Goal: Task Accomplishment & Management: Manage account settings

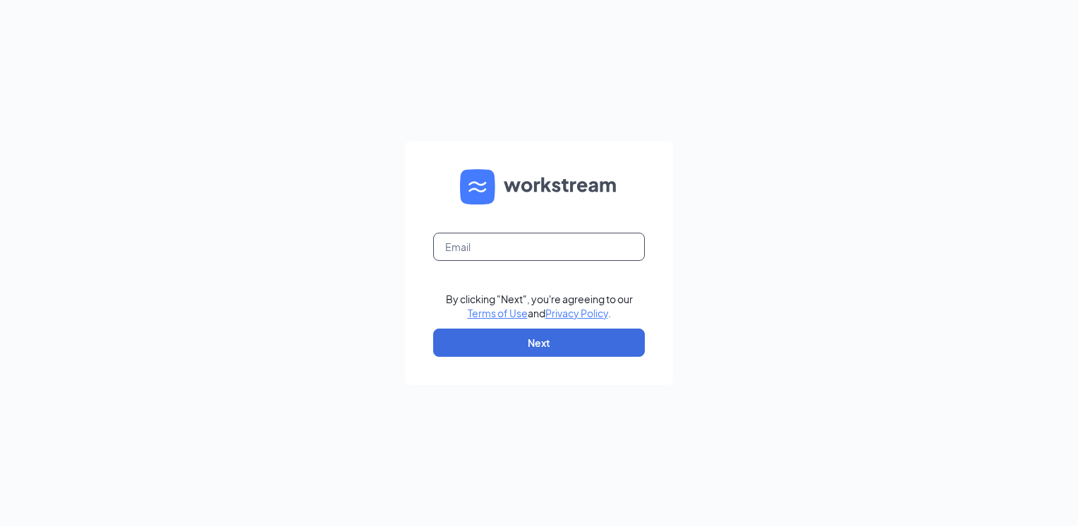
click at [505, 249] on input "text" at bounding box center [539, 247] width 212 height 28
type input "ndonahue@meyerfoodsmc.com"
click at [498, 326] on form "ndonahue@meyerfoodsmc.com By clicking "Next", you're agreeing to our Terms of U…" at bounding box center [539, 263] width 268 height 244
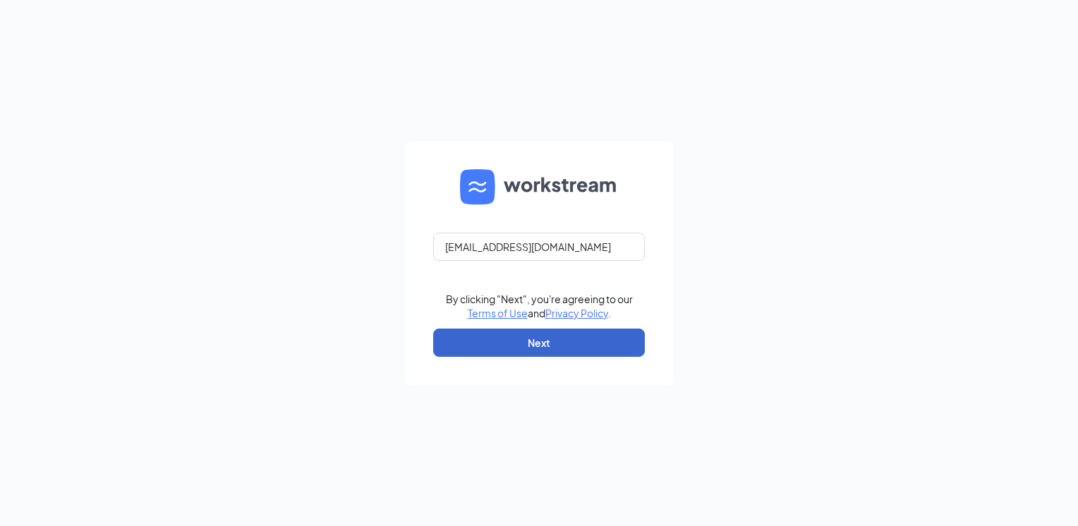
click at [508, 357] on form "ndonahue@meyerfoodsmc.com By clicking "Next", you're agreeing to our Terms of U…" at bounding box center [539, 263] width 268 height 244
click at [518, 344] on button "Next" at bounding box center [539, 343] width 212 height 28
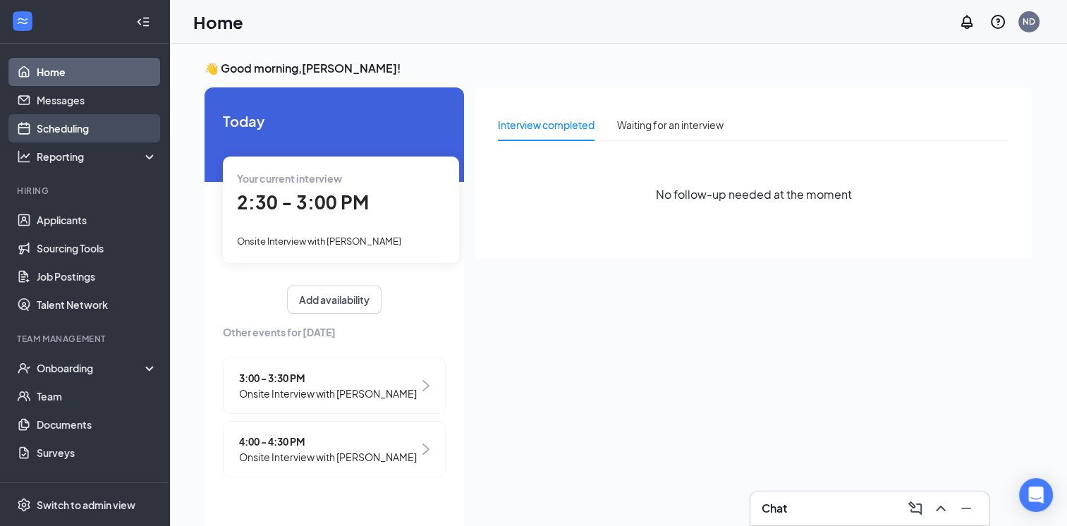
click at [79, 135] on link "Scheduling" at bounding box center [97, 128] width 121 height 28
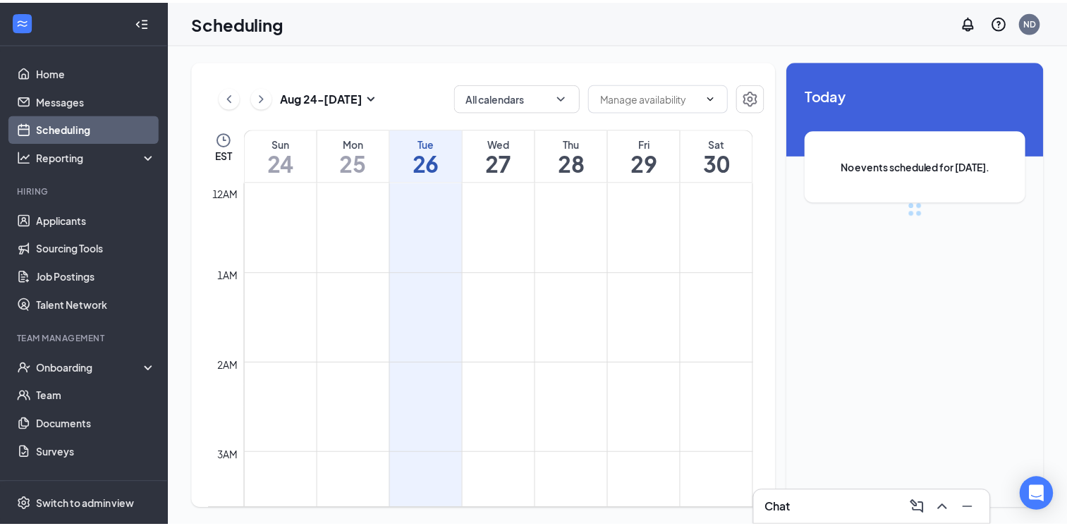
scroll to position [694, 0]
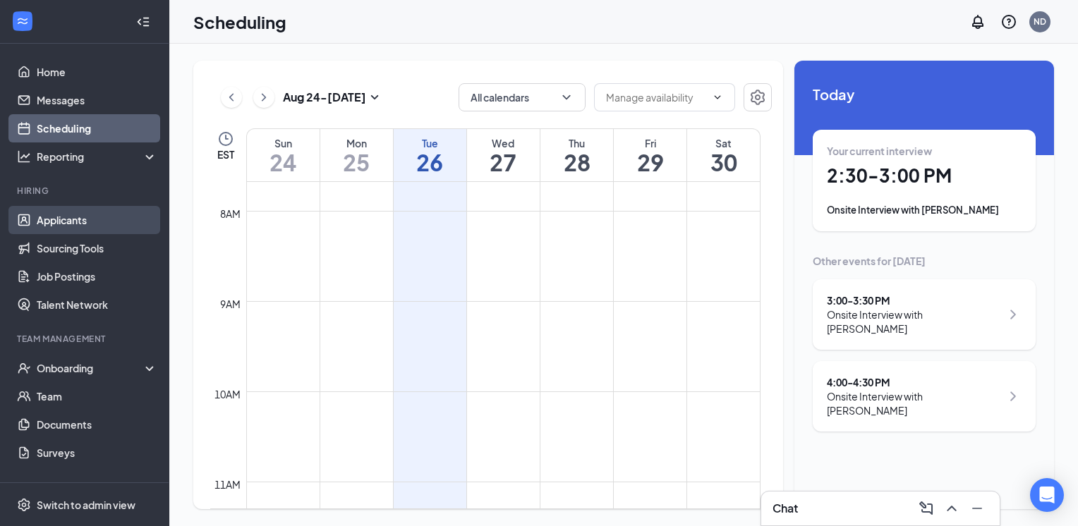
click at [71, 229] on link "Applicants" at bounding box center [97, 220] width 121 height 28
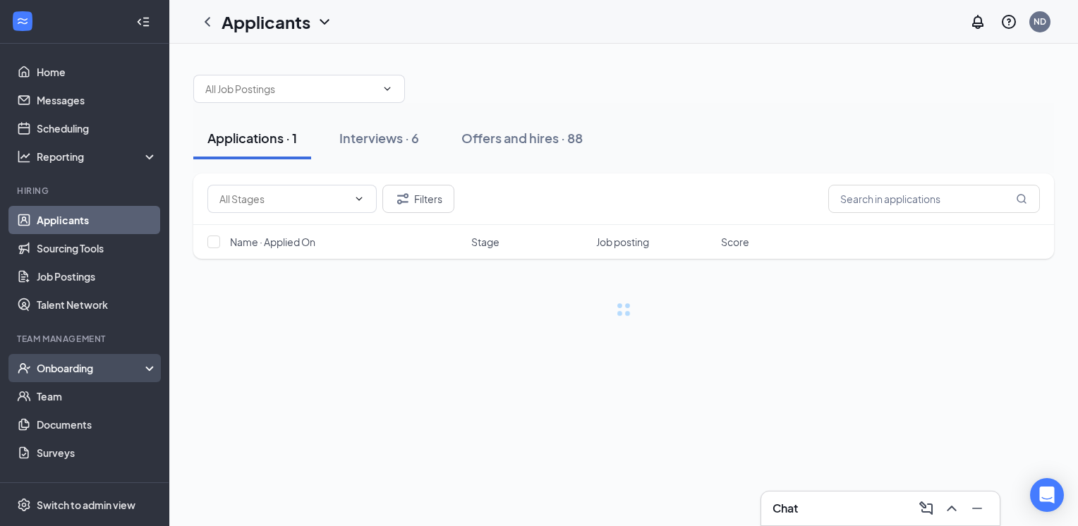
click at [85, 380] on div "Onboarding" at bounding box center [84, 368] width 169 height 28
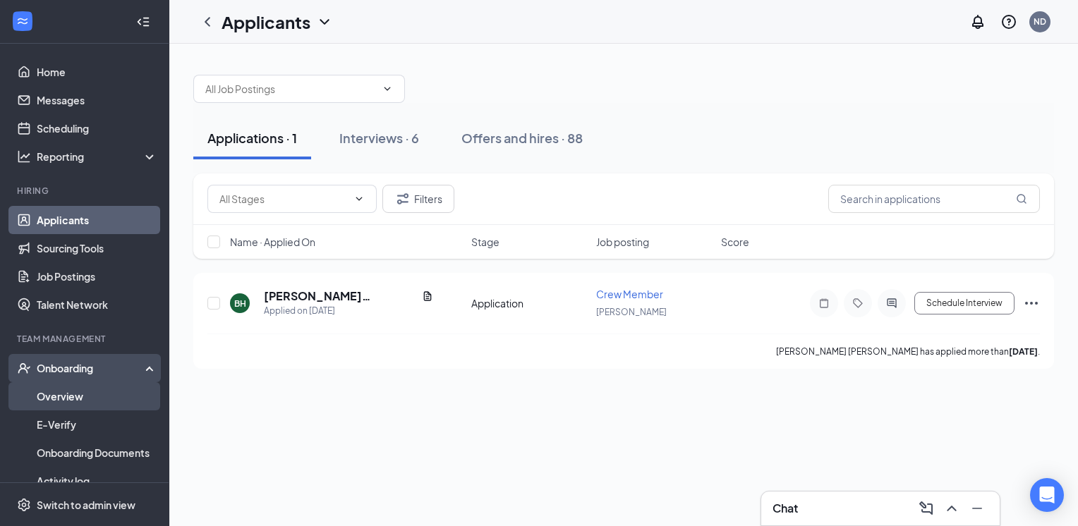
click at [88, 399] on link "Overview" at bounding box center [97, 396] width 121 height 28
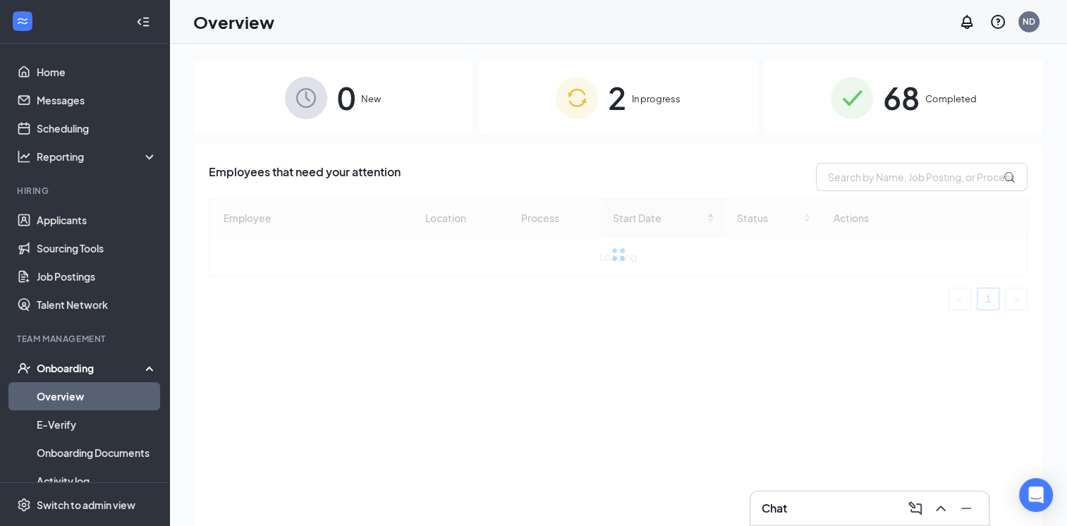
click at [583, 117] on img at bounding box center [577, 98] width 42 height 42
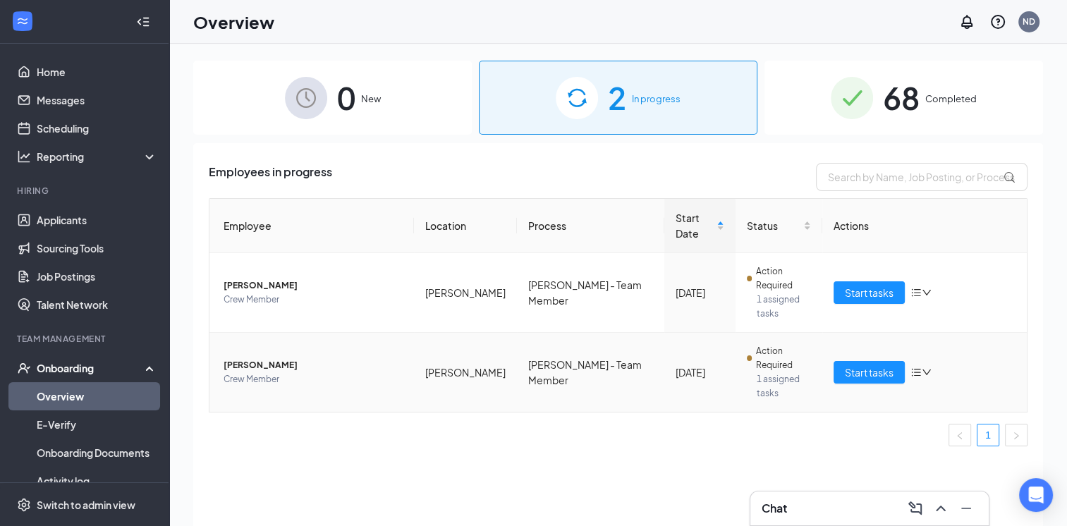
click at [869, 333] on td "Start tasks" at bounding box center [925, 372] width 205 height 79
click at [895, 361] on button "Start tasks" at bounding box center [869, 372] width 71 height 23
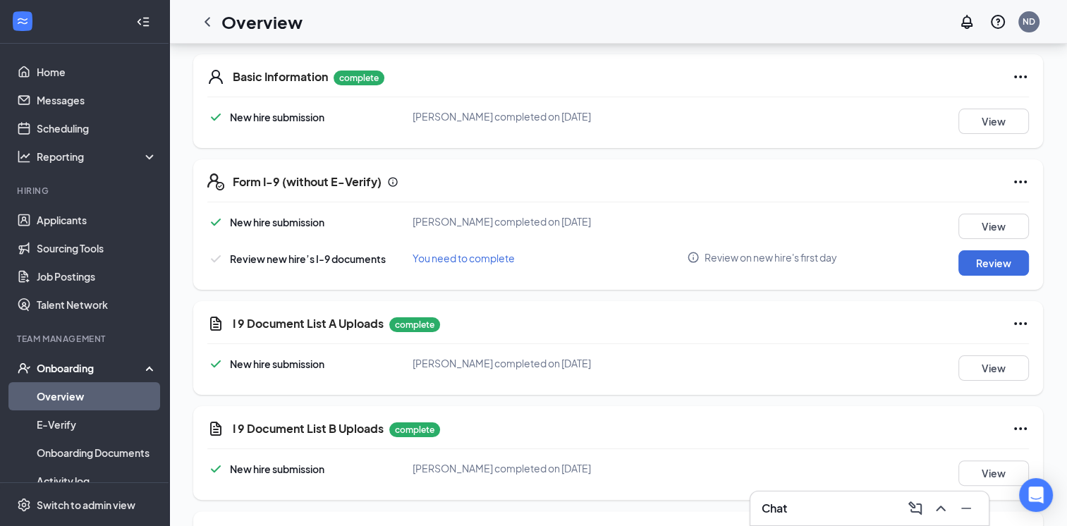
scroll to position [200, 0]
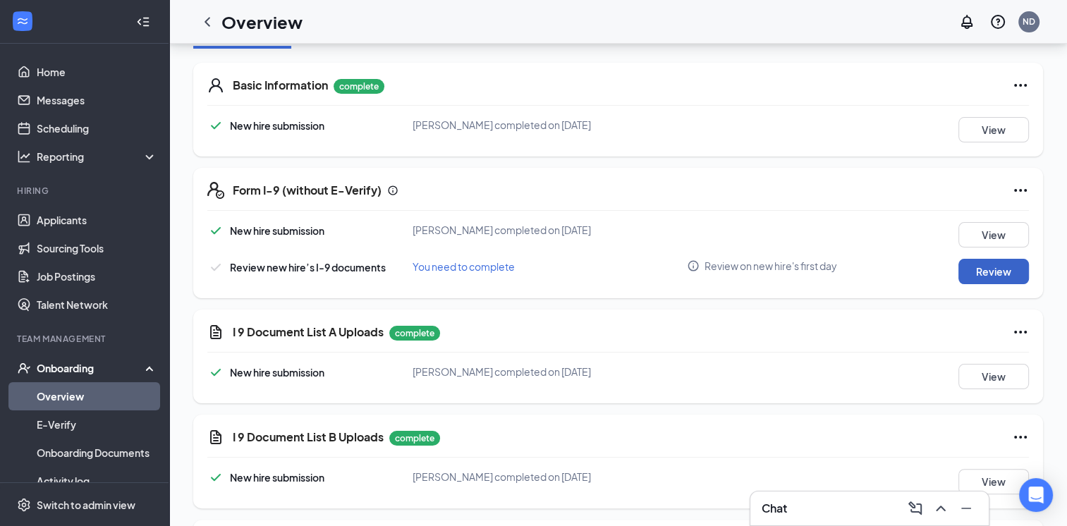
click at [1003, 267] on button "Review" at bounding box center [994, 271] width 71 height 25
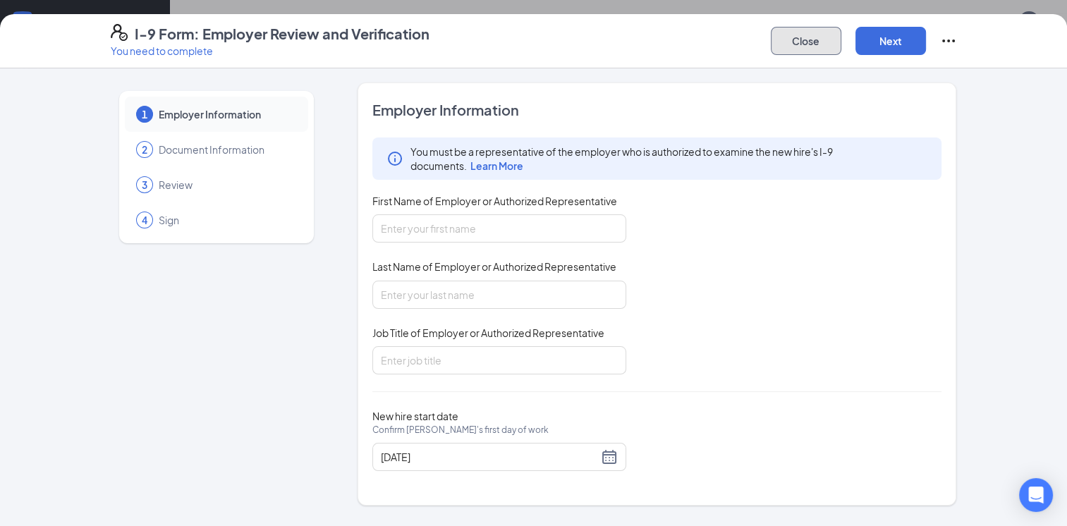
click at [824, 44] on button "Close" at bounding box center [806, 41] width 71 height 28
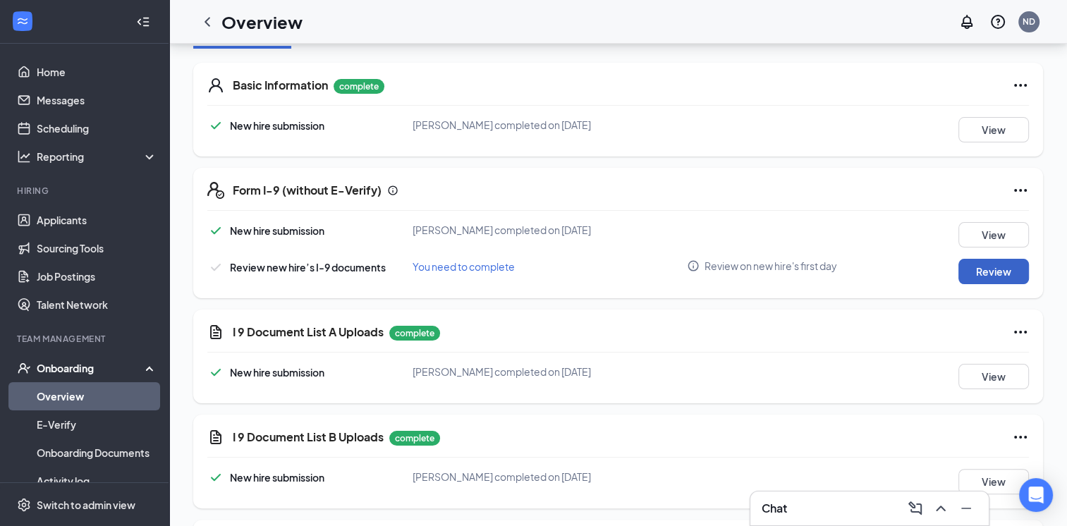
click at [975, 267] on button "Review" at bounding box center [994, 271] width 71 height 25
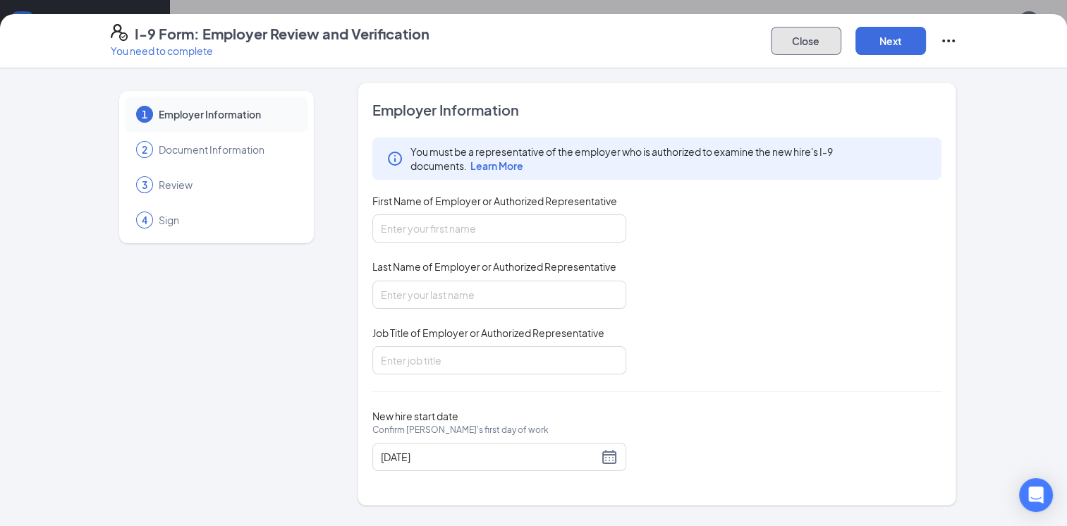
click at [788, 35] on button "Close" at bounding box center [806, 41] width 71 height 28
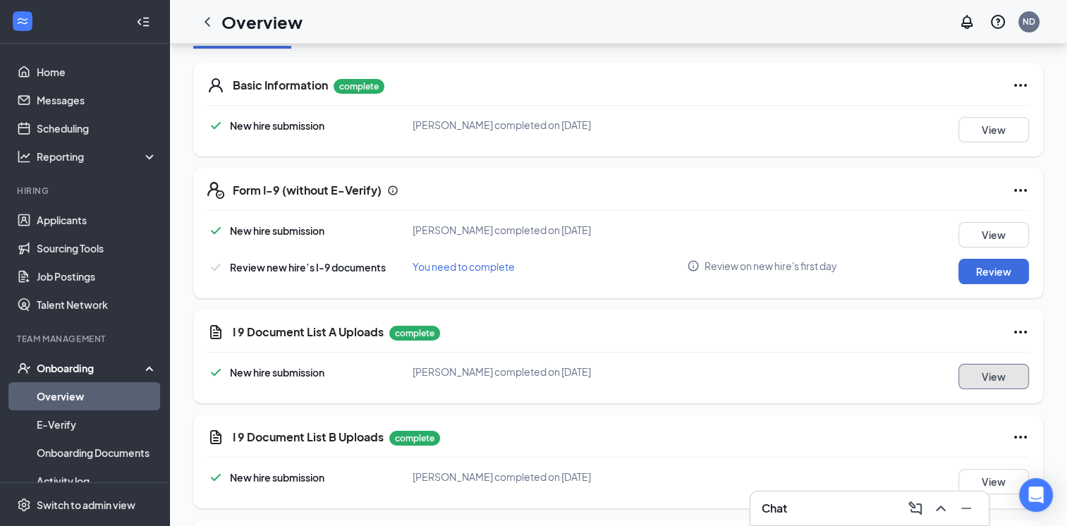
click at [988, 365] on button "View" at bounding box center [994, 376] width 71 height 25
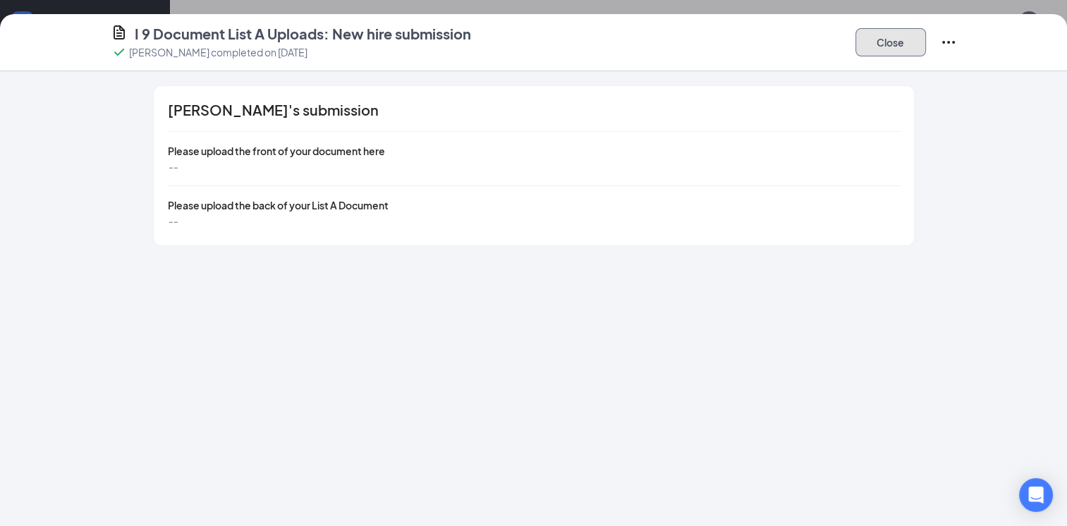
click at [903, 30] on button "Close" at bounding box center [891, 42] width 71 height 28
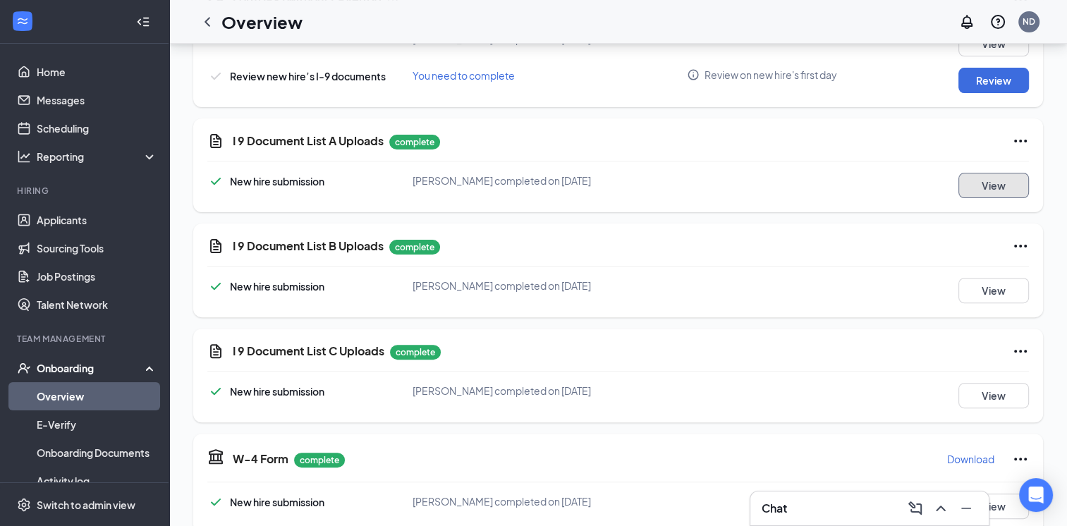
scroll to position [392, 0]
click at [998, 297] on button "View" at bounding box center [994, 289] width 71 height 25
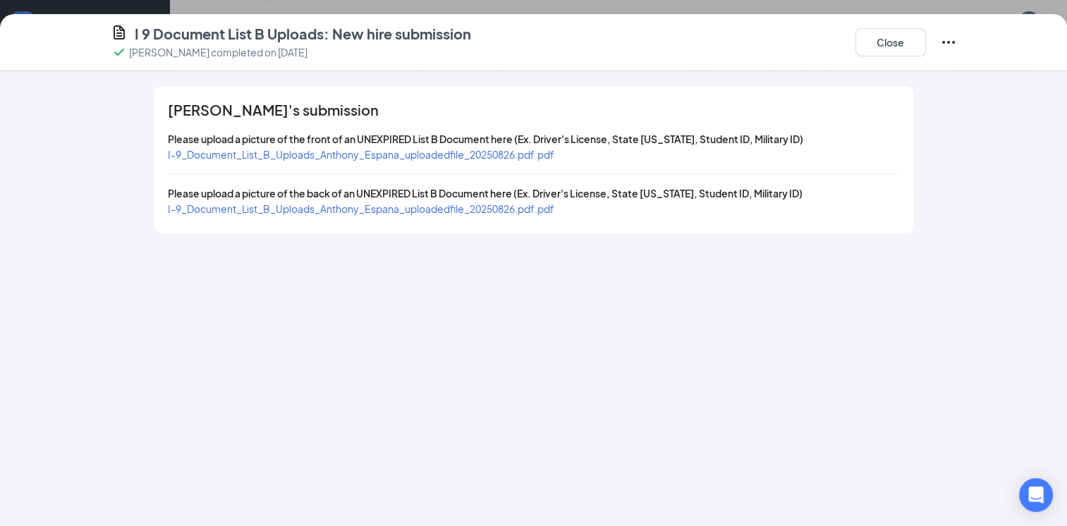
click at [505, 155] on span "I-9_Document_List_B_Uploads_Anthony_Espana_uploadedfile_20250826.pdf.pdf" at bounding box center [361, 154] width 387 height 13
click at [308, 207] on span "I-9_Document_List_B_Uploads_Anthony_Espana_uploadedfile_20250826.pdf.pdf" at bounding box center [361, 208] width 387 height 13
click at [899, 54] on button "Close" at bounding box center [891, 42] width 71 height 28
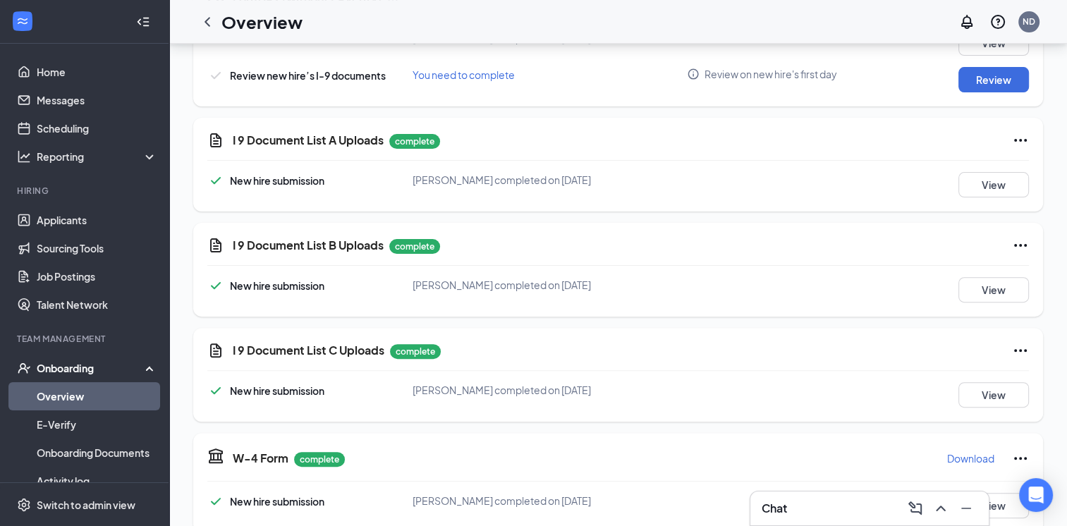
click at [978, 374] on div "I 9 Document List C Uploads complete New hire submission Anthony Espana complet…" at bounding box center [618, 375] width 850 height 94
click at [992, 396] on button "View" at bounding box center [994, 394] width 71 height 25
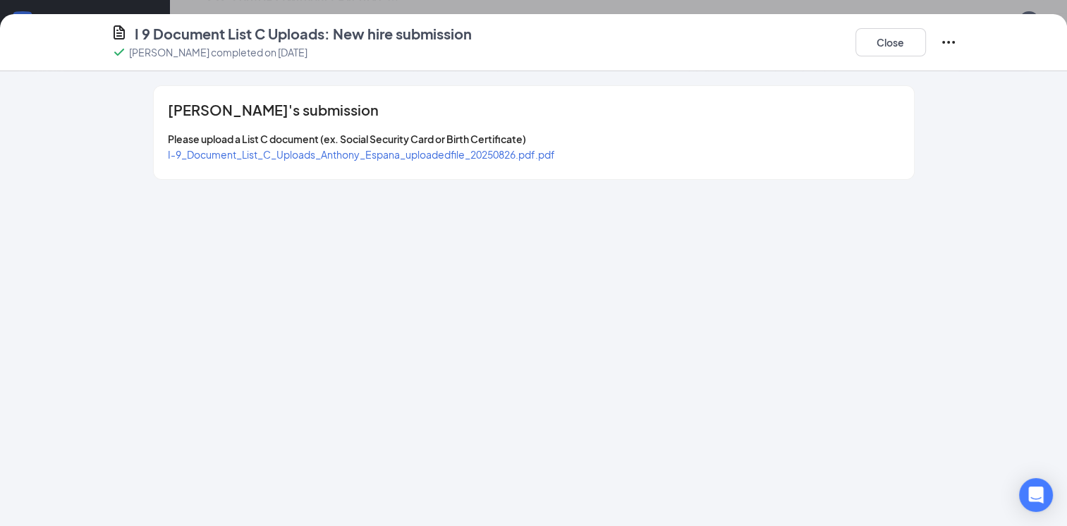
click at [383, 153] on span "I-9_Document_List_C_Uploads_Anthony_Espana_uploadedfile_20250826.pdf.pdf" at bounding box center [361, 154] width 387 height 13
click at [882, 52] on button "Close" at bounding box center [891, 42] width 71 height 28
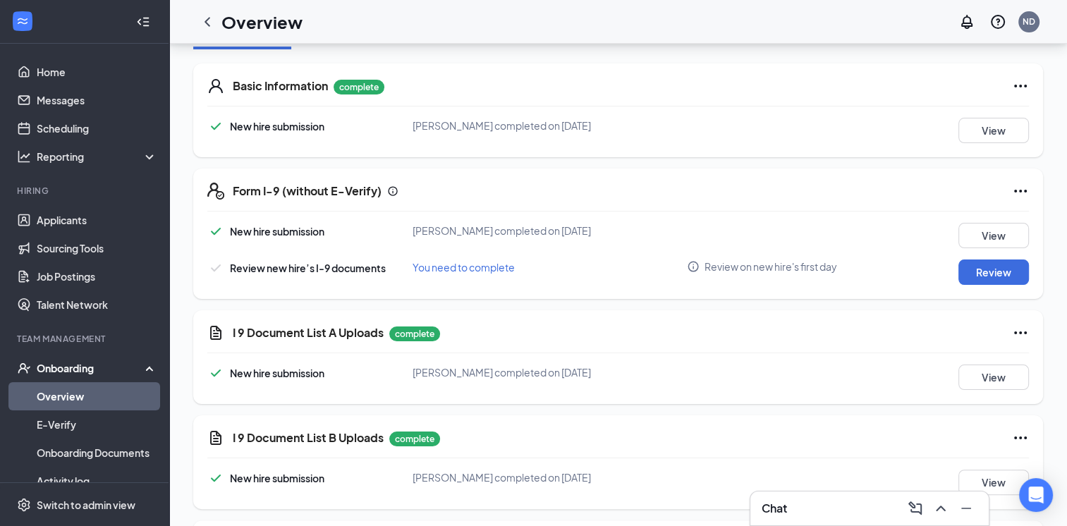
scroll to position [197, 0]
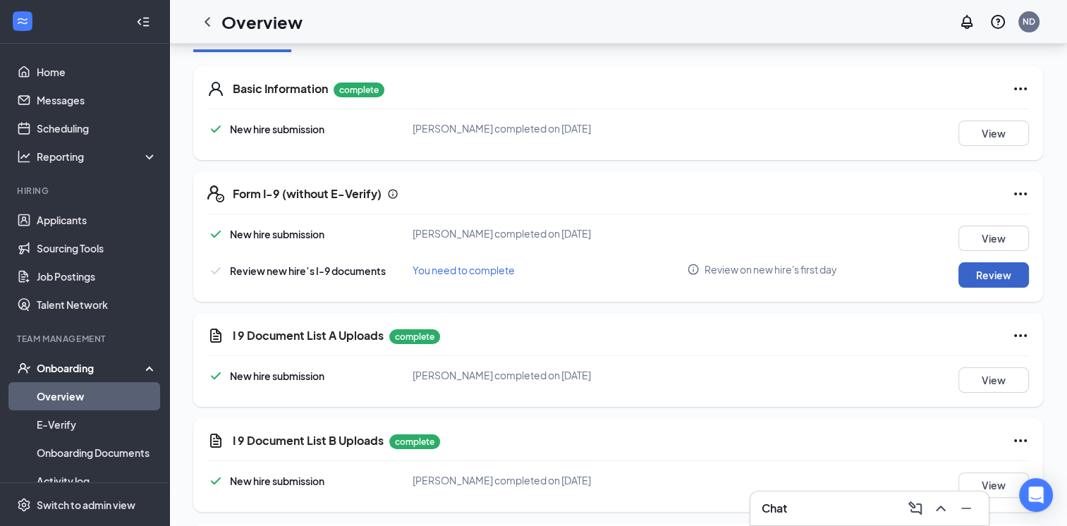
click at [997, 280] on button "Review" at bounding box center [994, 274] width 71 height 25
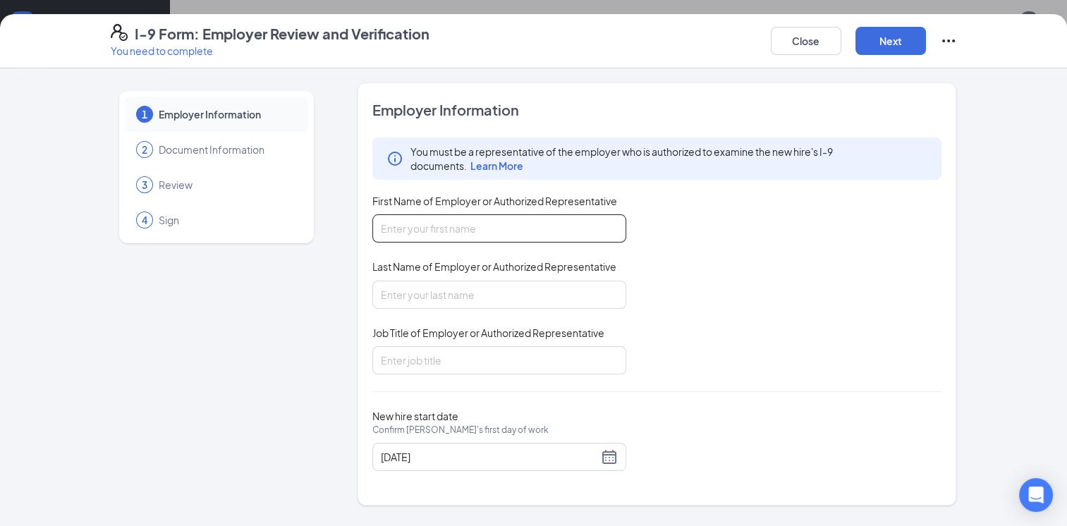
click at [484, 222] on input "First Name of Employer or Authorized Representative" at bounding box center [500, 228] width 254 height 28
type input "Nick"
type input "Donahue"
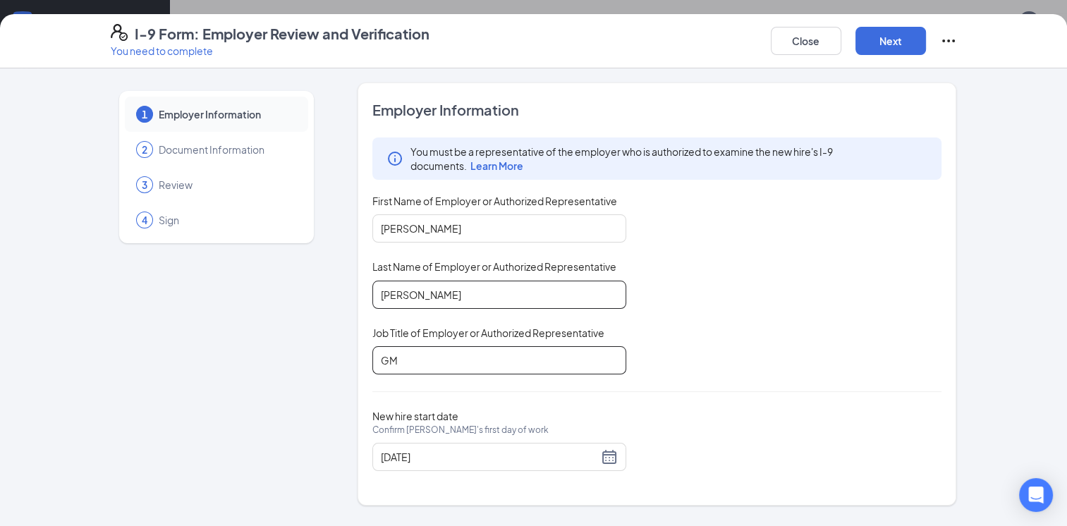
type input "GM"
drag, startPoint x: 525, startPoint y: 292, endPoint x: 773, endPoint y: -52, distance: 424.5
click at [773, 0] on html "Home Messages Scheduling Reporting Hiring Applicants Sourcing Tools Job Posting…" at bounding box center [533, 66] width 1067 height 526
click at [892, 37] on button "Next" at bounding box center [891, 41] width 71 height 28
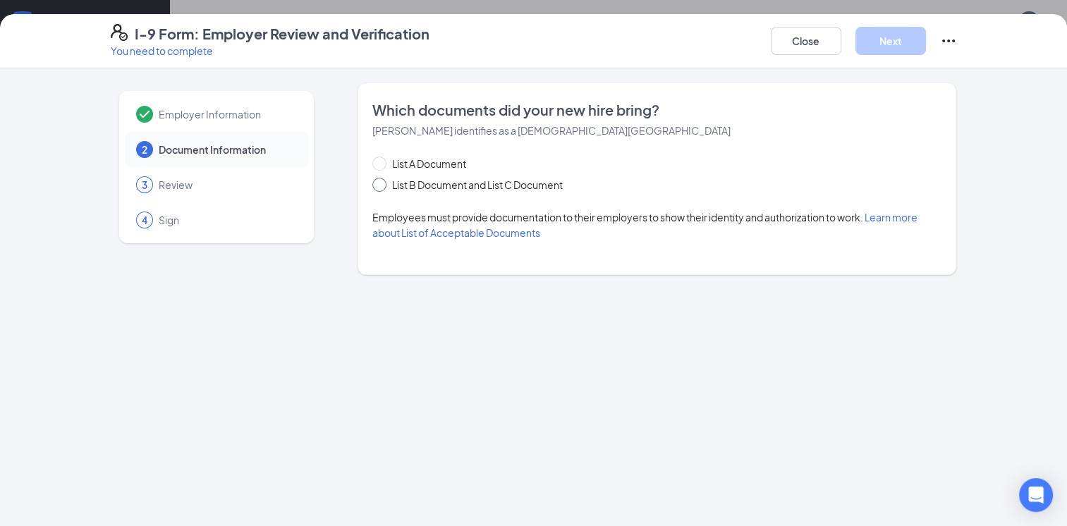
click at [460, 182] on span "List B Document and List C Document" at bounding box center [478, 185] width 182 height 16
click at [382, 182] on input "List B Document and List C Document" at bounding box center [378, 183] width 10 height 10
radio input "true"
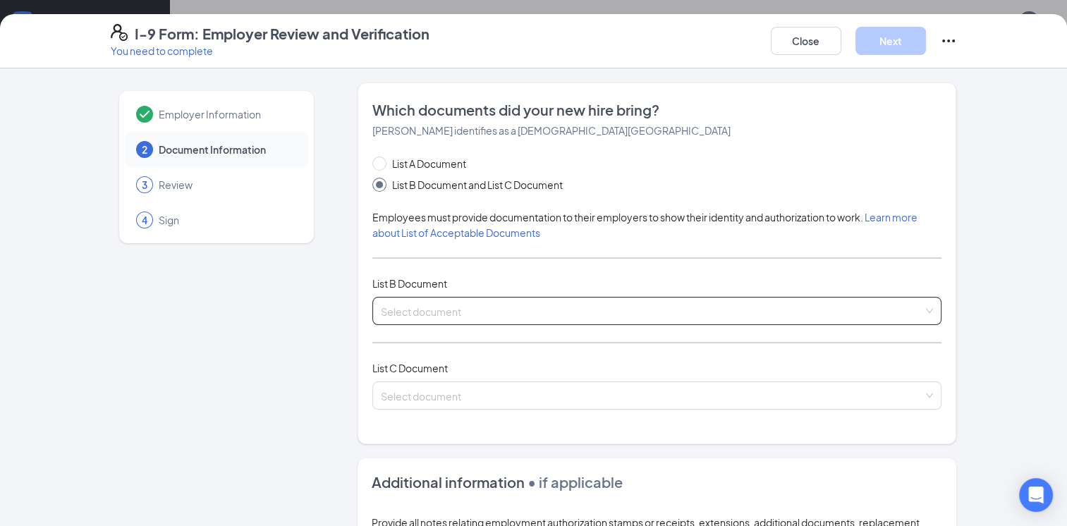
click at [396, 318] on span at bounding box center [652, 311] width 543 height 27
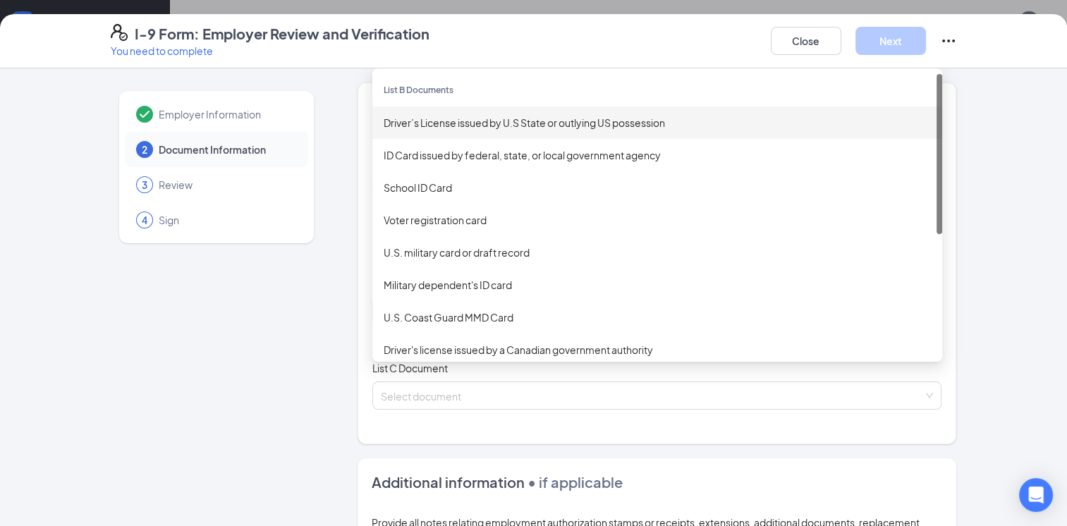
click at [477, 118] on div "Driver’s License issued by U.S State or outlying US possession" at bounding box center [657, 123] width 547 height 16
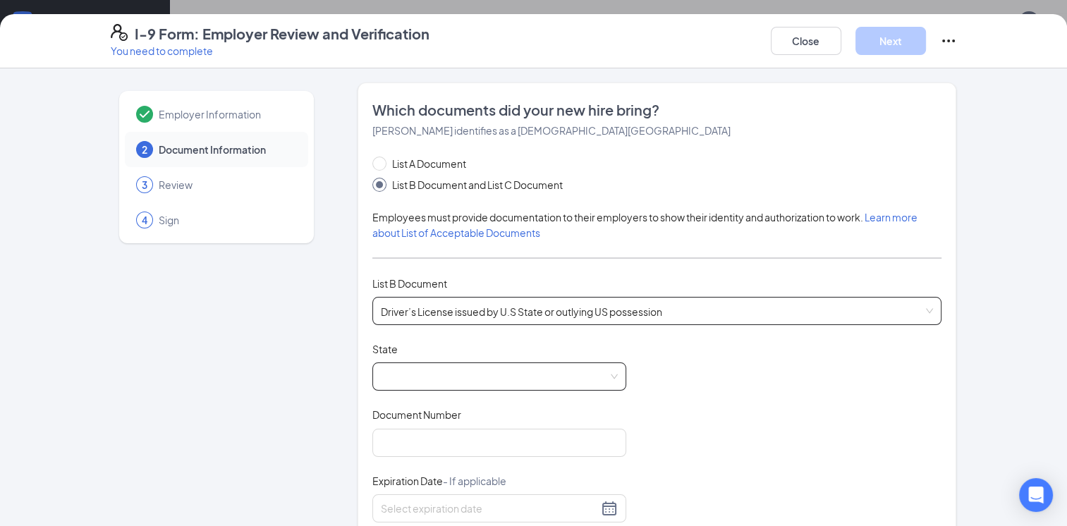
click at [456, 381] on span at bounding box center [499, 376] width 237 height 27
click at [474, 442] on input "Document Number" at bounding box center [500, 443] width 254 height 28
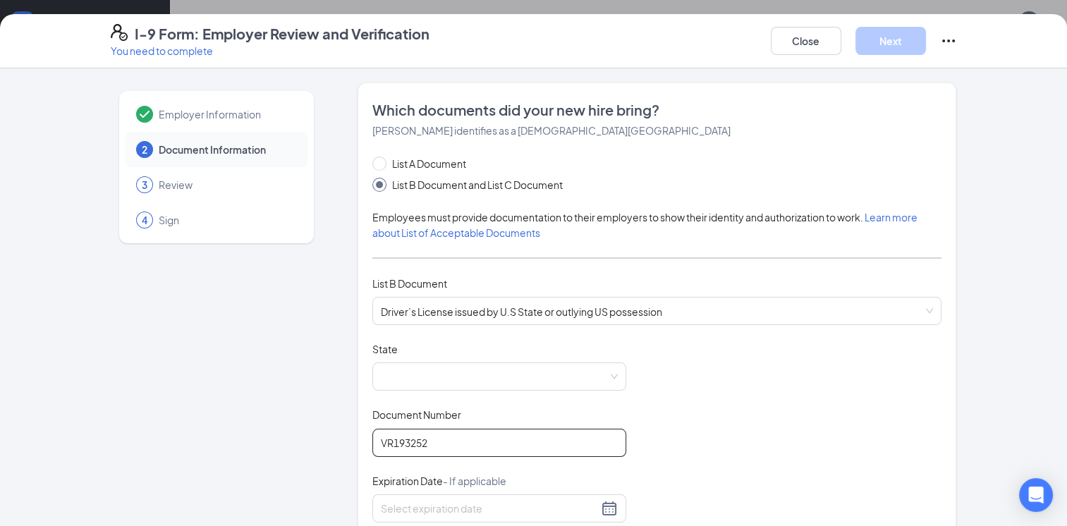
type input "VR193252"
click at [420, 374] on span at bounding box center [499, 376] width 237 height 27
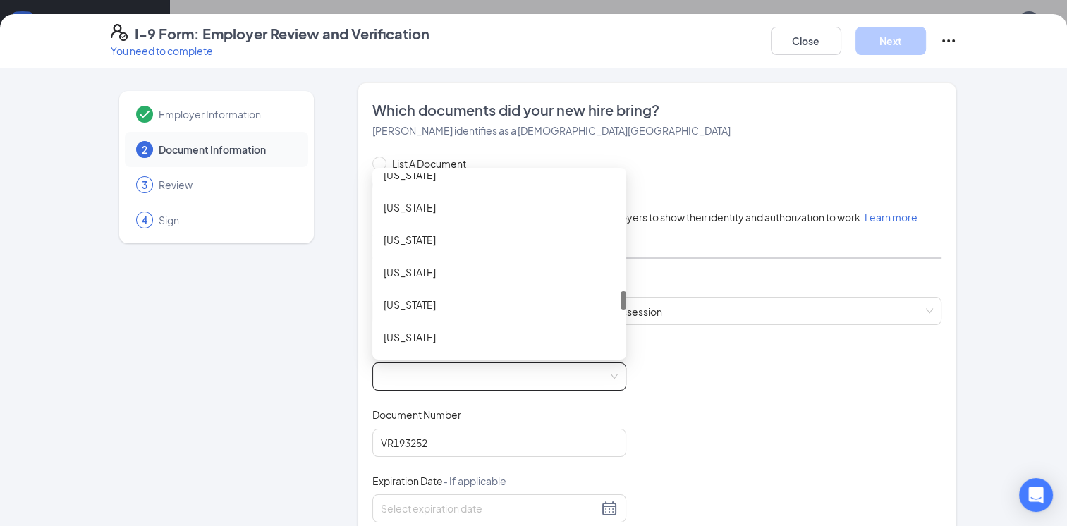
scroll to position [1146, 0]
click at [411, 281] on div "Ohio" at bounding box center [499, 278] width 231 height 16
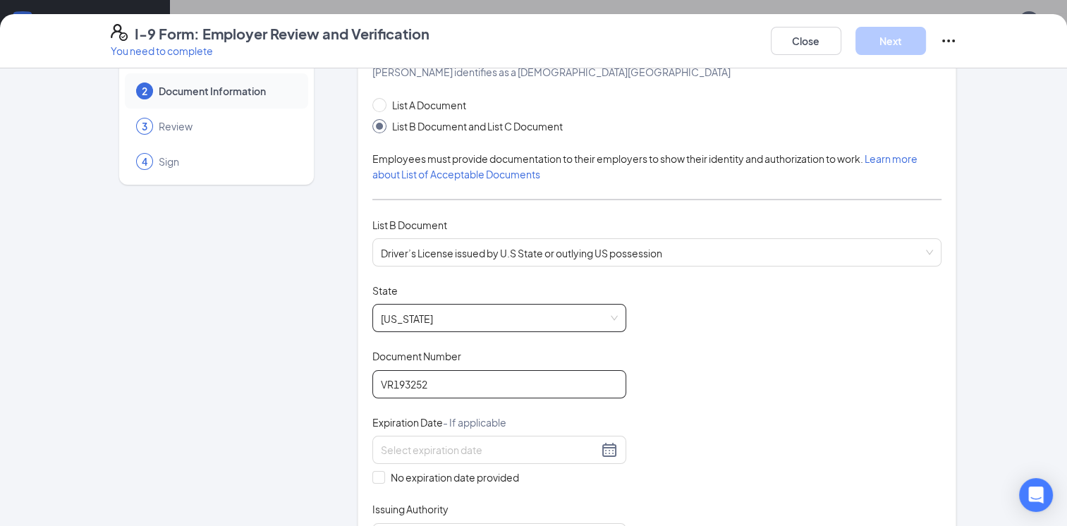
scroll to position [59, 0]
click at [431, 436] on div at bounding box center [500, 449] width 254 height 28
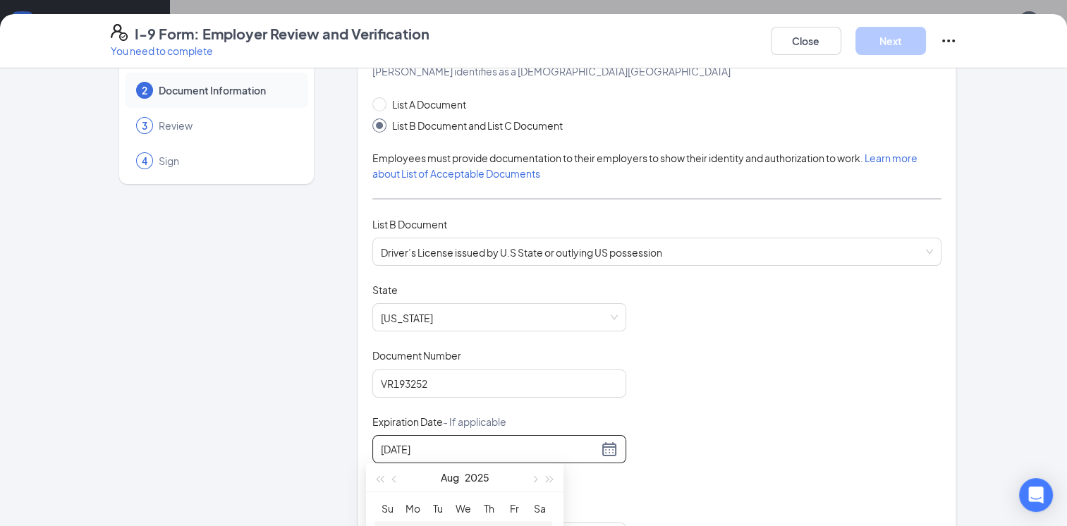
click at [619, 447] on div "04/10/26" at bounding box center [500, 449] width 254 height 28
click at [598, 449] on div "04/10/26" at bounding box center [499, 449] width 237 height 17
click at [552, 478] on span "button" at bounding box center [550, 479] width 7 height 7
click at [394, 478] on span "button" at bounding box center [395, 479] width 7 height 7
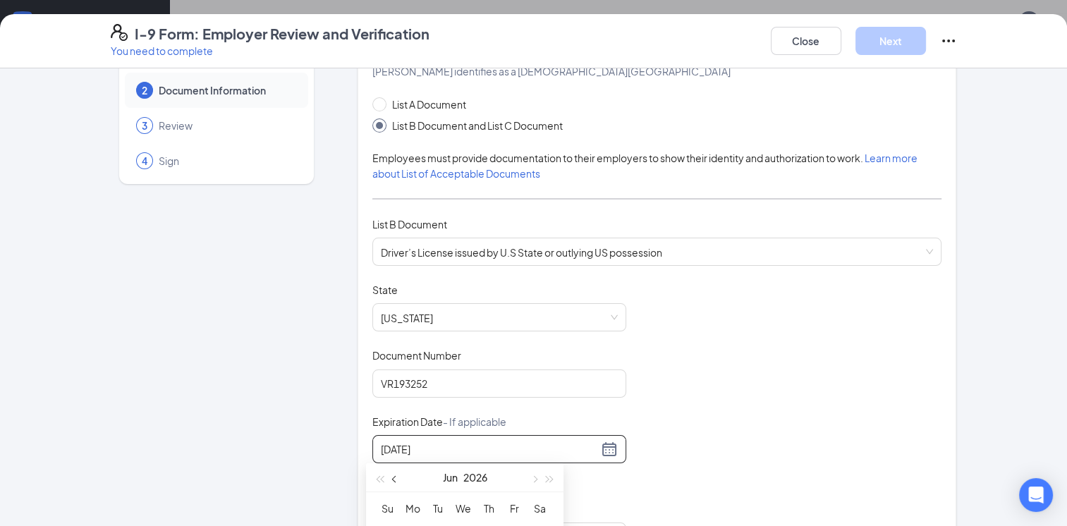
click at [394, 478] on span "button" at bounding box center [395, 479] width 7 height 7
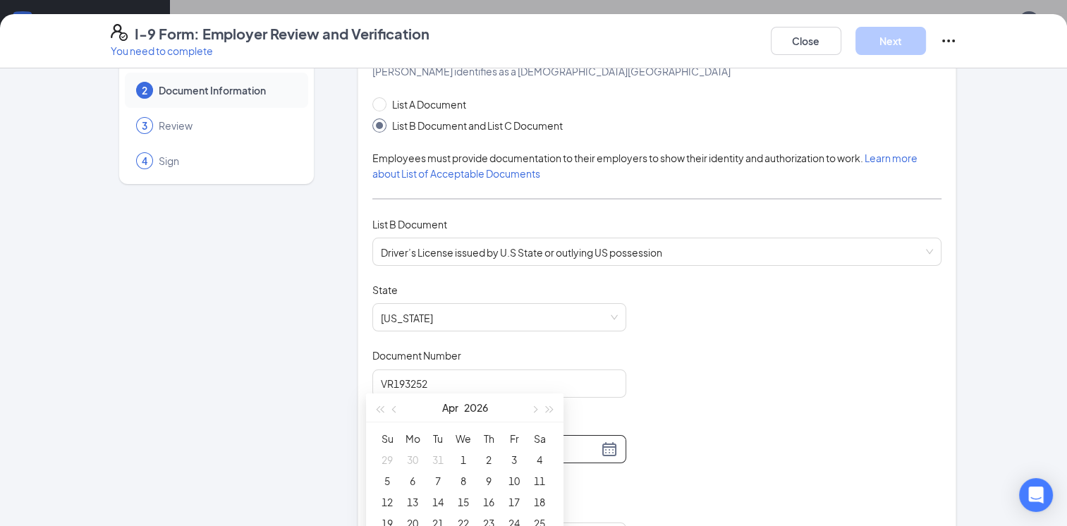
scroll to position [271, 0]
type input "04/10/2026"
click at [516, 475] on div "10" at bounding box center [514, 476] width 17 height 17
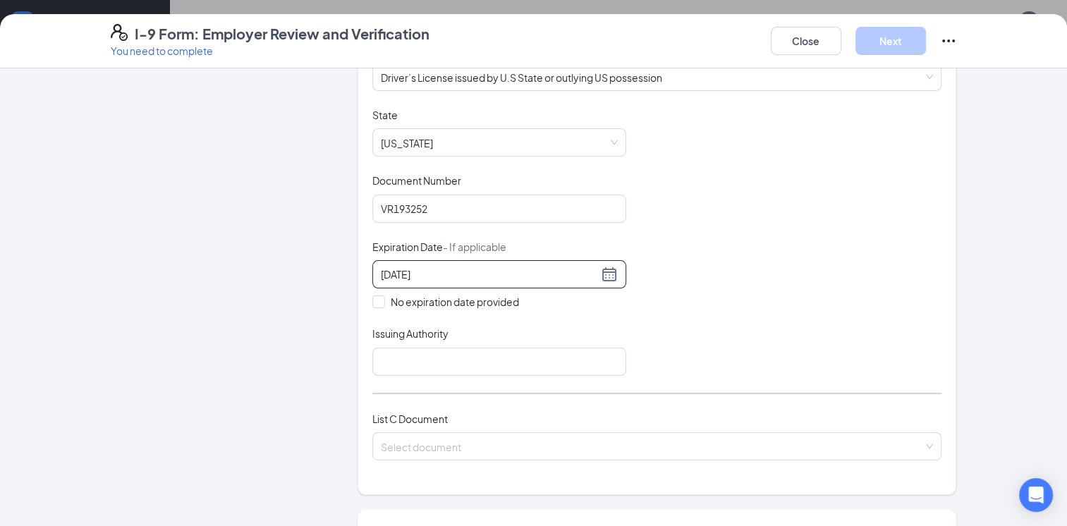
scroll to position [234, 0]
click at [457, 351] on input "Issuing Authority" at bounding box center [500, 362] width 254 height 28
type input "O"
type input "T"
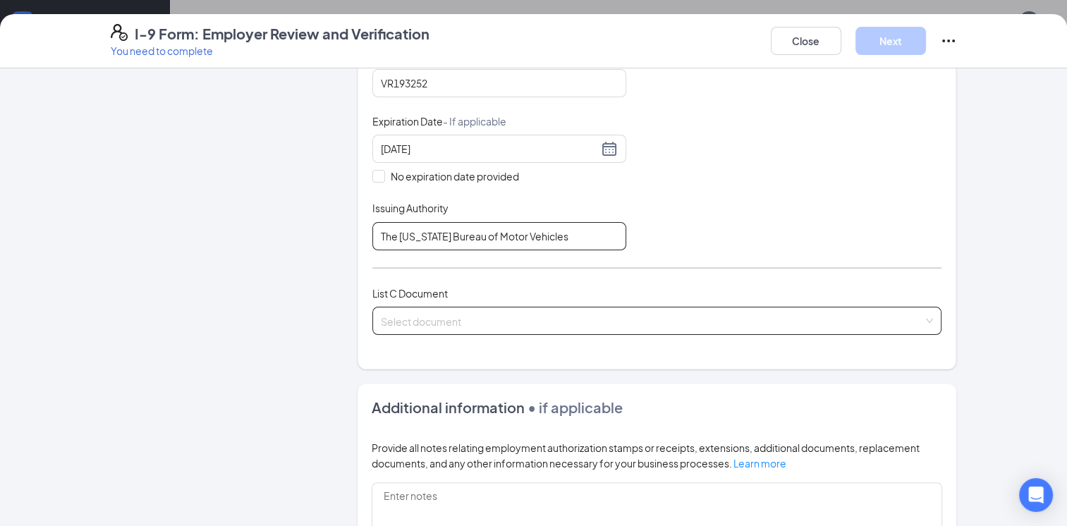
scroll to position [361, 0]
type input "The Ohio Bureau of Motor Vehicles"
click at [495, 307] on input "search" at bounding box center [652, 317] width 543 height 21
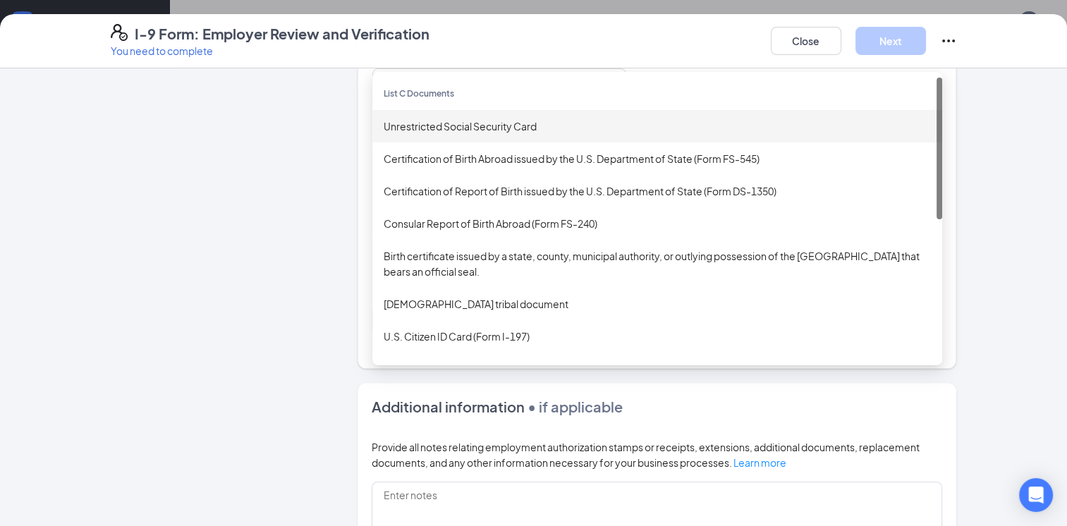
click at [475, 128] on div "Unrestricted Social Security Card" at bounding box center [657, 127] width 547 height 16
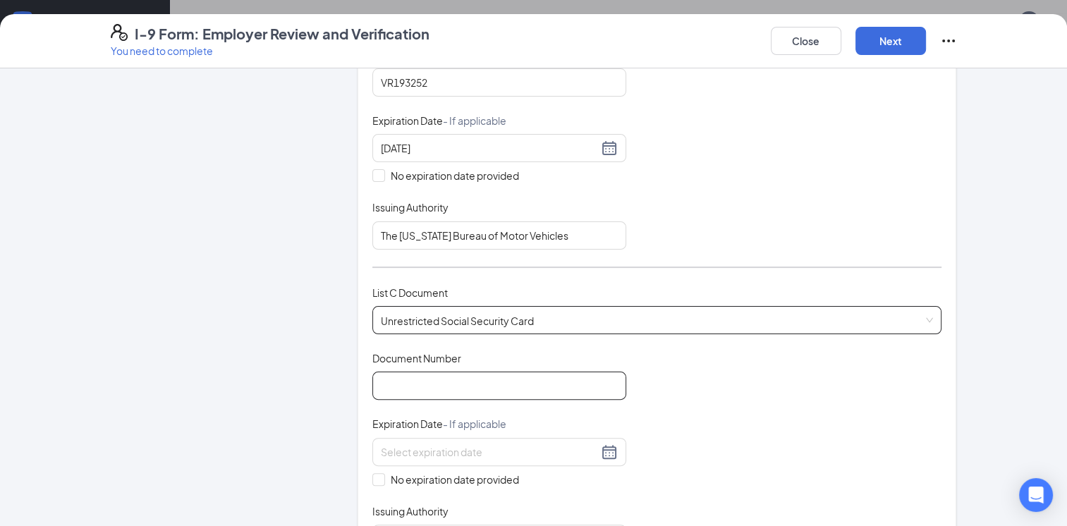
click at [465, 377] on input "Document Number" at bounding box center [500, 386] width 254 height 28
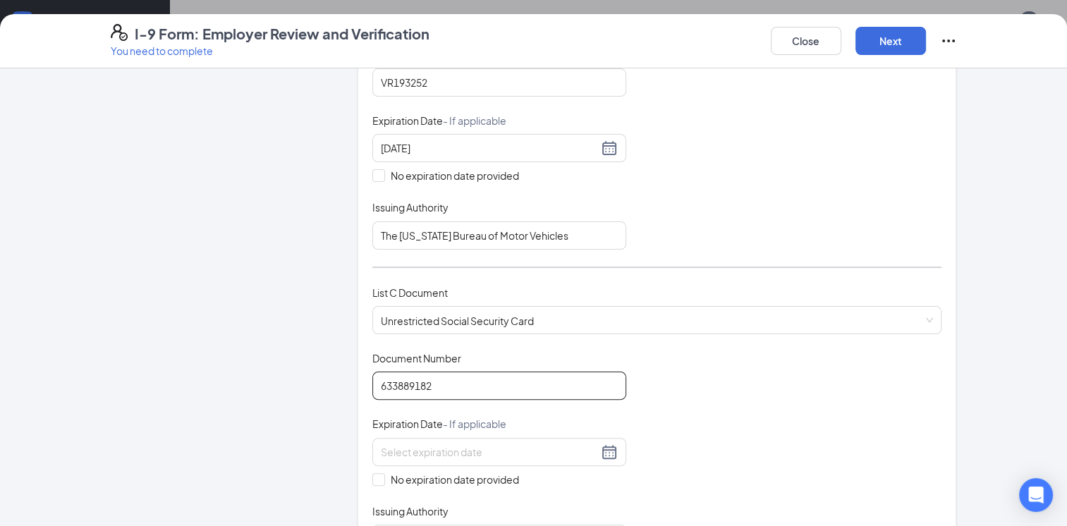
scroll to position [531, 0]
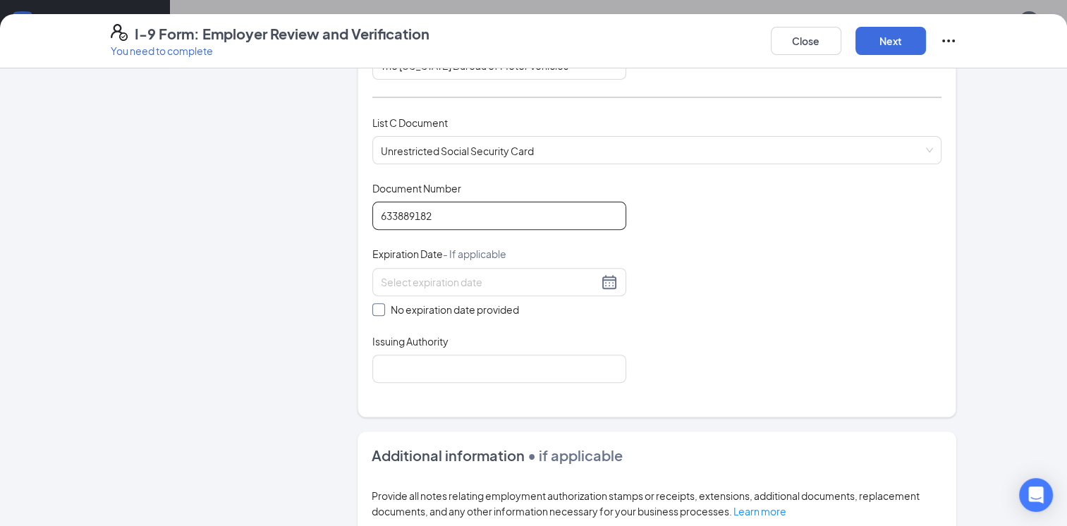
type input "633889182"
click at [406, 306] on span "No expiration date provided" at bounding box center [455, 310] width 140 height 16
click at [382, 306] on input "No expiration date provided" at bounding box center [378, 308] width 10 height 10
checkbox input "true"
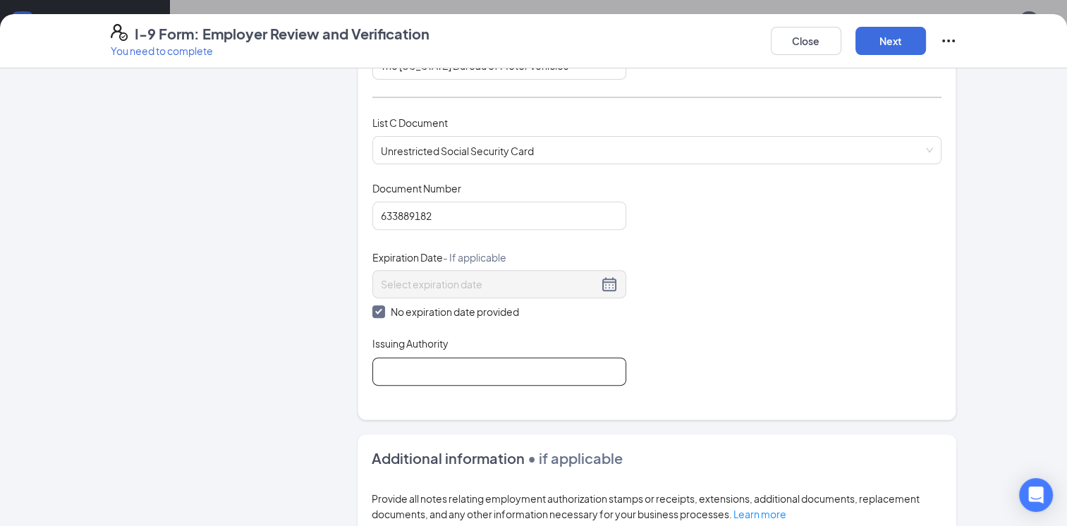
click at [422, 372] on input "Issuing Authority" at bounding box center [500, 372] width 254 height 28
type input "Social Security Administration"
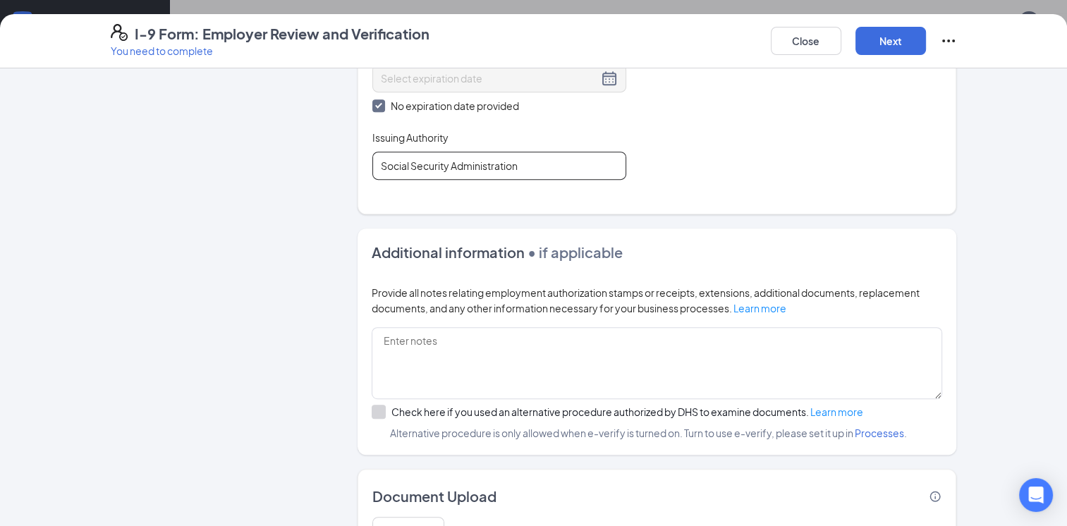
scroll to position [796, 0]
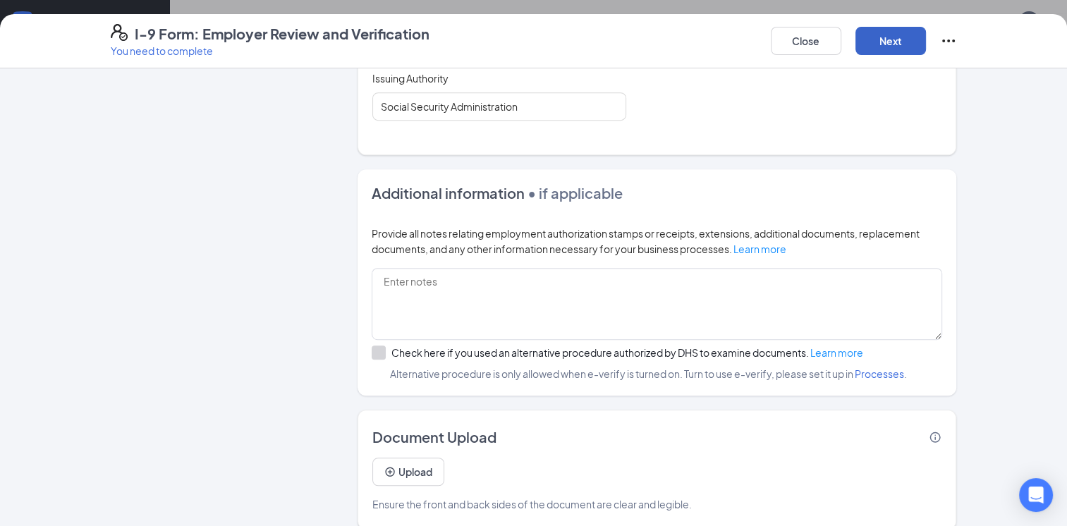
click at [878, 52] on button "Next" at bounding box center [891, 41] width 71 height 28
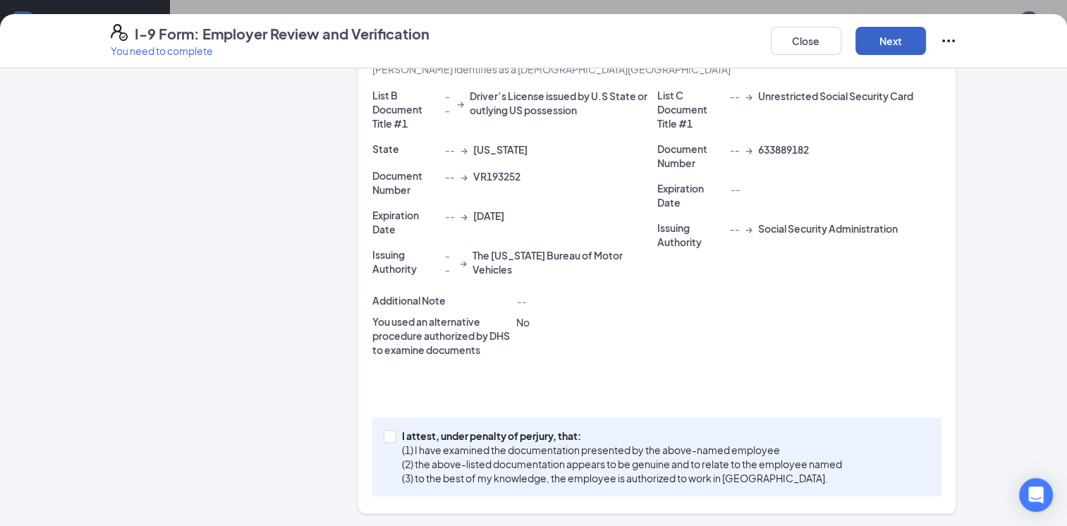
click at [877, 46] on button "Next" at bounding box center [891, 41] width 71 height 28
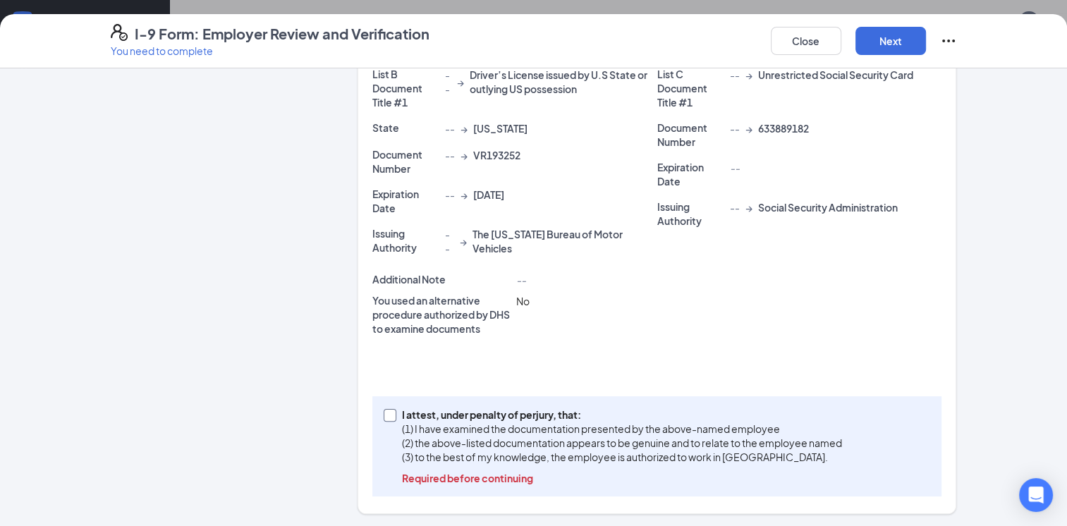
click at [464, 437] on p "(2) the above-listed documentation appears to be genuine and to relate to the e…" at bounding box center [622, 443] width 440 height 14
click at [394, 419] on input "I attest, under penalty of perjury, that: (1) I have examined the documentation…" at bounding box center [389, 414] width 10 height 10
checkbox input "true"
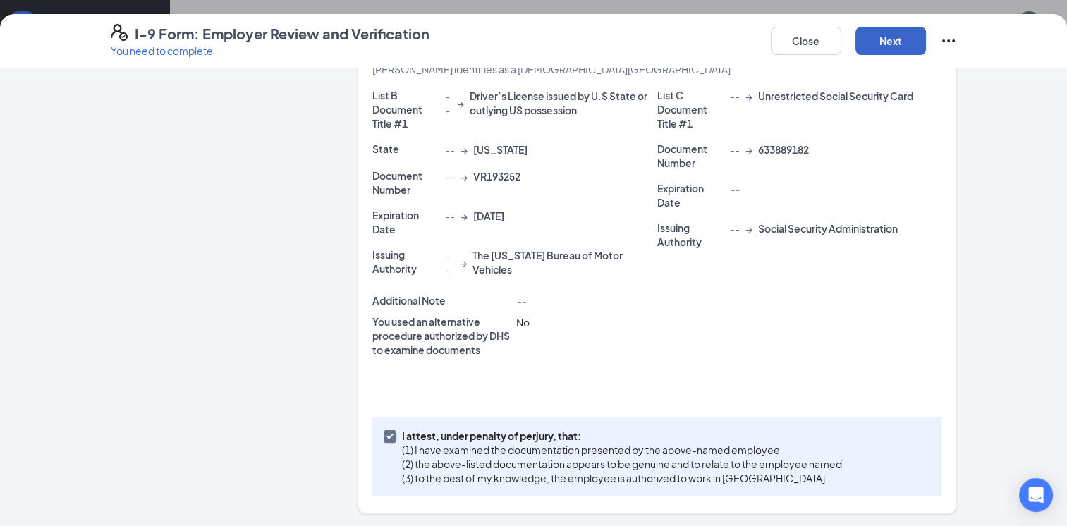
click at [893, 43] on button "Next" at bounding box center [891, 41] width 71 height 28
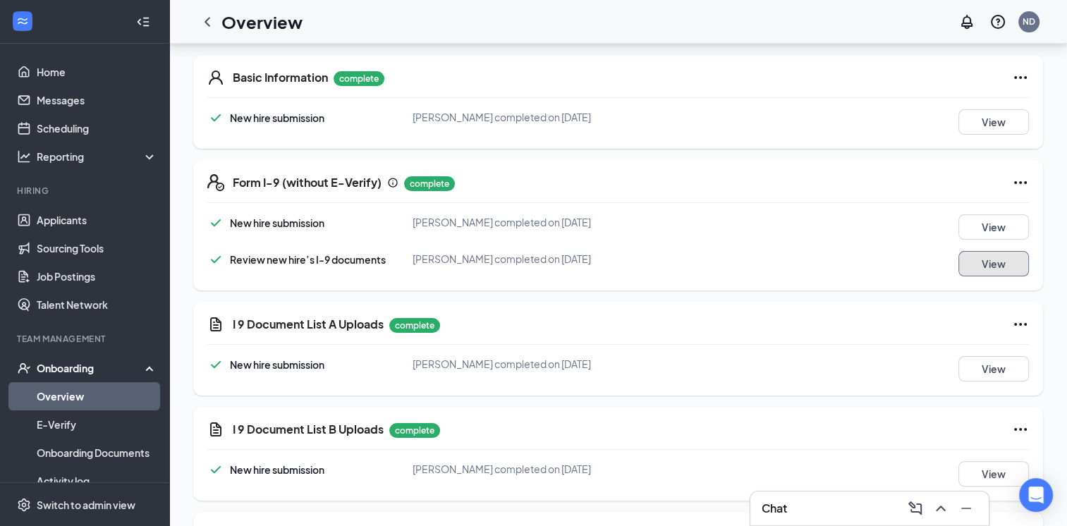
scroll to position [0, 0]
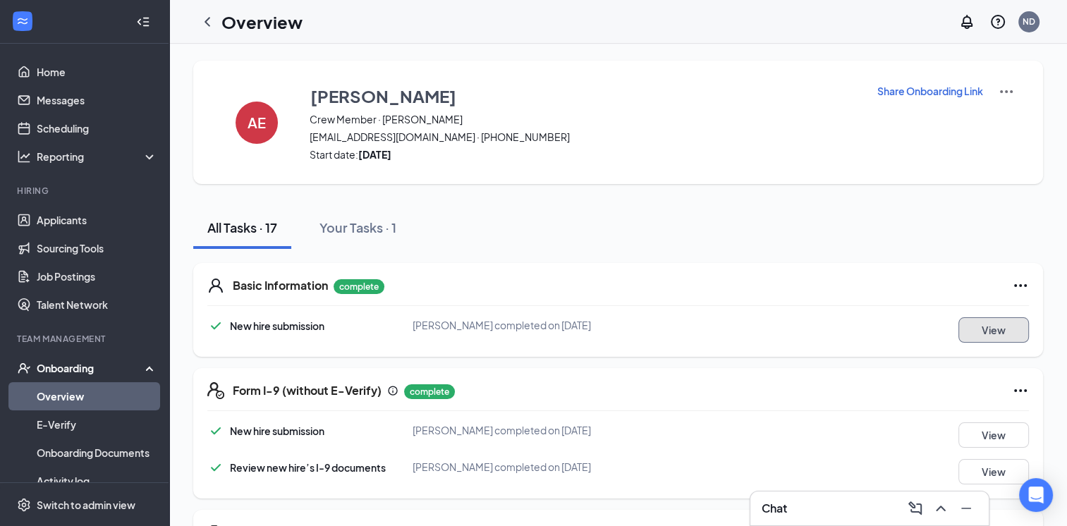
click at [996, 334] on button "View" at bounding box center [994, 329] width 71 height 25
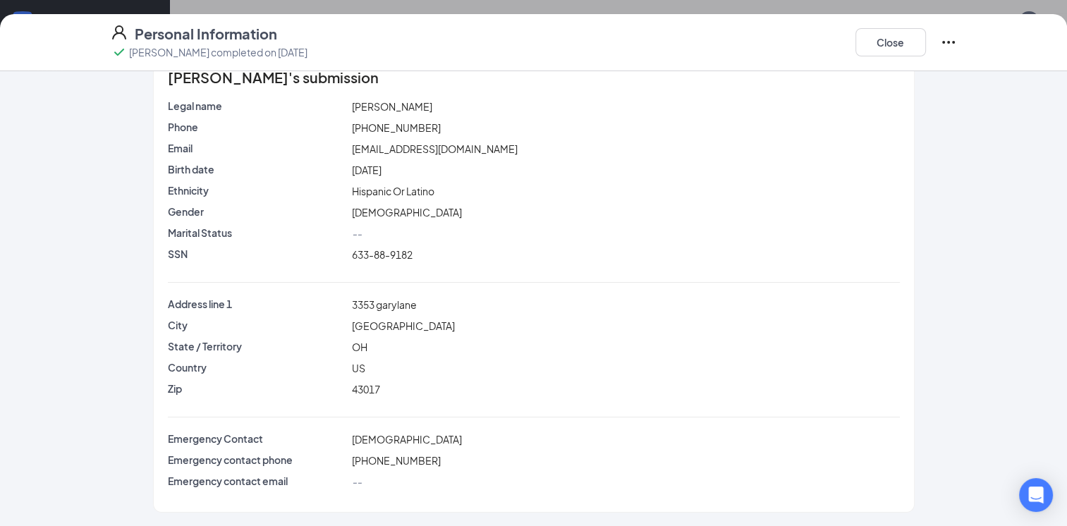
scroll to position [223, 0]
click at [895, 43] on button "Close" at bounding box center [891, 42] width 71 height 28
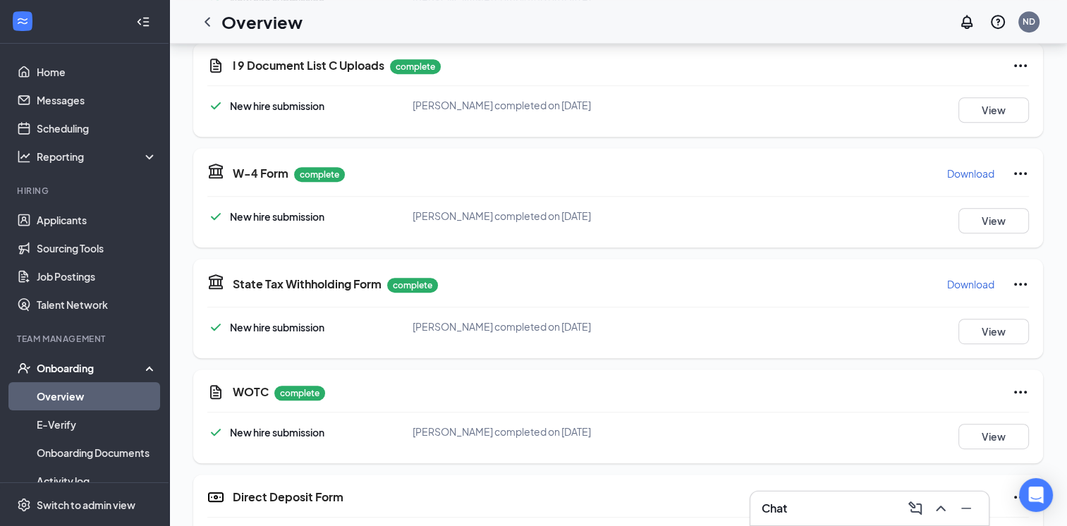
scroll to position [683, 0]
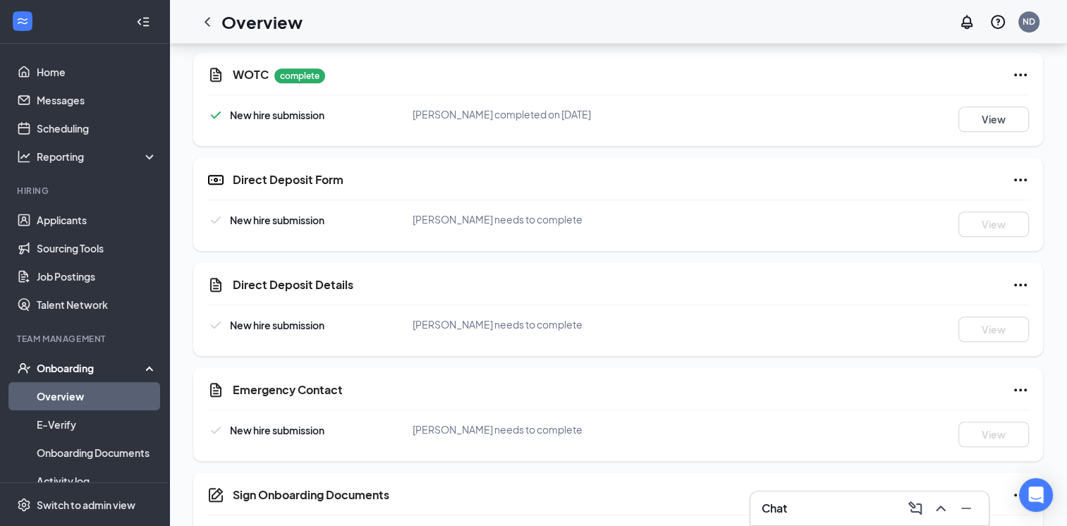
scroll to position [996, 0]
click at [54, 212] on link "Applicants" at bounding box center [97, 220] width 121 height 28
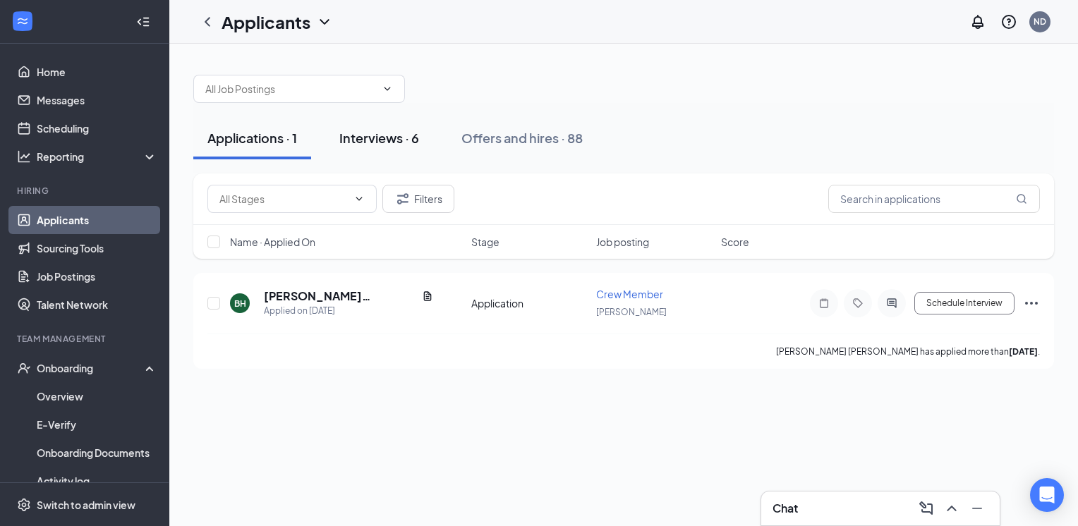
click at [401, 159] on button "Interviews · 6" at bounding box center [379, 138] width 108 height 42
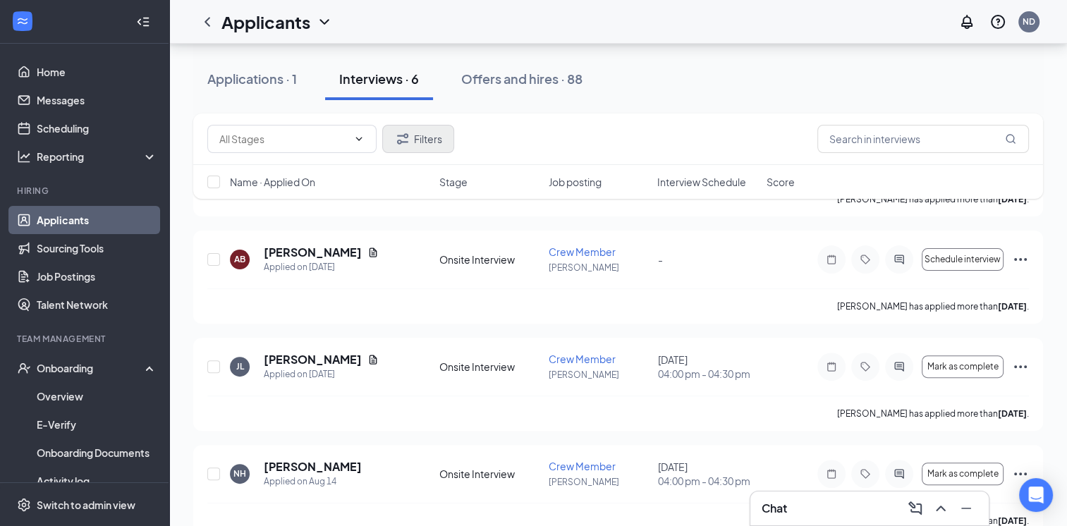
scroll to position [392, 0]
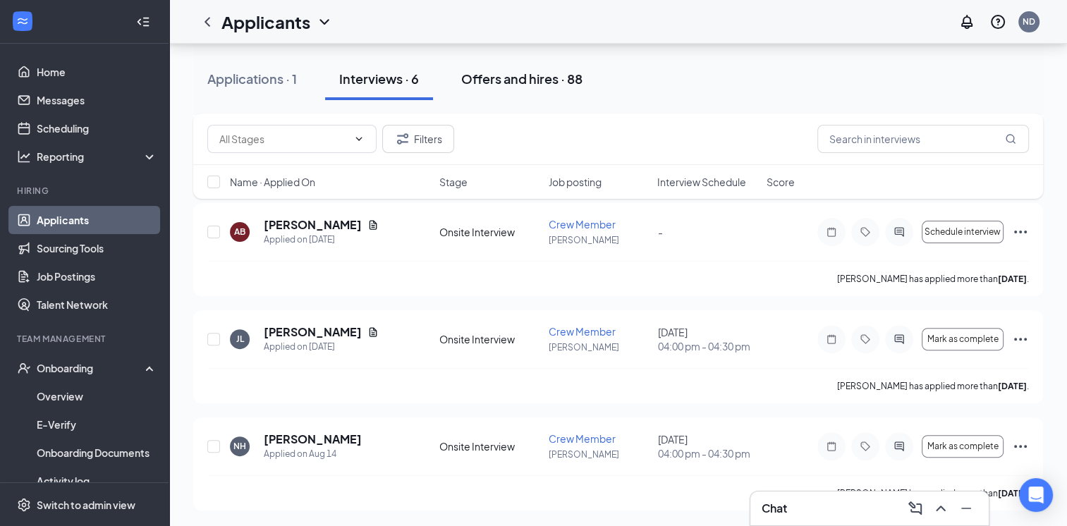
click at [499, 87] on button "Offers and hires · 88" at bounding box center [522, 79] width 150 height 42
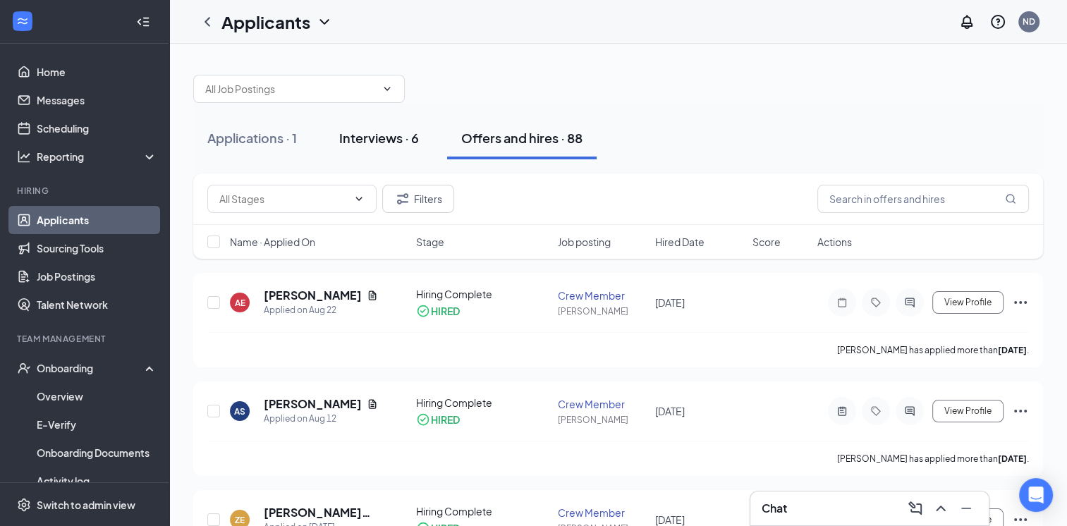
click at [356, 144] on div "Interviews · 6" at bounding box center [379, 138] width 80 height 18
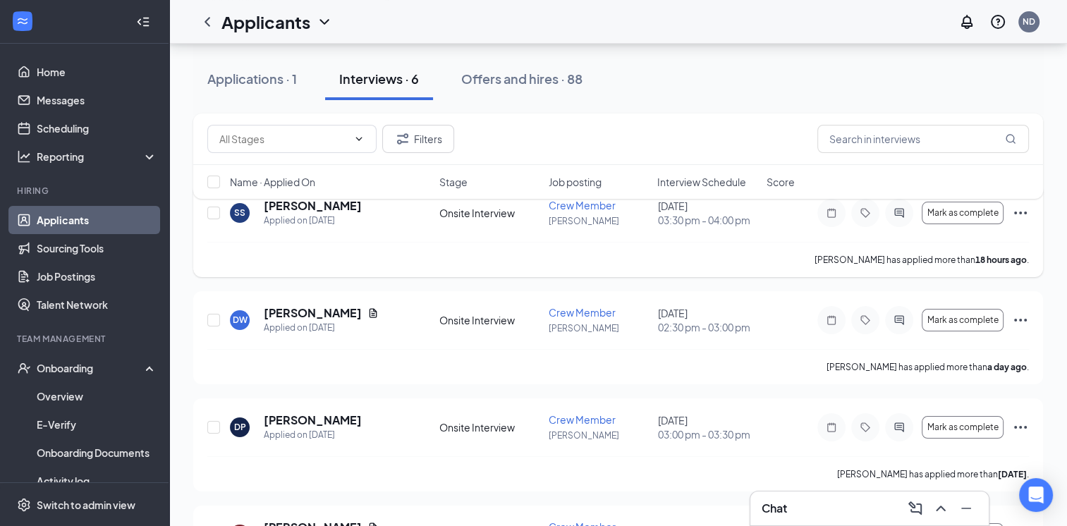
scroll to position [92, 0]
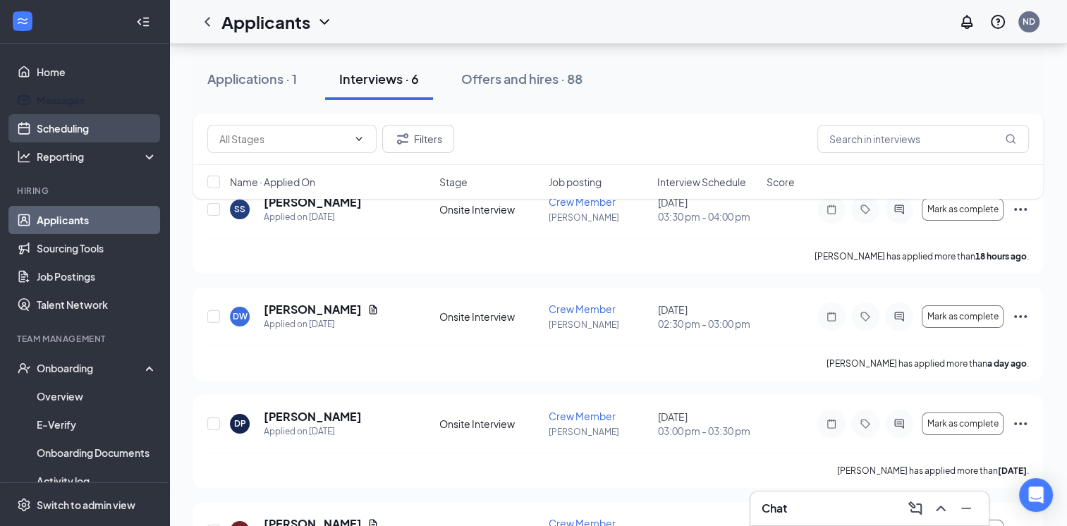
click at [37, 117] on link "Scheduling" at bounding box center [97, 128] width 121 height 28
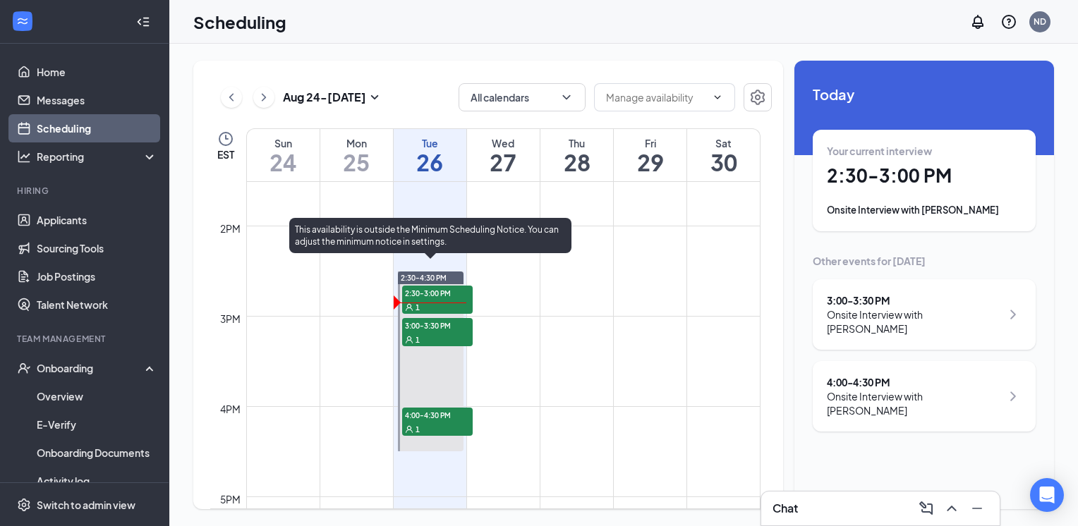
scroll to position [1216, 0]
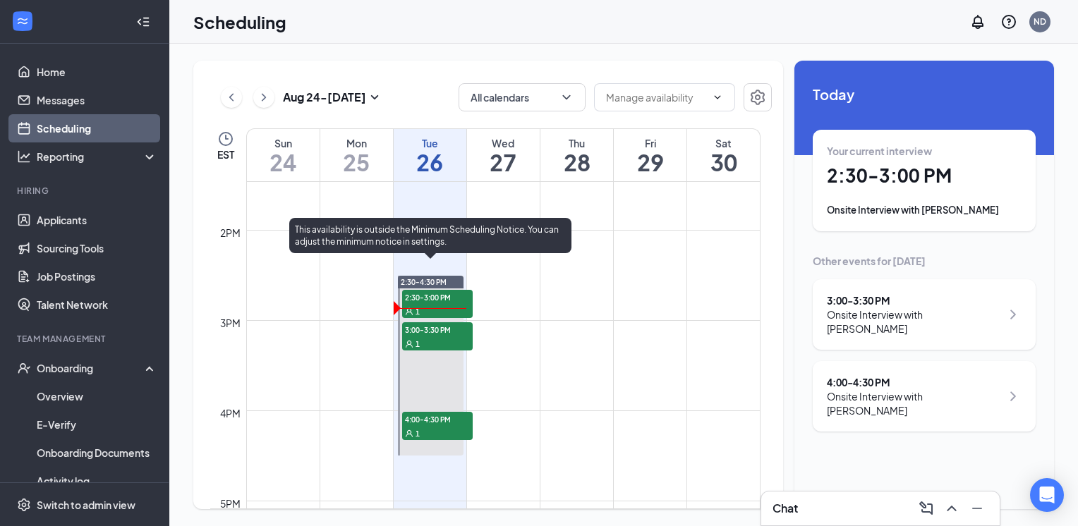
click at [432, 342] on div "1" at bounding box center [437, 344] width 71 height 14
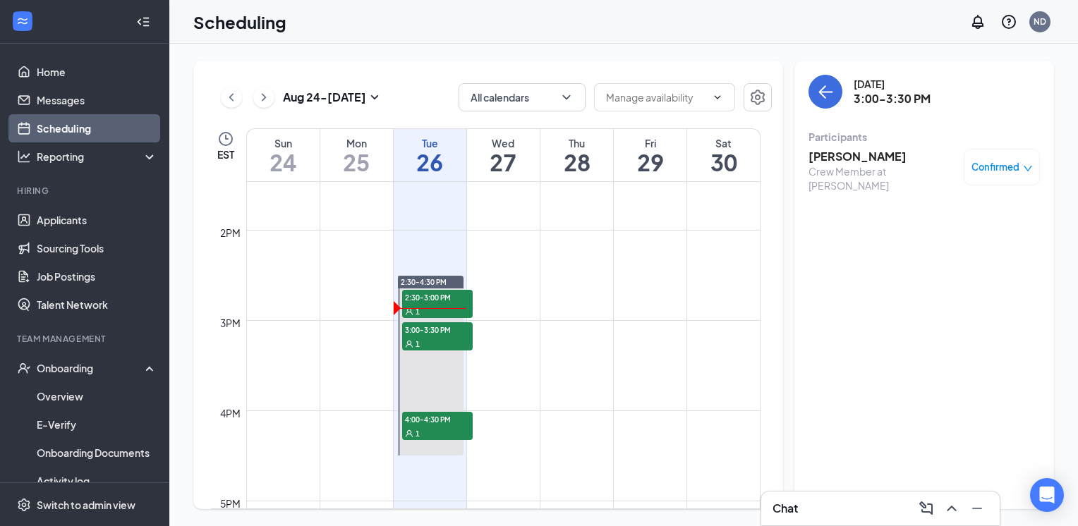
click at [855, 165] on div "Crew Member at Powell" at bounding box center [883, 178] width 148 height 28
click at [865, 158] on h3 "[PERSON_NAME]" at bounding box center [883, 157] width 148 height 16
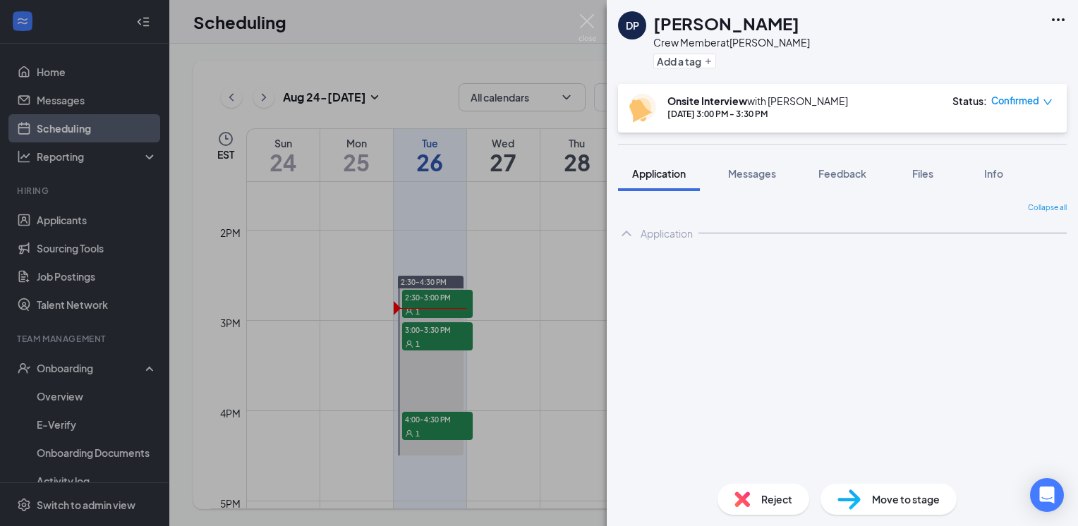
click at [827, 205] on div "Collapse all" at bounding box center [842, 207] width 449 height 11
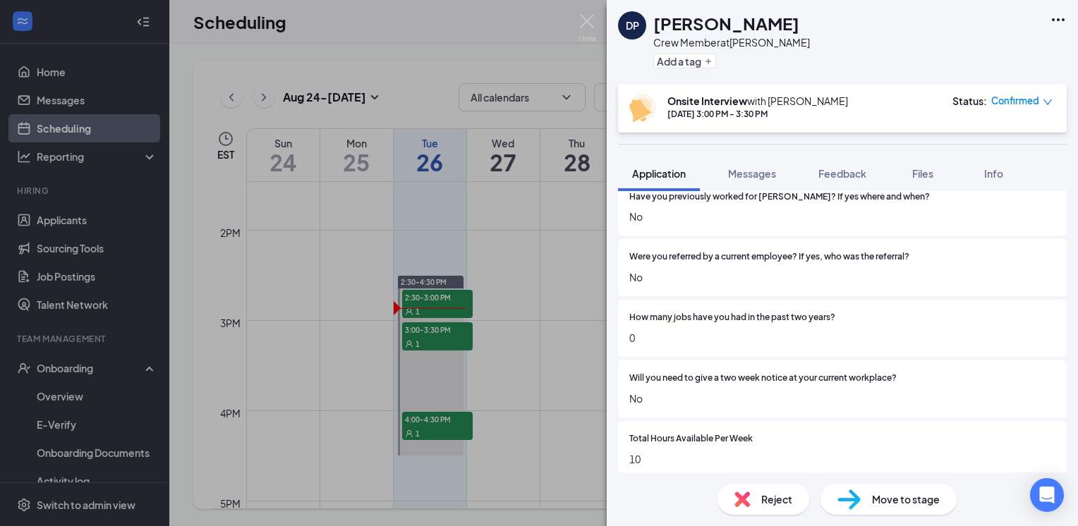
scroll to position [1007, 0]
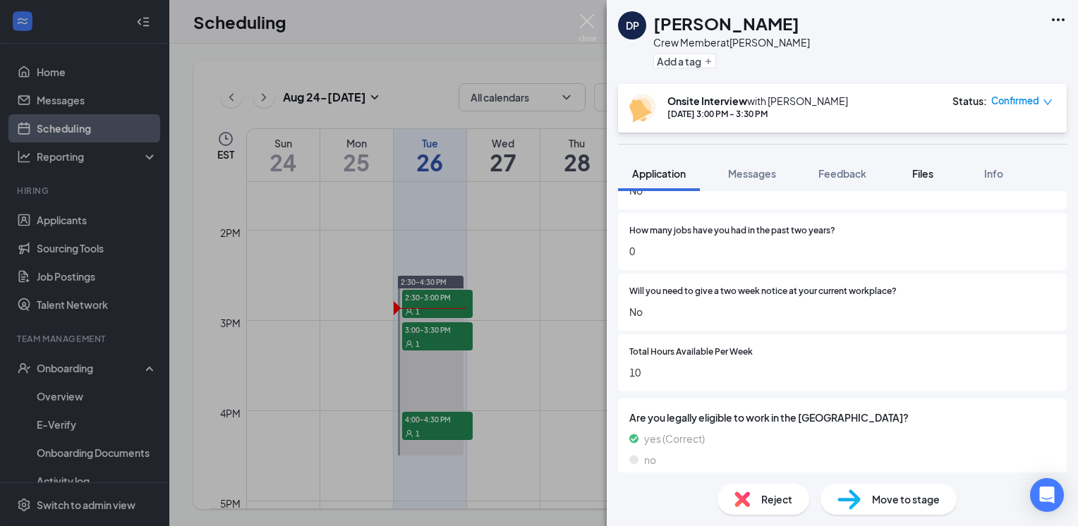
click at [924, 182] on button "Files" at bounding box center [923, 173] width 56 height 35
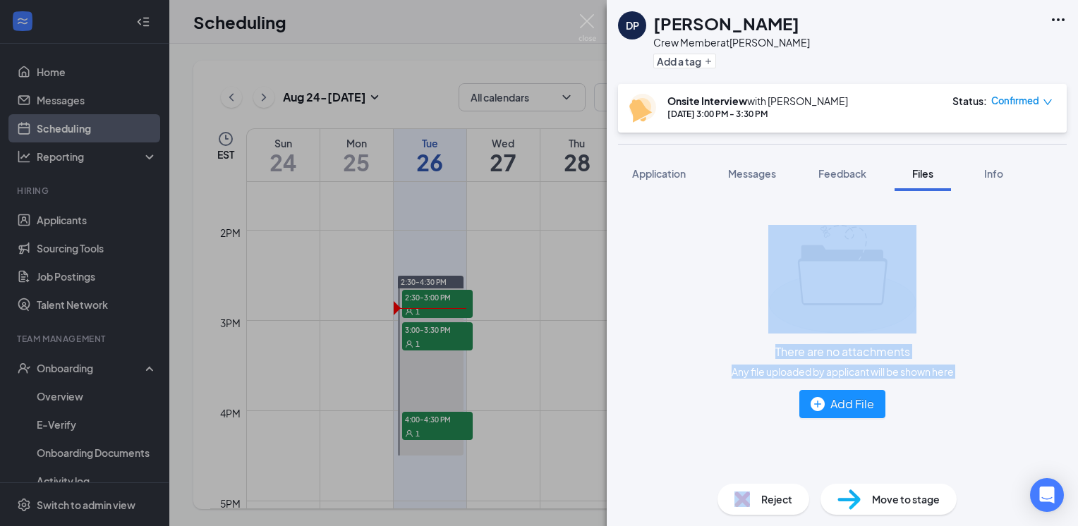
drag, startPoint x: 813, startPoint y: 385, endPoint x: 909, endPoint y: 104, distance: 296.1
click at [909, 104] on div "DP Diana Pichardo Crew Member at Powell Add a tag Onsite Interview with Nick Do…" at bounding box center [842, 263] width 471 height 526
drag, startPoint x: 909, startPoint y: 104, endPoint x: 847, endPoint y: 212, distance: 124.2
click at [847, 212] on div "There are no attachments Any file uploaded by applicant will be shown here Add …" at bounding box center [842, 321] width 449 height 238
click at [793, 198] on div "There are no attachments Any file uploaded by applicant will be shown here Add …" at bounding box center [842, 332] width 471 height 282
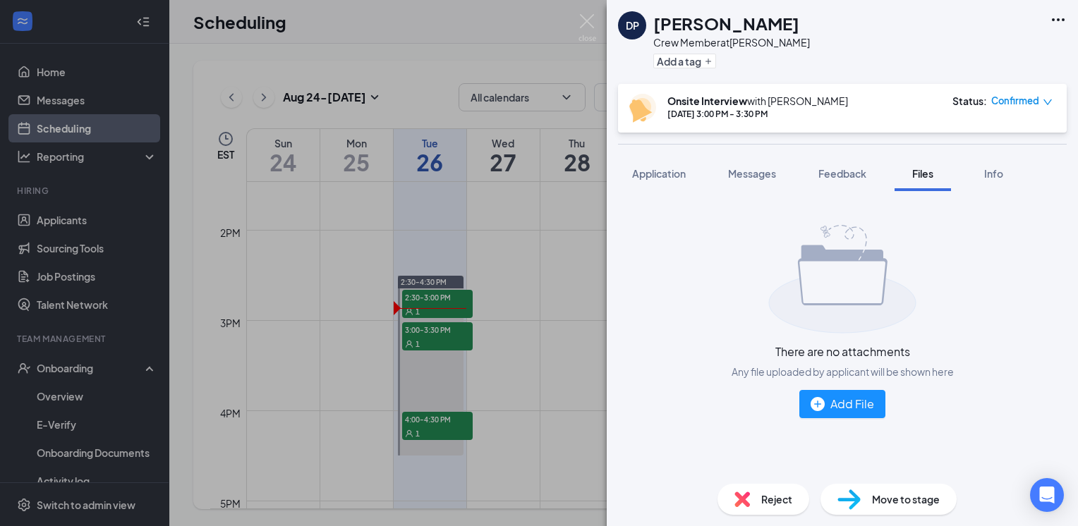
click at [373, 307] on div "DP Diana Pichardo Crew Member at Powell Add a tag Onsite Interview with Nick Do…" at bounding box center [539, 263] width 1078 height 526
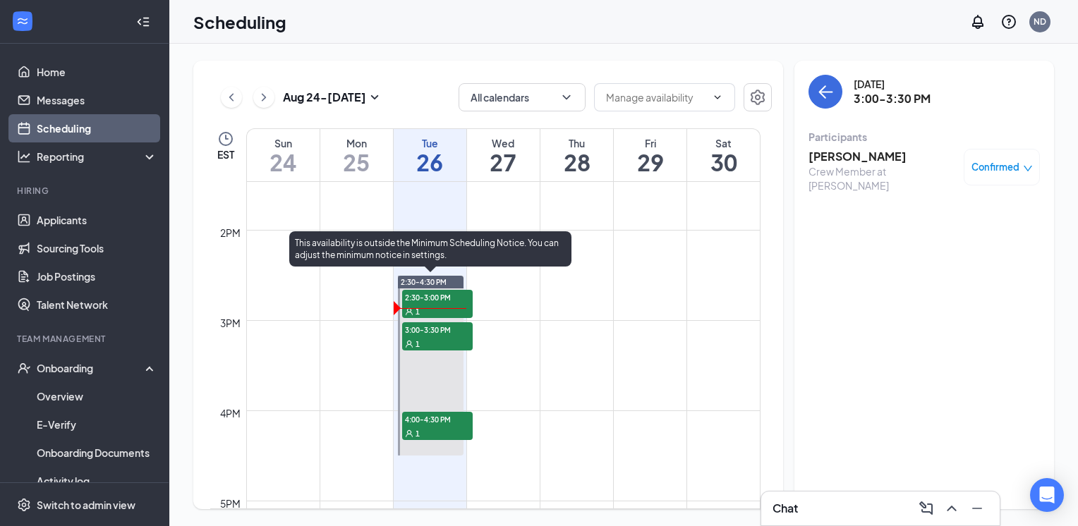
click at [439, 424] on span "4:00-4:30 PM" at bounding box center [437, 419] width 71 height 14
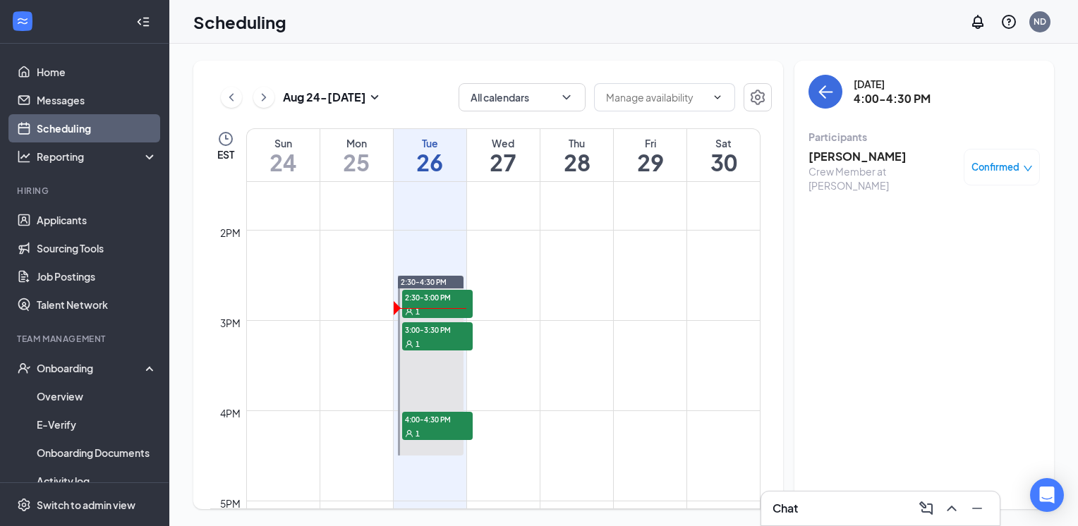
click at [844, 164] on div "Crew Member at Powell" at bounding box center [883, 178] width 148 height 28
click at [848, 154] on h3 "[PERSON_NAME]" at bounding box center [883, 157] width 148 height 16
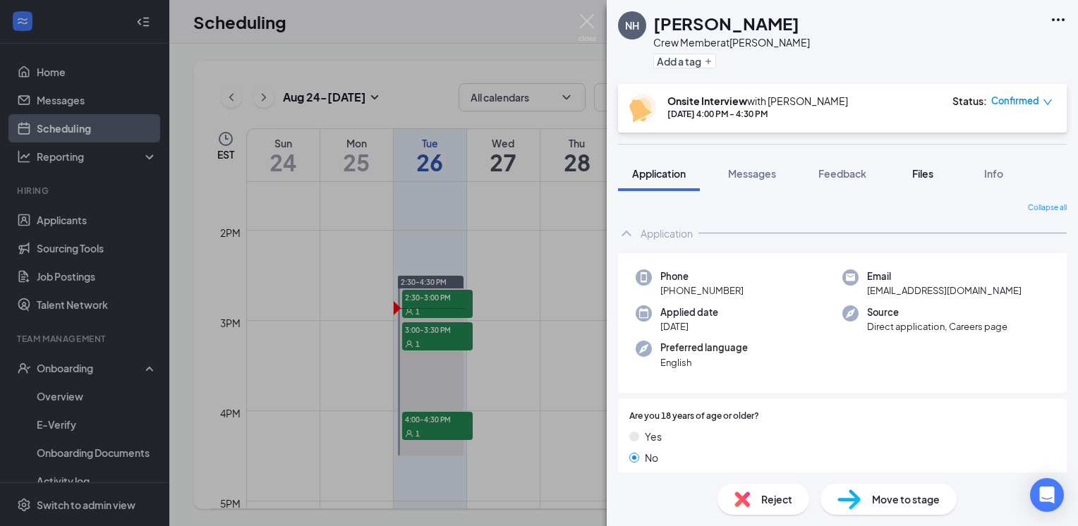
click at [909, 174] on button "Files" at bounding box center [923, 173] width 56 height 35
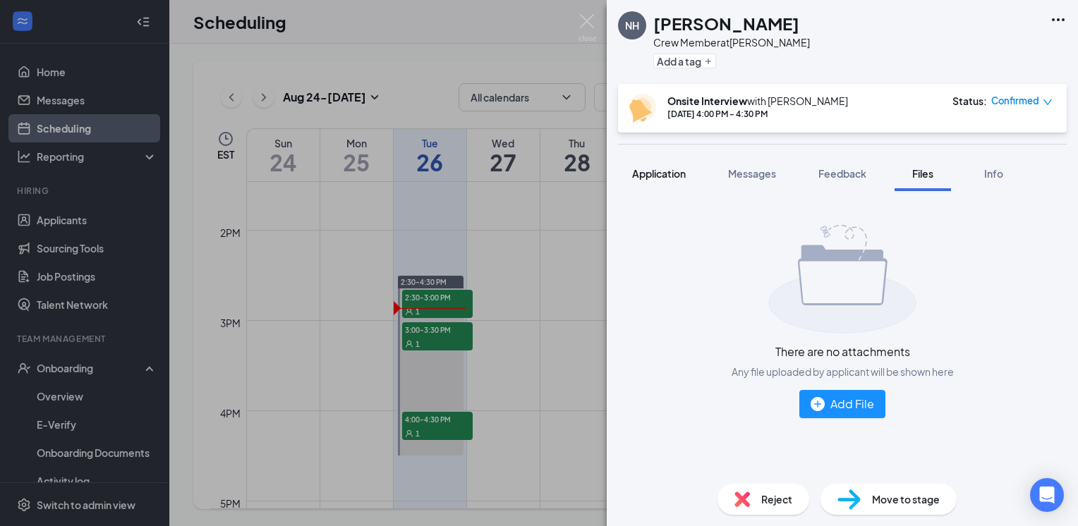
click at [660, 171] on span "Application" at bounding box center [659, 173] width 54 height 13
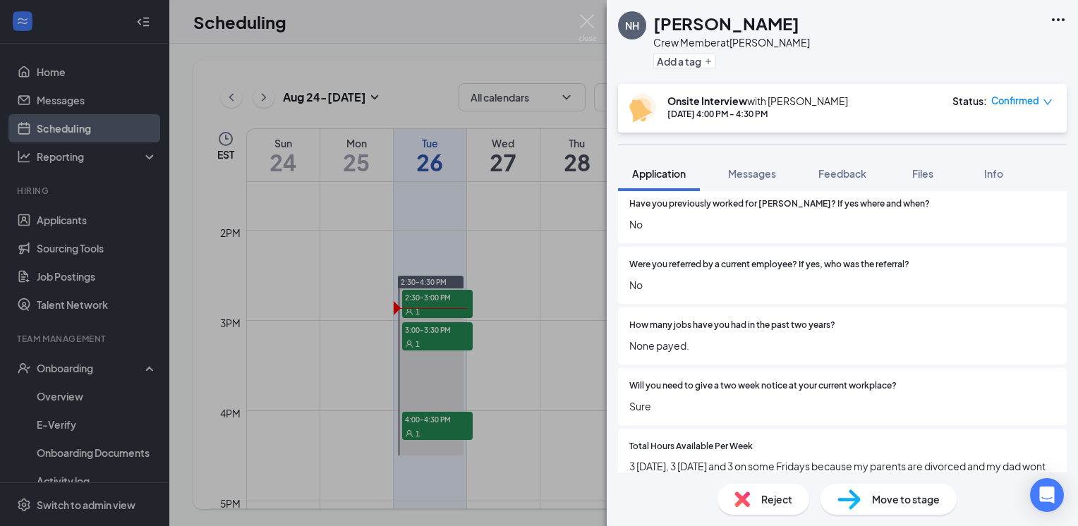
scroll to position [1038, 0]
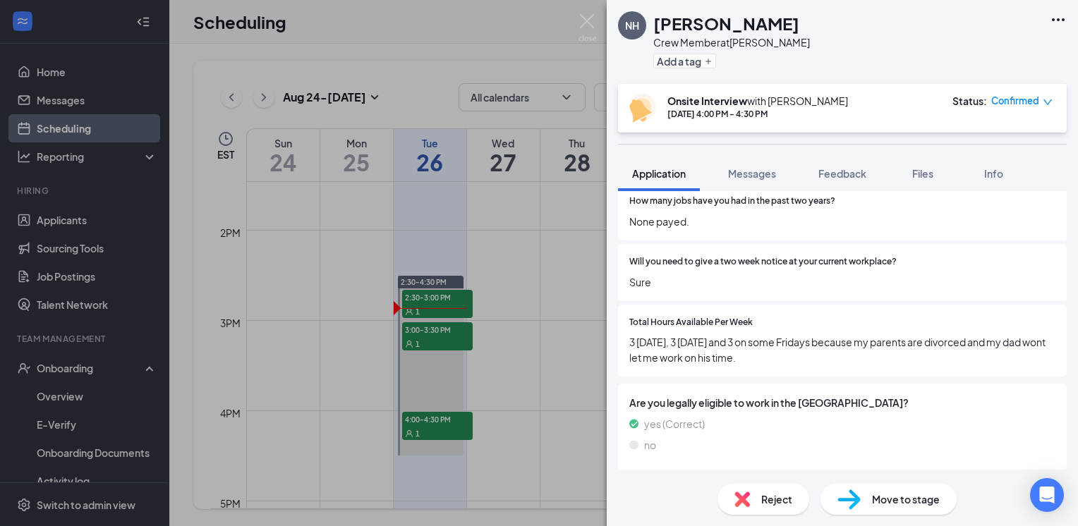
click at [567, 364] on div "NH Nora Hall Crew Member at Powell Add a tag Onsite Interview with Nick Donahue…" at bounding box center [539, 263] width 1078 height 526
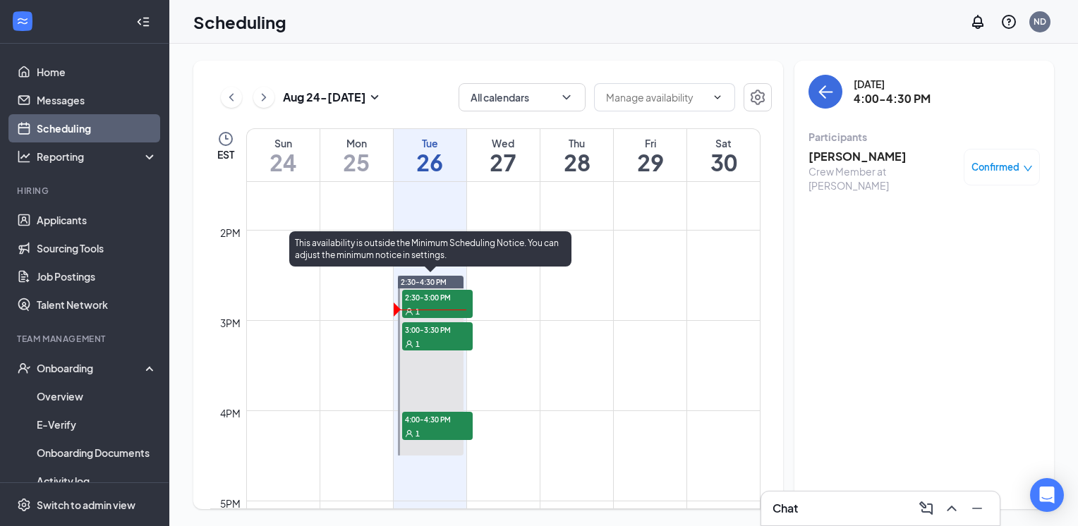
click at [418, 332] on span "3:00-3:30 PM" at bounding box center [437, 329] width 71 height 14
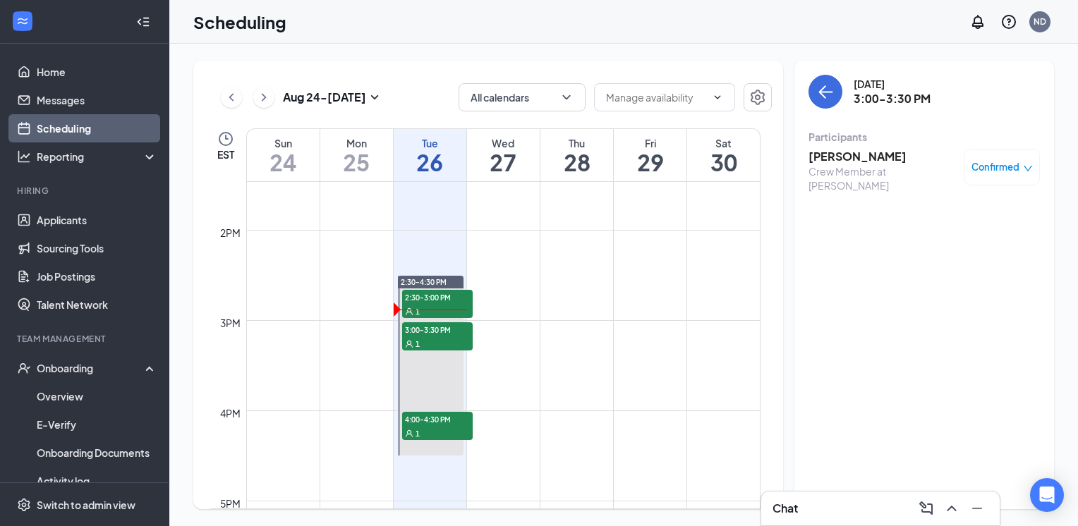
click at [853, 154] on h3 "Diana Pichardo" at bounding box center [883, 157] width 148 height 16
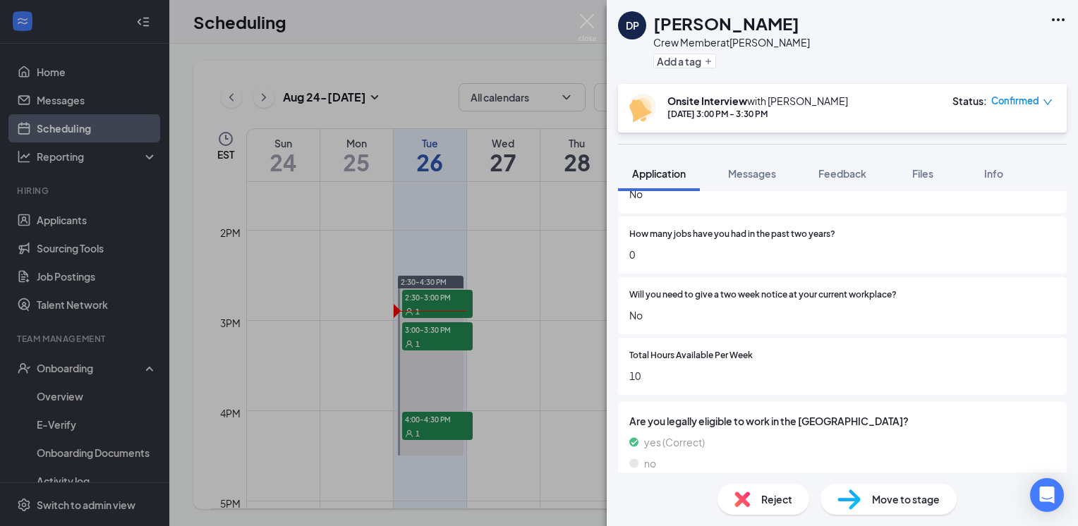
scroll to position [1007, 0]
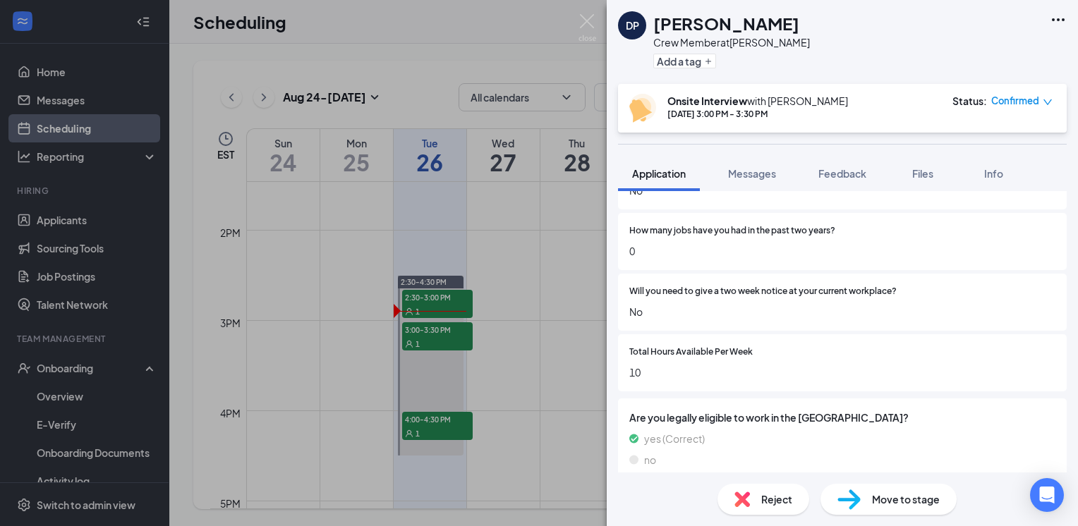
drag, startPoint x: 510, startPoint y: 354, endPoint x: 500, endPoint y: 351, distance: 11.0
click at [500, 351] on div "DP Diana Pichardo Crew Member at Powell Add a tag Onsite Interview with Nick Do…" at bounding box center [539, 263] width 1078 height 526
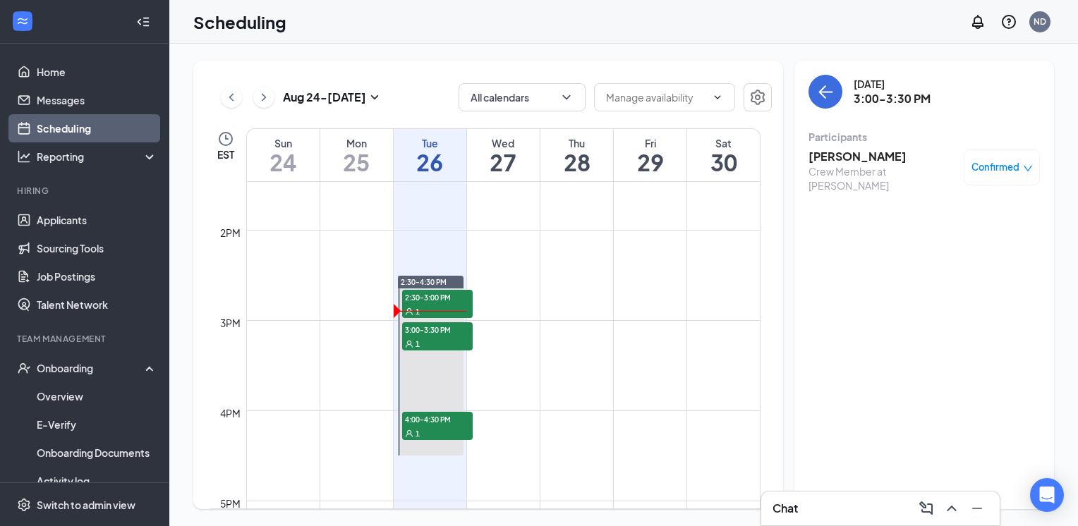
click at [500, 351] on td at bounding box center [503, 354] width 514 height 23
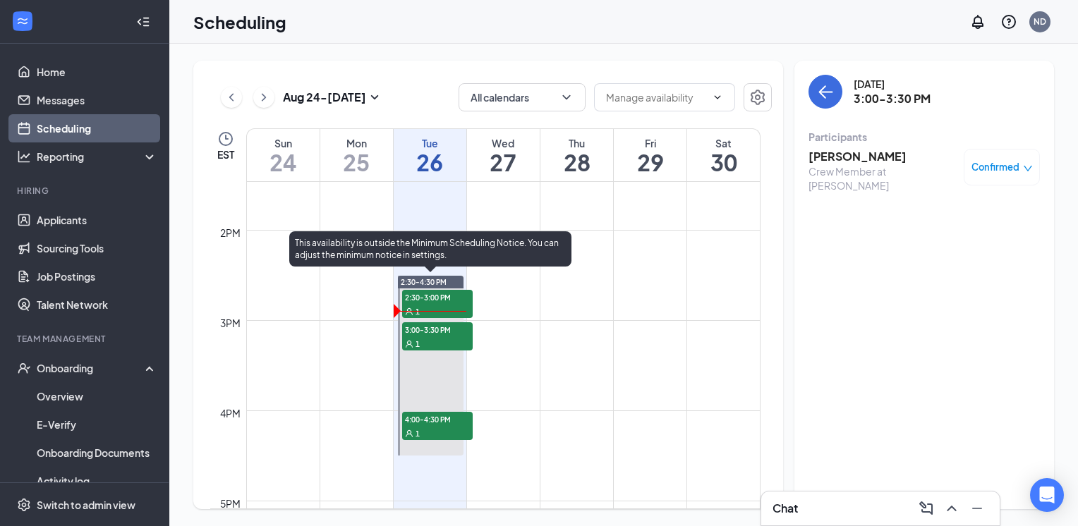
click at [446, 429] on div "1" at bounding box center [437, 433] width 71 height 14
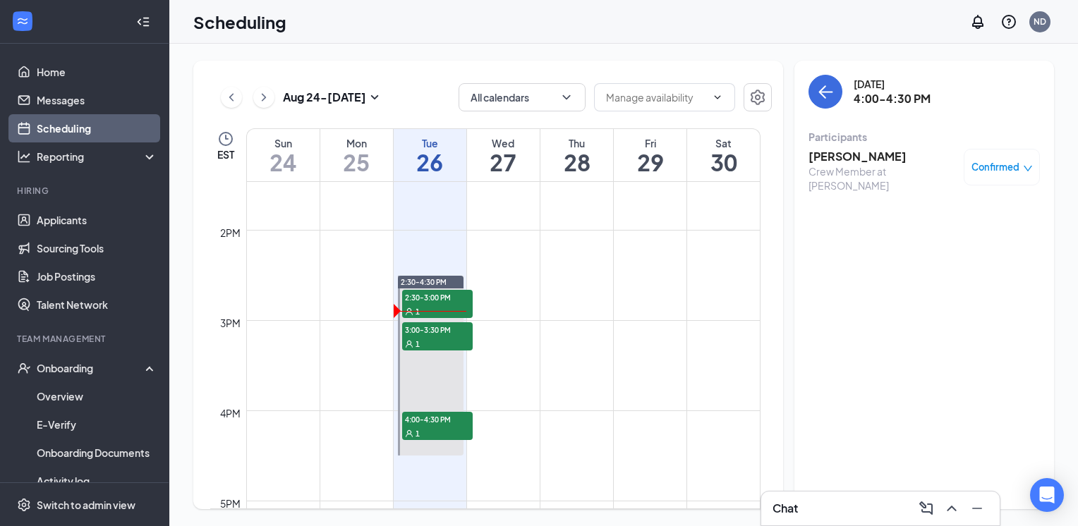
click at [852, 167] on div "Crew Member at Powell" at bounding box center [883, 178] width 148 height 28
click at [840, 159] on h3 "[PERSON_NAME]" at bounding box center [883, 157] width 148 height 16
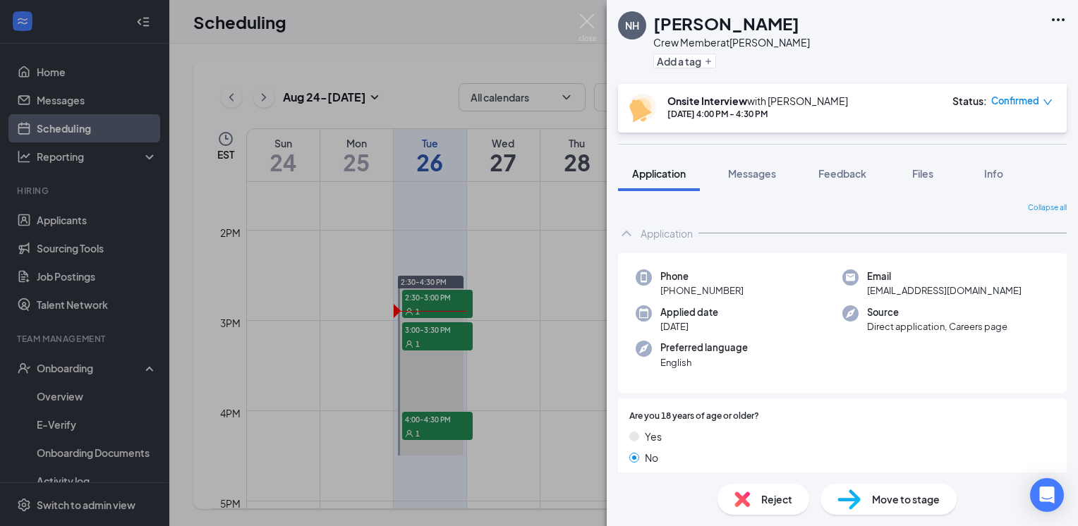
drag, startPoint x: 847, startPoint y: 107, endPoint x: 801, endPoint y: 432, distance: 329.2
click at [801, 432] on div "Yes" at bounding box center [842, 437] width 426 height 16
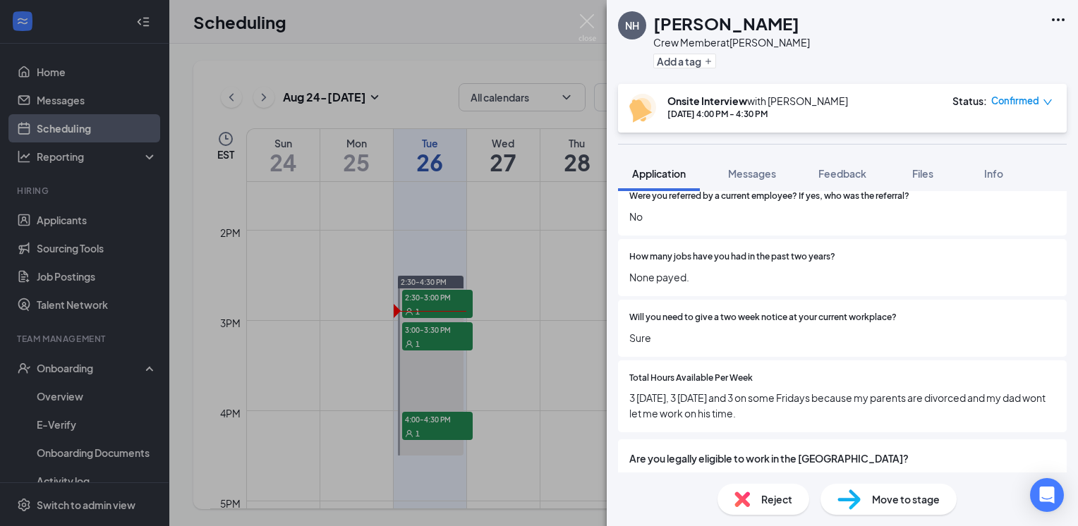
scroll to position [1038, 0]
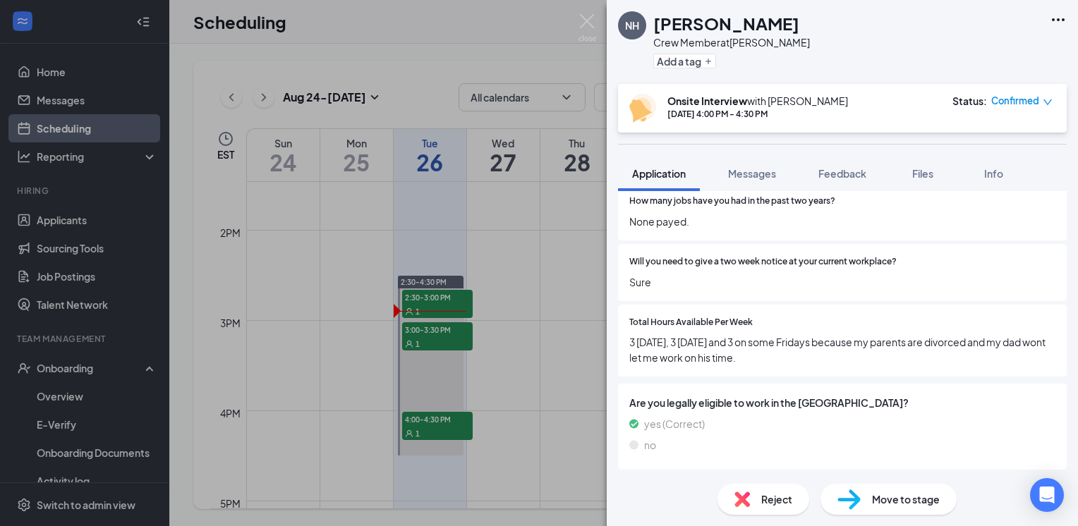
click at [783, 343] on span "3 on Monday, 3 on Tuesday and 3 on some Fridays because my parents are divorced…" at bounding box center [842, 349] width 426 height 31
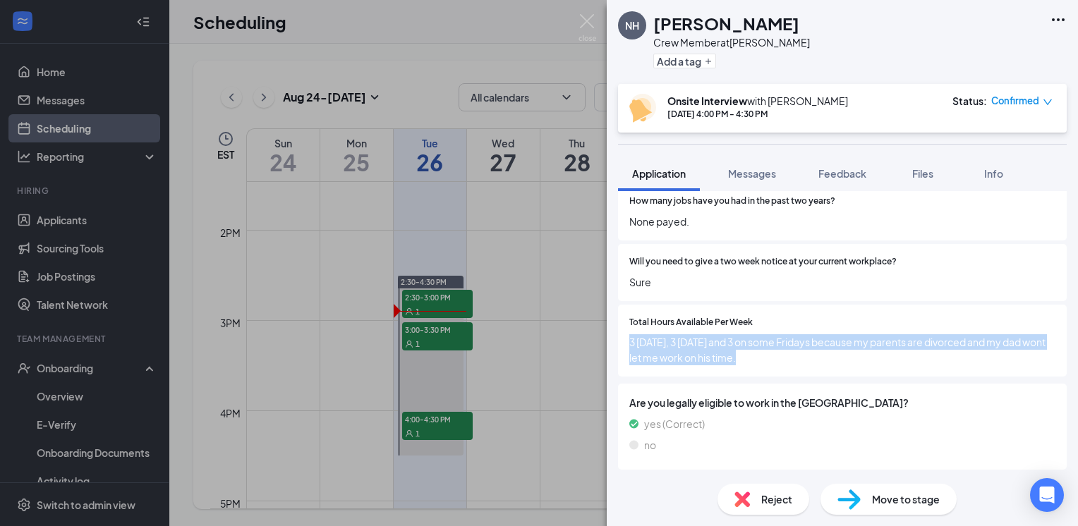
click at [783, 343] on span "3 on Monday, 3 on Tuesday and 3 on some Fridays because my parents are divorced…" at bounding box center [842, 349] width 426 height 31
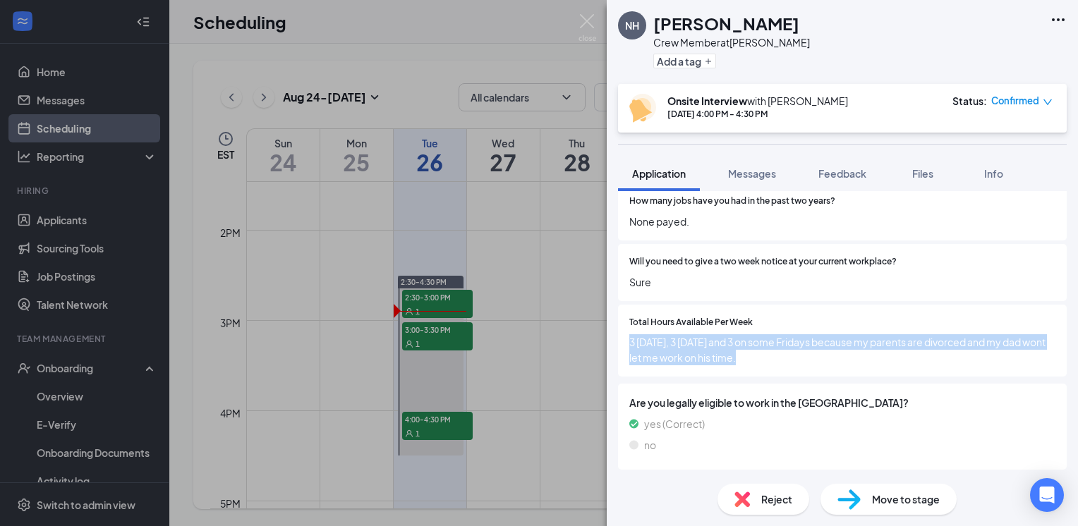
drag, startPoint x: 783, startPoint y: 343, endPoint x: 763, endPoint y: 366, distance: 31.0
click at [763, 366] on div "Total Hours Available Per Week 3 on Monday, 3 on Tuesday and 3 on some Fridays …" at bounding box center [842, 341] width 449 height 73
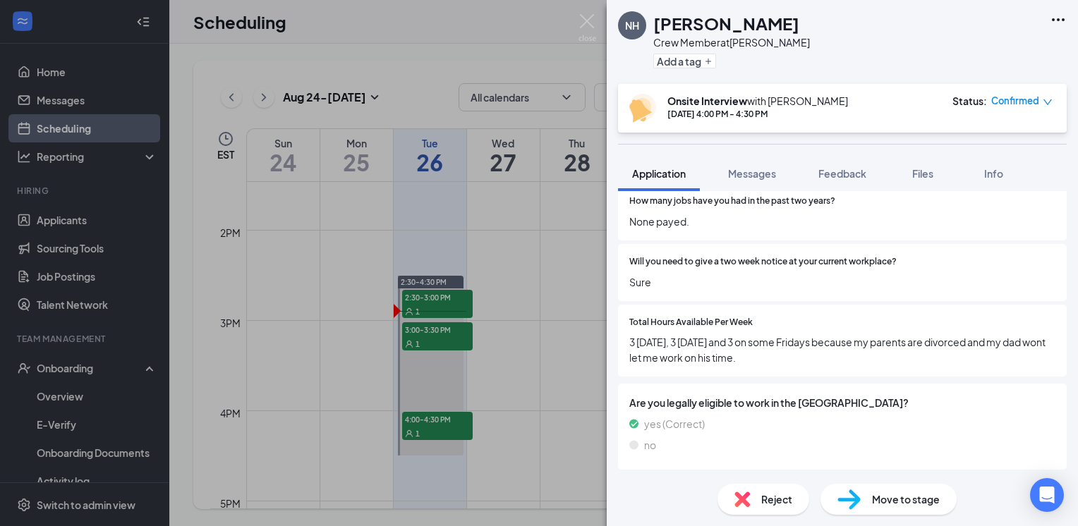
click at [763, 366] on div "Total Hours Available Per Week 3 on Monday, 3 on Tuesday and 3 on some Fridays …" at bounding box center [842, 341] width 449 height 73
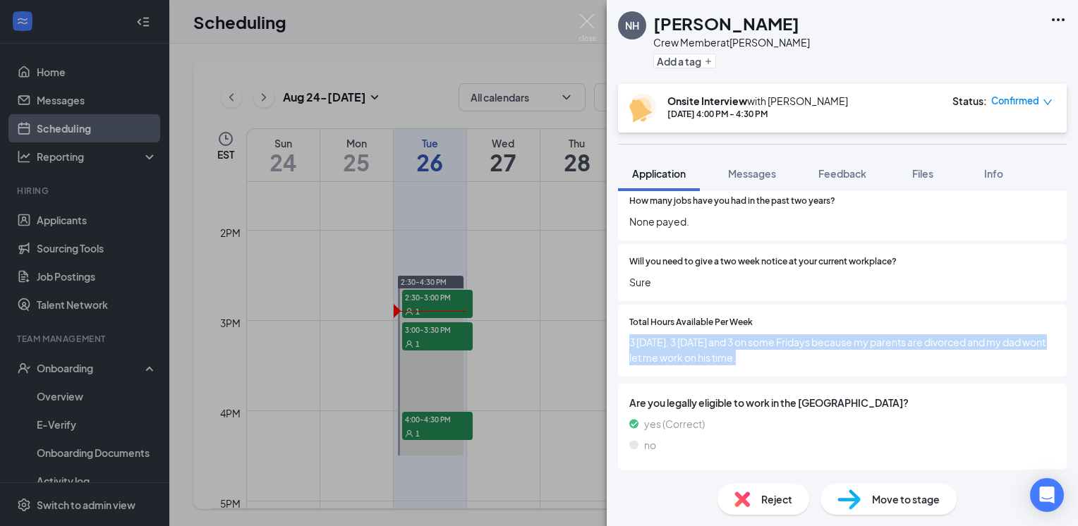
click at [763, 366] on div "Total Hours Available Per Week 3 on Monday, 3 on Tuesday and 3 on some Fridays …" at bounding box center [842, 341] width 449 height 73
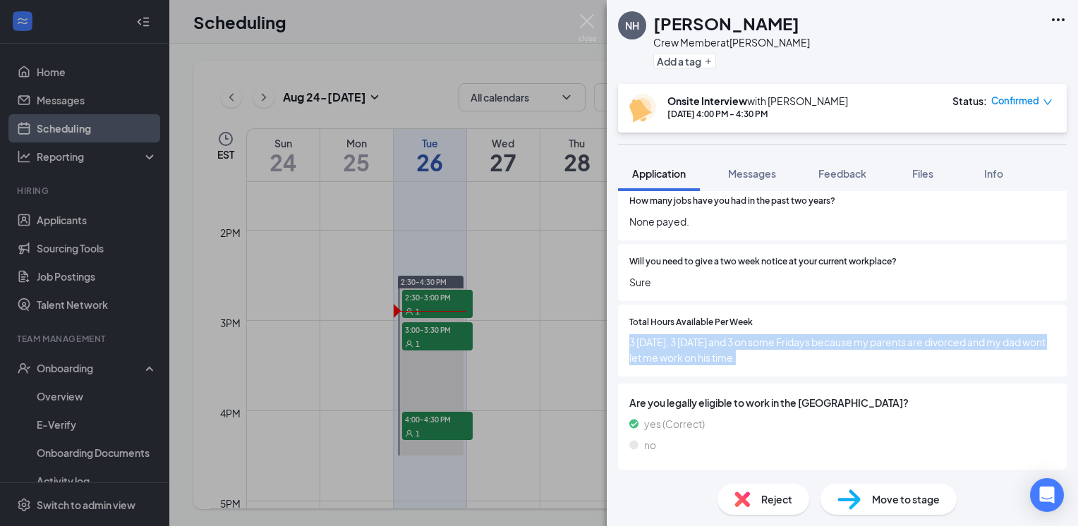
click at [763, 366] on div "Total Hours Available Per Week 3 on Monday, 3 on Tuesday and 3 on some Fridays …" at bounding box center [842, 341] width 449 height 73
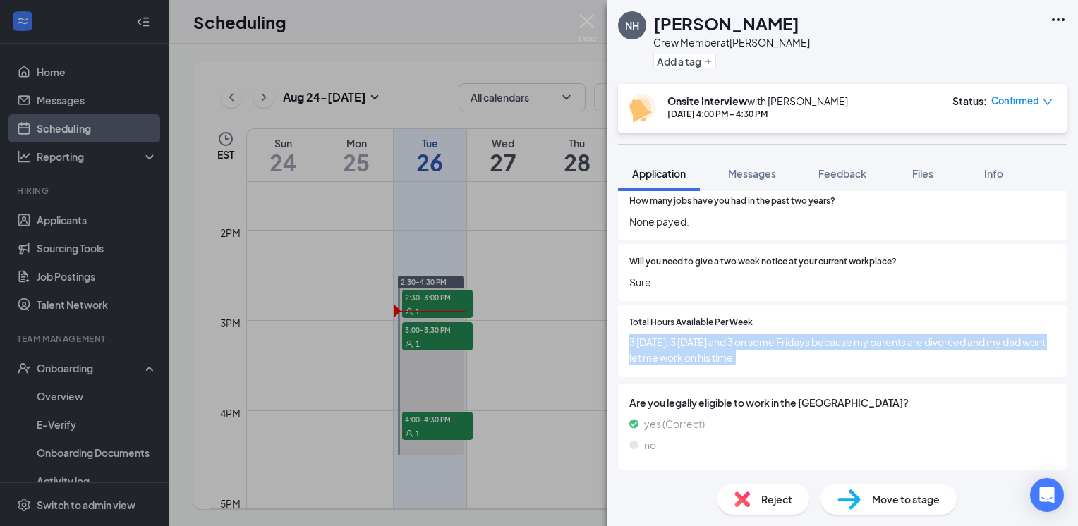
click at [763, 366] on div "Total Hours Available Per Week 3 on Monday, 3 on Tuesday and 3 on some Fridays …" at bounding box center [842, 341] width 449 height 73
click at [735, 346] on span "3 on Monday, 3 on Tuesday and 3 on some Fridays because my parents are divorced…" at bounding box center [842, 349] width 426 height 31
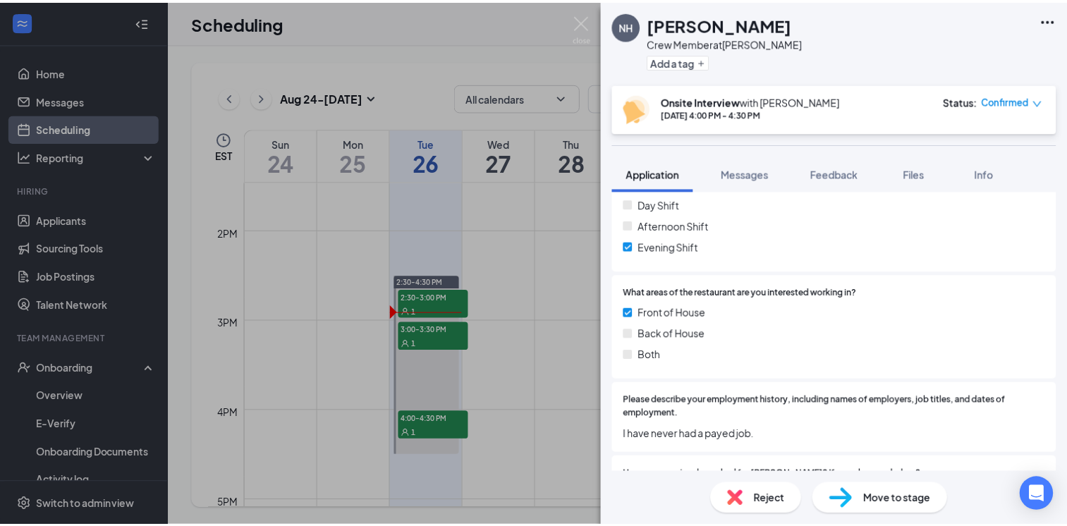
scroll to position [640, 0]
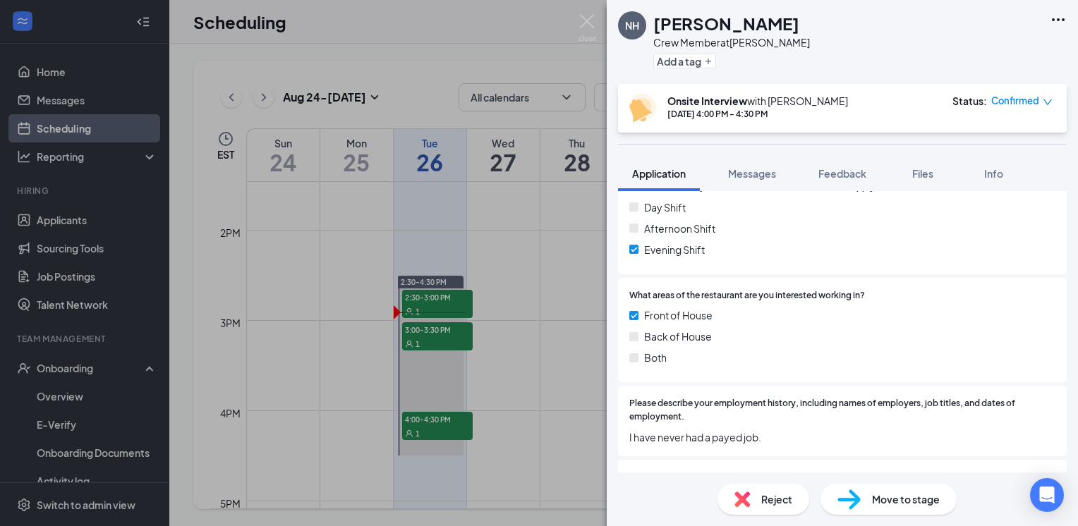
drag, startPoint x: 714, startPoint y: 372, endPoint x: 518, endPoint y: 267, distance: 222.5
click at [518, 267] on div "NH Nora Hall Crew Member at Powell Add a tag Onsite Interview with Nick Donahue…" at bounding box center [539, 263] width 1078 height 526
click at [374, 380] on div "NH Nora Hall Crew Member at Powell Add a tag Onsite Interview with Nick Donahue…" at bounding box center [539, 263] width 1078 height 526
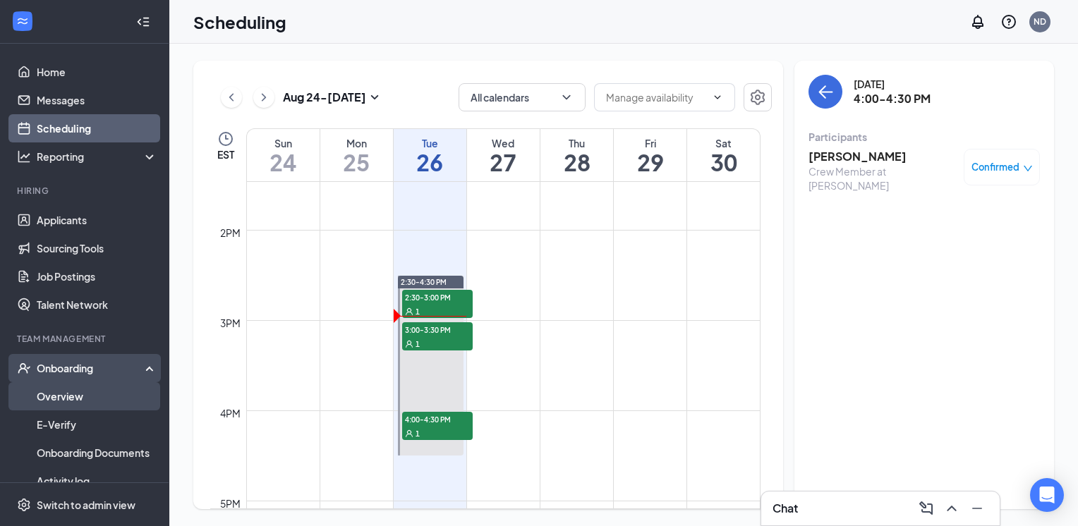
click at [59, 397] on link "Overview" at bounding box center [97, 396] width 121 height 28
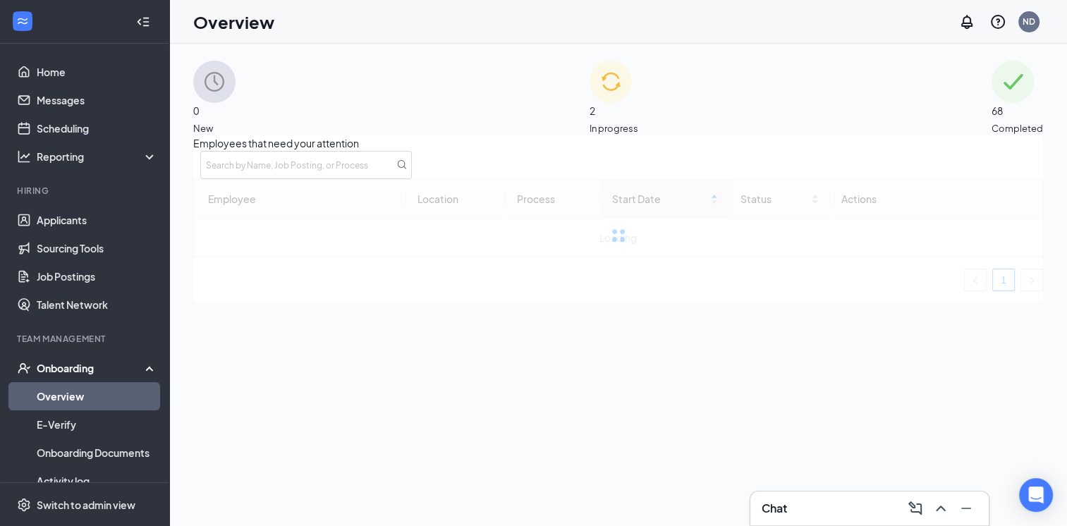
click at [590, 120] on div "2 In progress" at bounding box center [614, 98] width 49 height 75
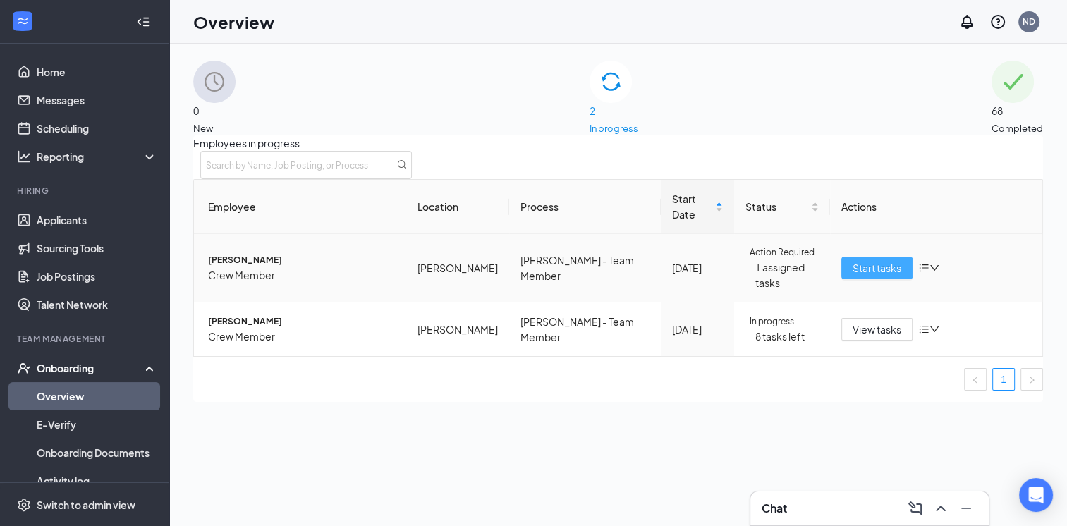
click at [865, 269] on span "Start tasks" at bounding box center [877, 268] width 49 height 16
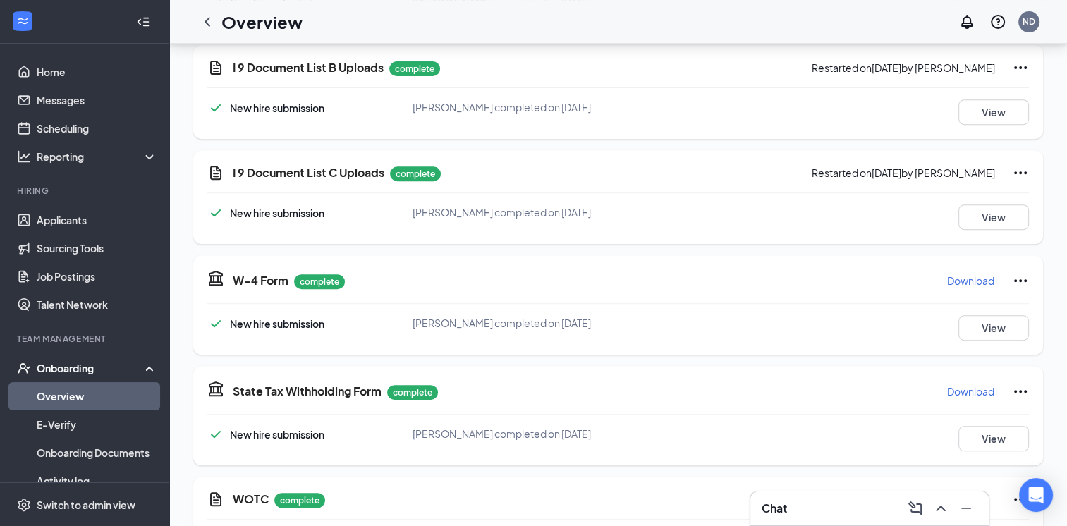
scroll to position [579, 0]
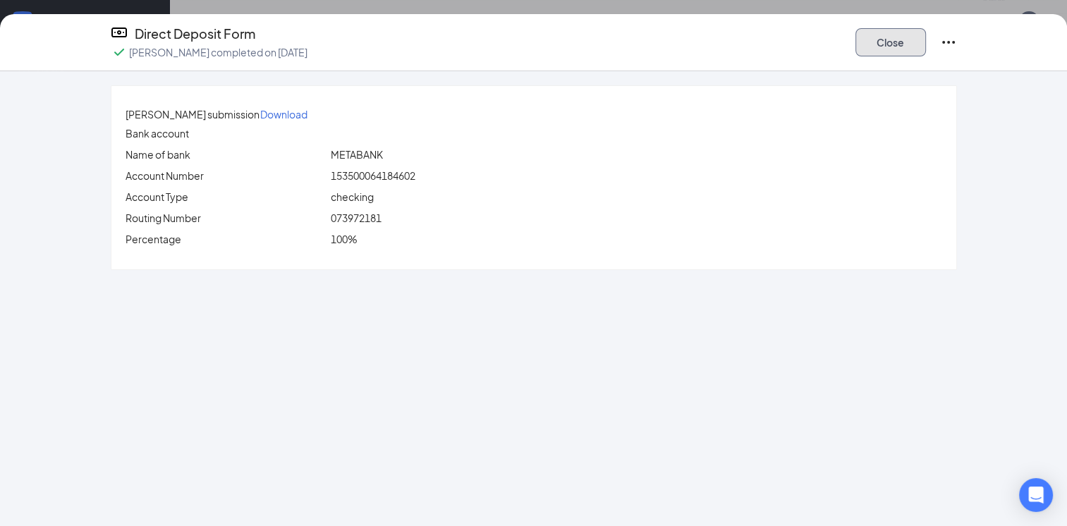
click at [906, 49] on button "Close" at bounding box center [891, 42] width 71 height 28
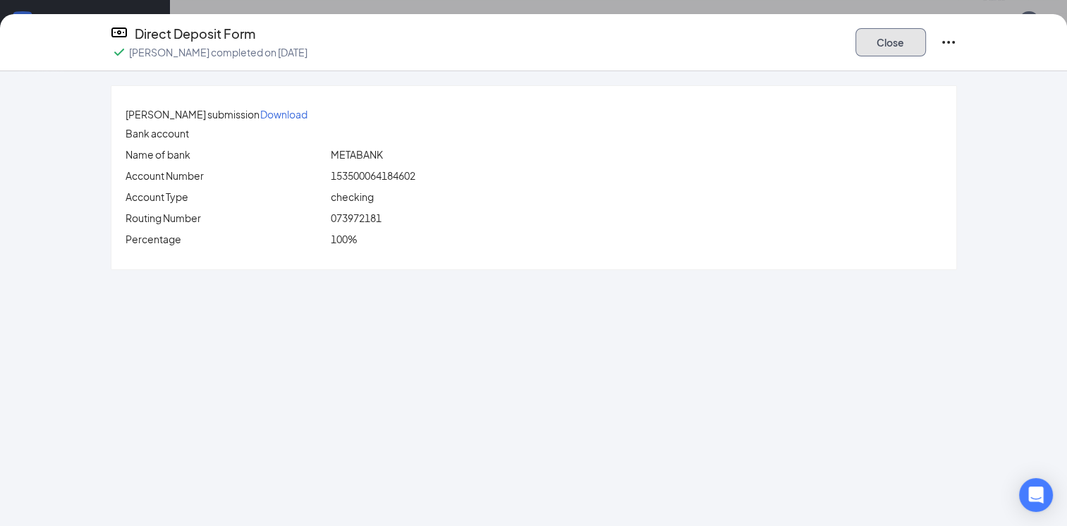
click at [878, 47] on button "Close" at bounding box center [891, 42] width 71 height 28
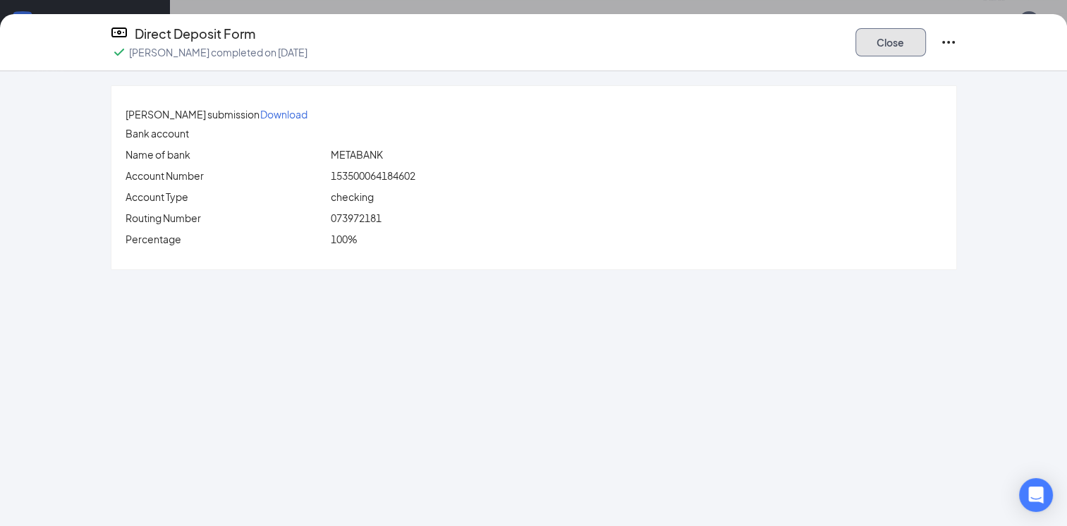
click at [895, 47] on button "Close" at bounding box center [891, 42] width 71 height 28
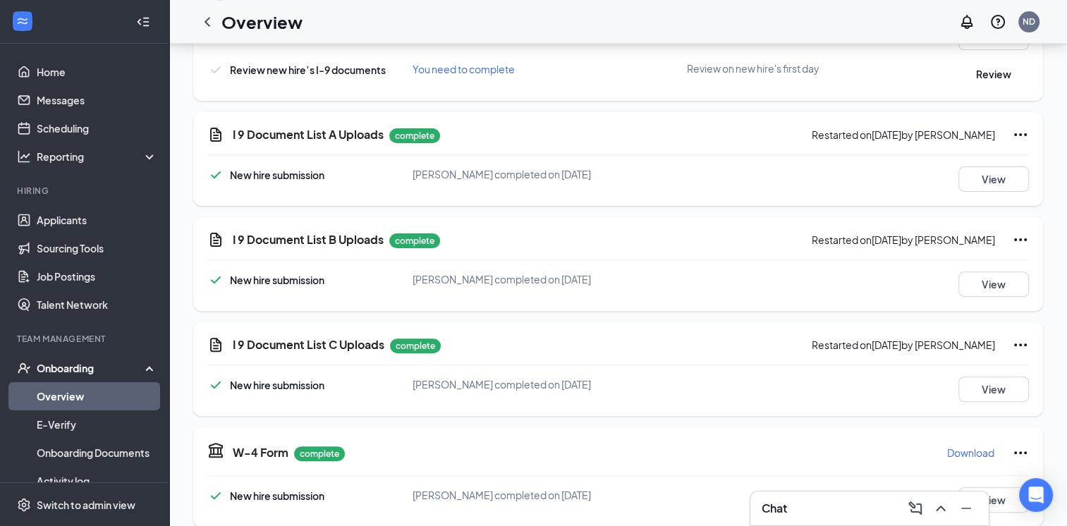
scroll to position [0, 0]
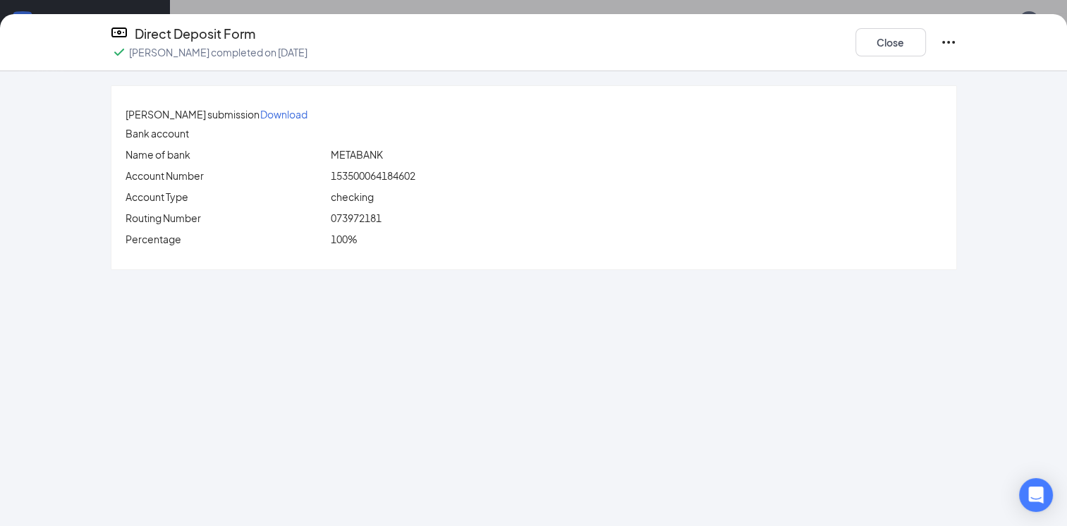
click at [899, 69] on div "Direct Deposit Form antony reyes completed on Aug 26, 2025 Close" at bounding box center [533, 42] width 1067 height 57
click at [901, 53] on button "Close" at bounding box center [891, 42] width 71 height 28
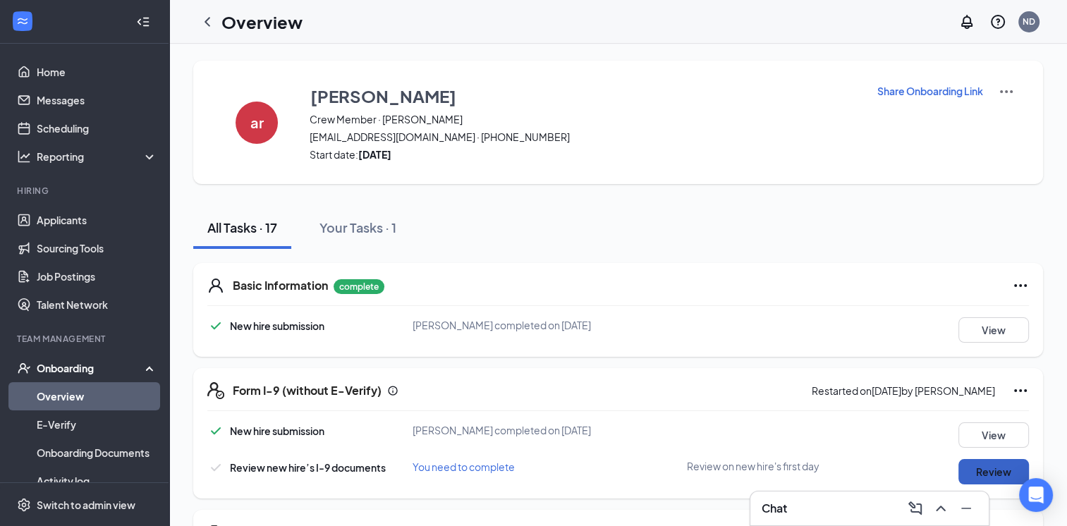
click at [974, 472] on button "Review" at bounding box center [994, 471] width 71 height 25
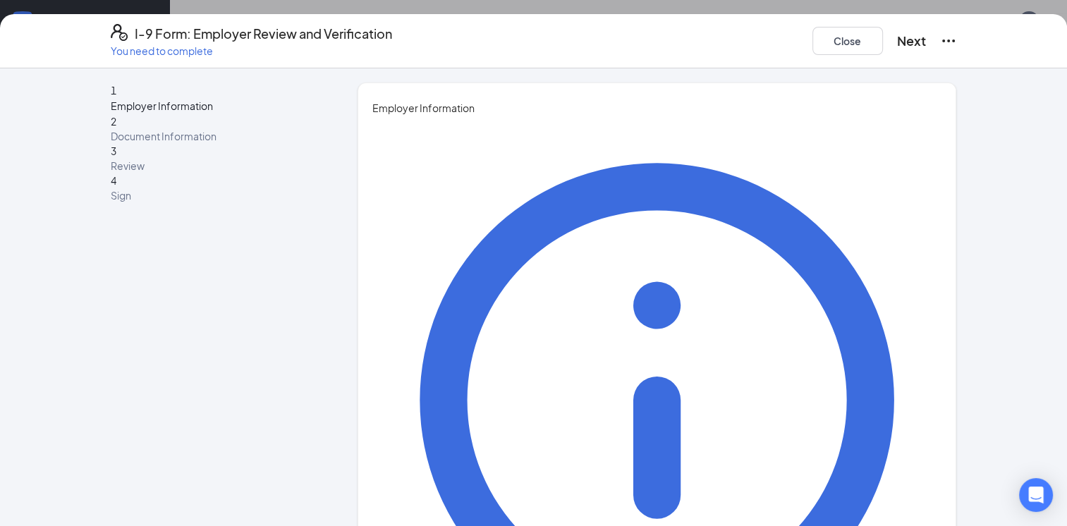
type input "n"
type input "Nick"
type input "Donahue"
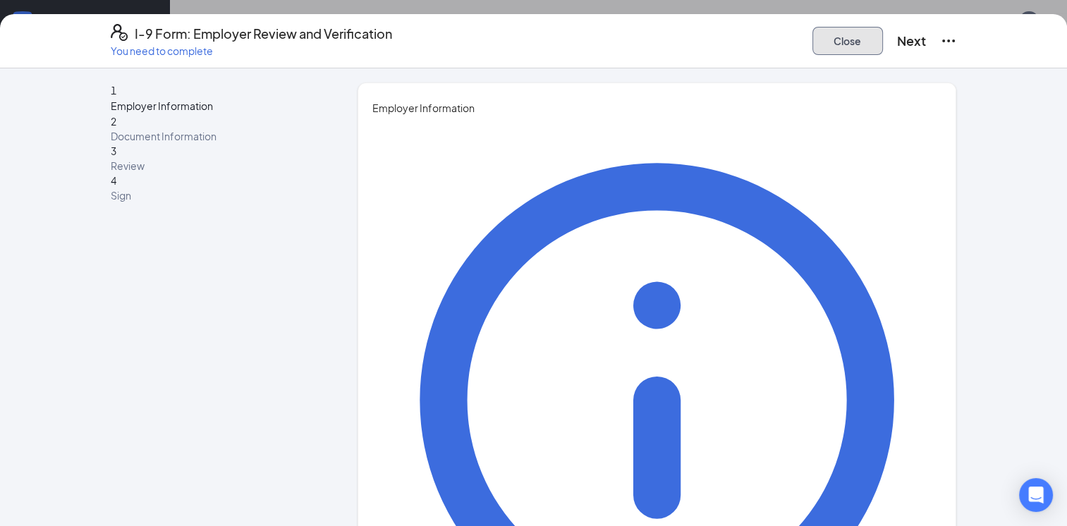
click at [813, 33] on button "Close" at bounding box center [848, 41] width 71 height 28
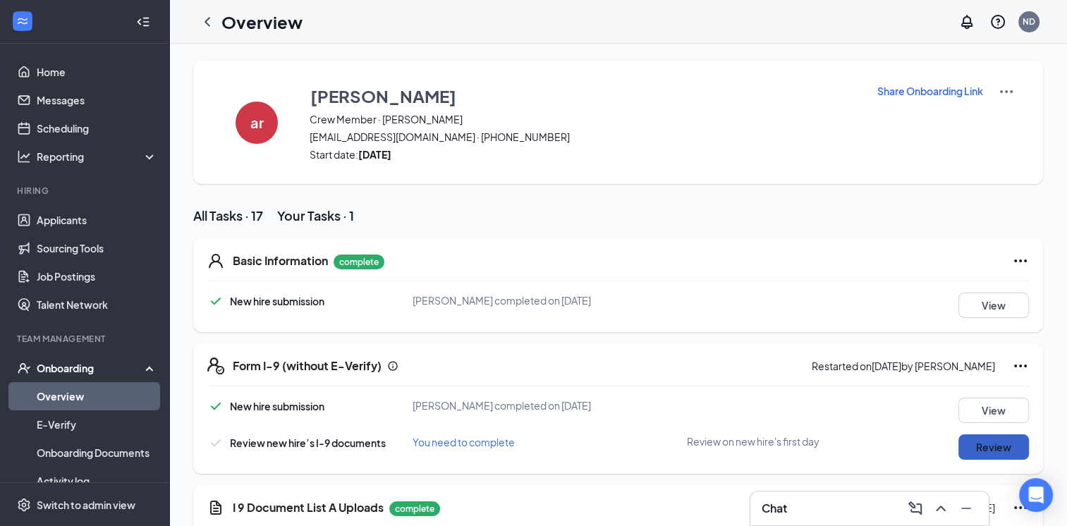
scroll to position [127, 0]
drag, startPoint x: 971, startPoint y: 433, endPoint x: 972, endPoint y: 442, distance: 9.3
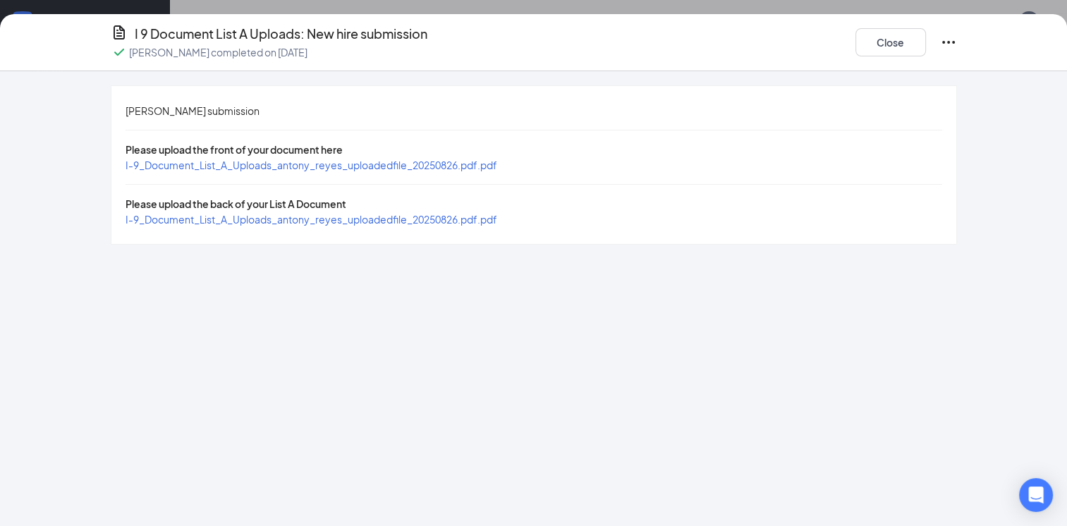
click at [453, 156] on div "Please upload the front of your document here" at bounding box center [534, 150] width 817 height 16
click at [453, 162] on span "I-9_Document_List_A_Uploads_antony_reyes_uploadedfile_20250826.pdf.pdf" at bounding box center [312, 165] width 372 height 13
click at [497, 222] on span "I-9_Document_List_A_Uploads_antony_reyes_uploadedfile_20250826.pdf.pdf" at bounding box center [312, 219] width 372 height 13
click at [887, 40] on button "Close" at bounding box center [891, 42] width 71 height 28
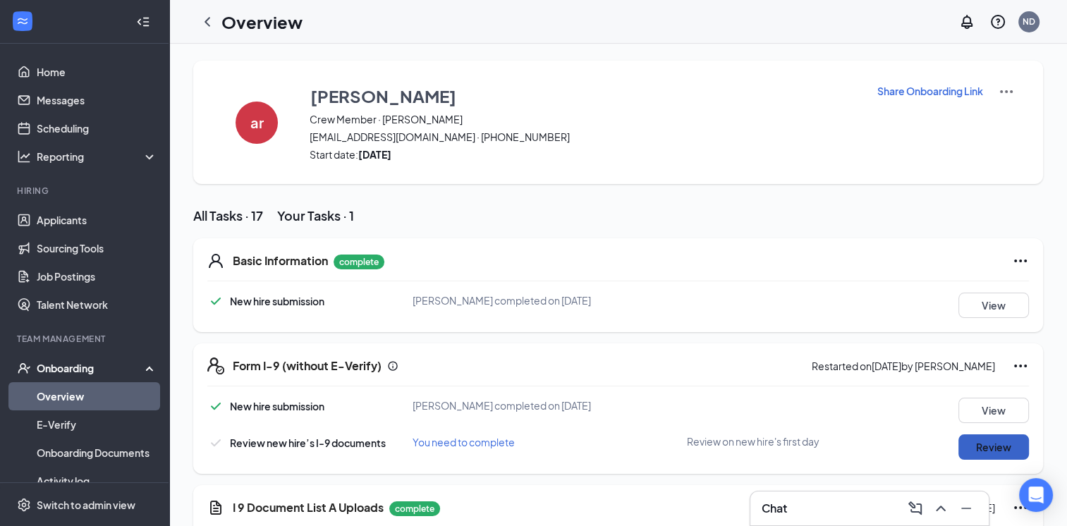
click at [959, 435] on button "Review" at bounding box center [994, 447] width 71 height 25
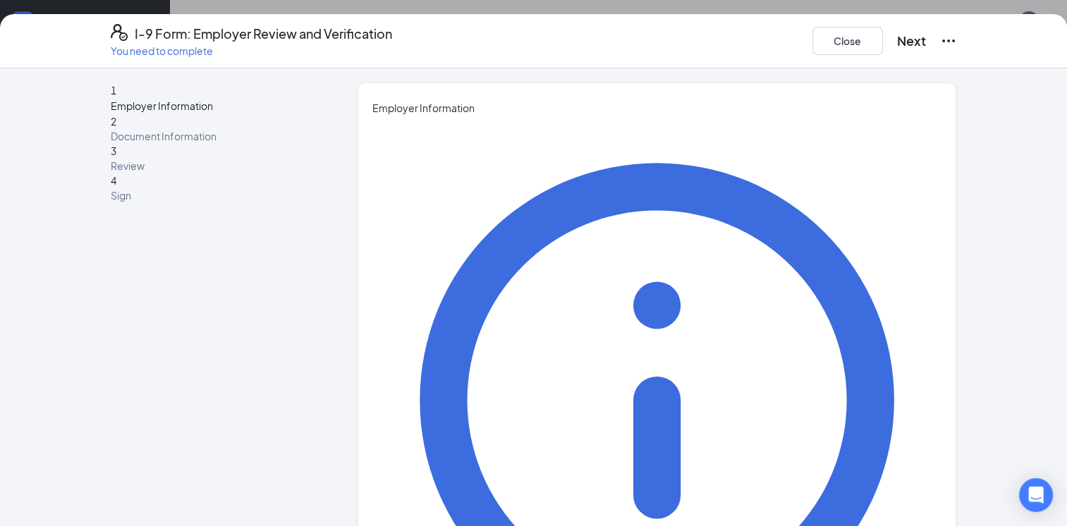
type input "GM"
click at [897, 33] on button "Next" at bounding box center [911, 41] width 29 height 20
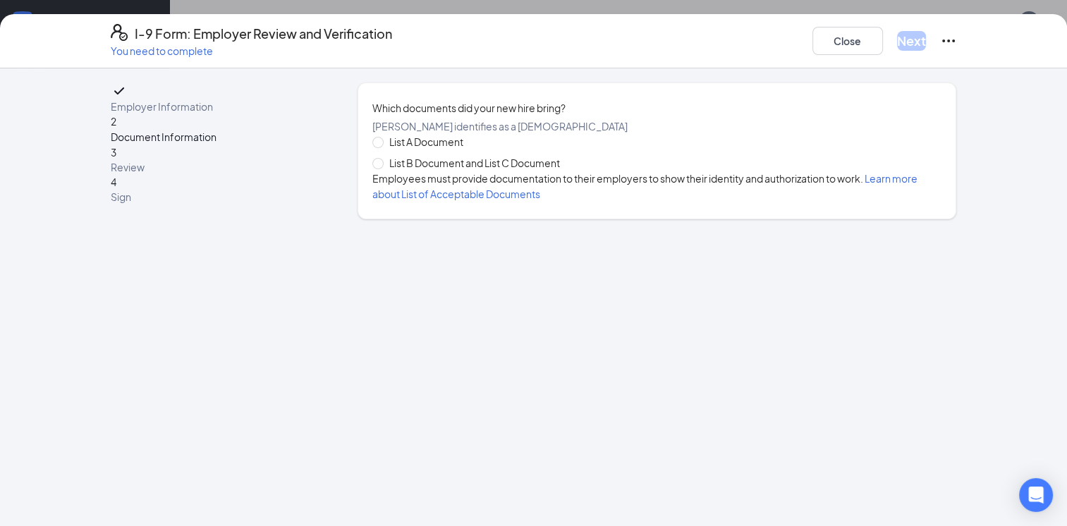
click at [437, 171] on span "List B Document and List C Document" at bounding box center [475, 163] width 182 height 16
click at [382, 168] on input "List B Document and List C Document" at bounding box center [378, 163] width 10 height 10
radio input "true"
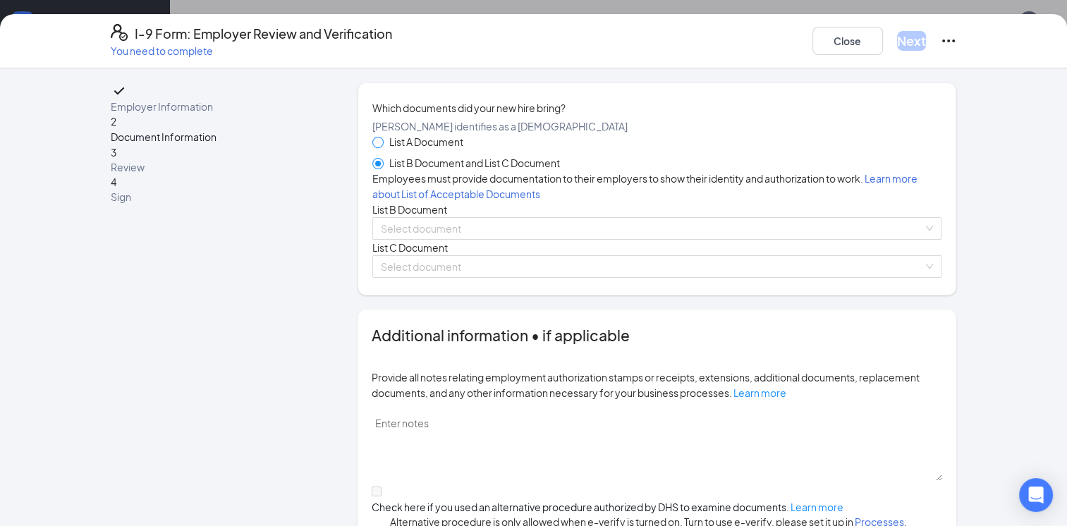
click at [377, 148] on span at bounding box center [378, 142] width 11 height 11
click at [377, 147] on input "List A Document" at bounding box center [378, 142] width 10 height 10
radio input "true"
radio input "false"
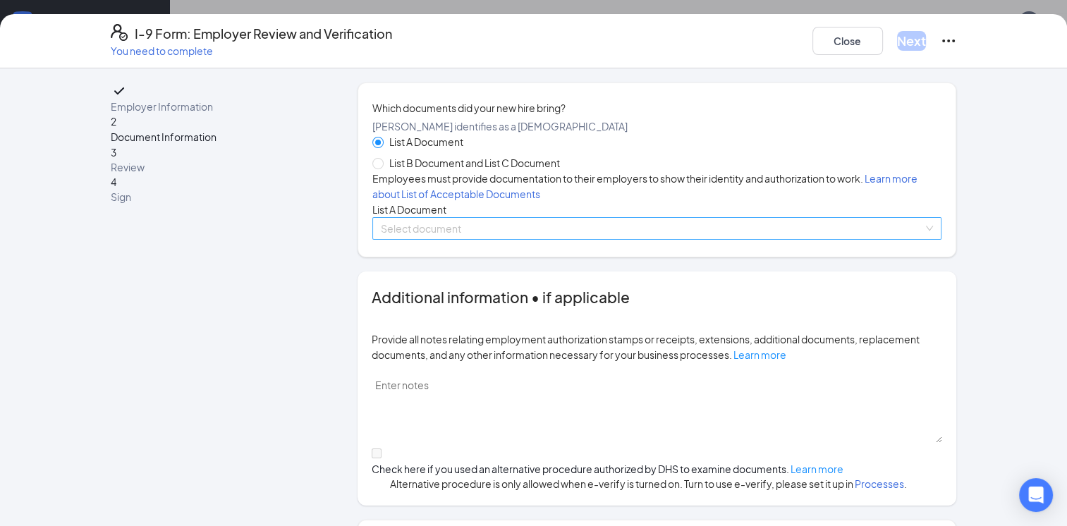
click at [413, 239] on input "search" at bounding box center [652, 228] width 543 height 21
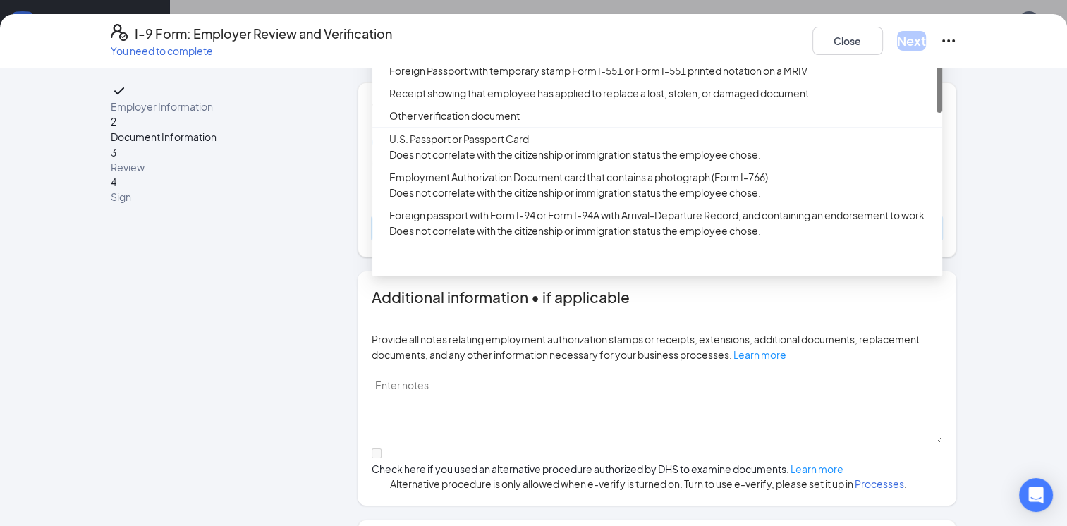
click at [441, 37] on div "Permanent Resident Card or Alien Registration Receipt Card (Form I-551)" at bounding box center [658, 25] width 570 height 23
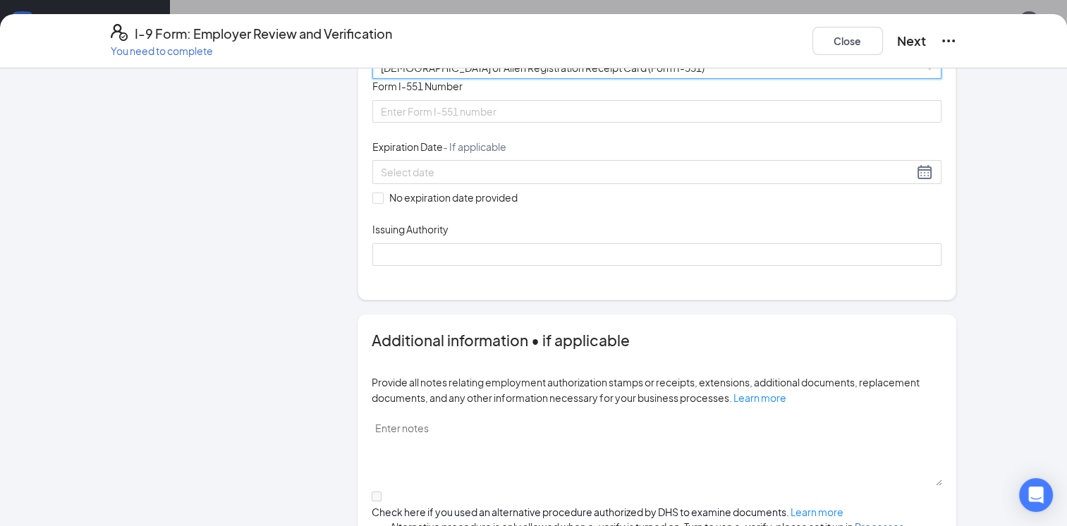
scroll to position [192, 0]
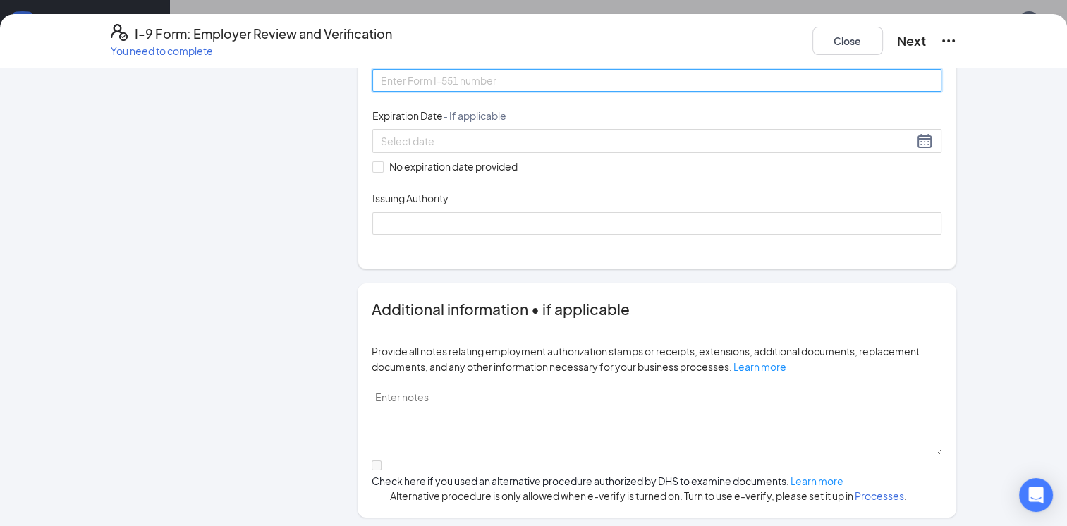
click at [423, 92] on input "Form I-551 Number" at bounding box center [658, 80] width 570 height 23
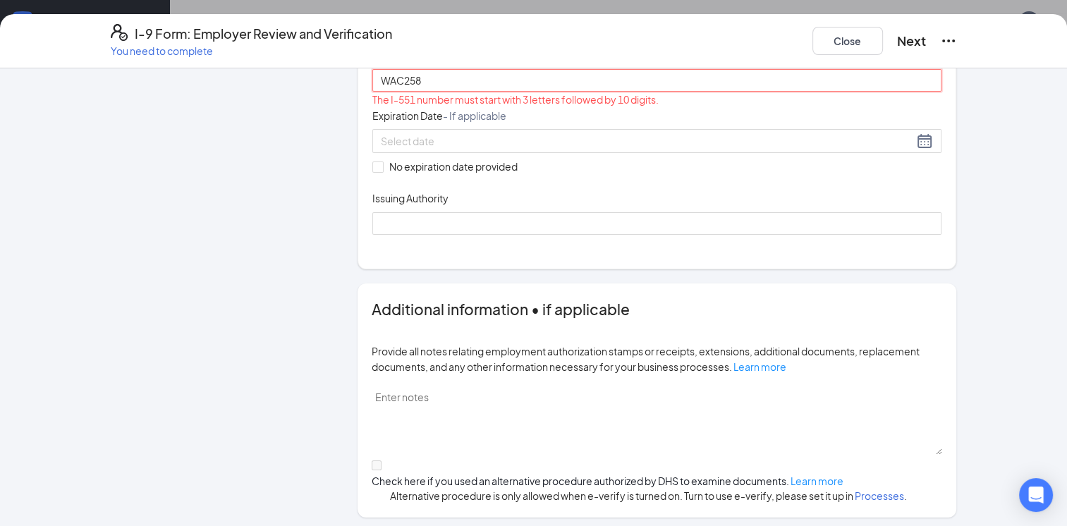
type input "WAC2589631470"
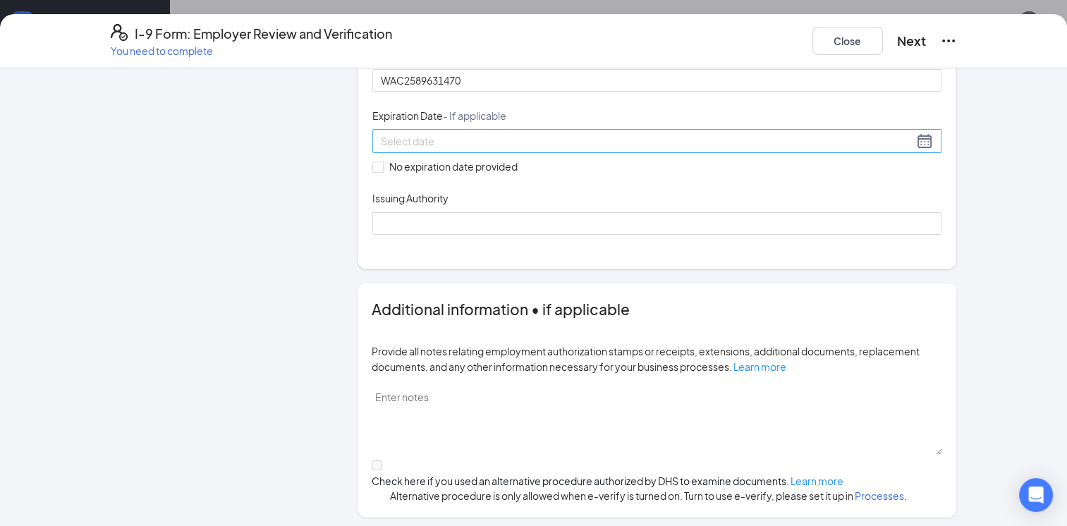
click at [447, 149] on input at bounding box center [647, 141] width 533 height 16
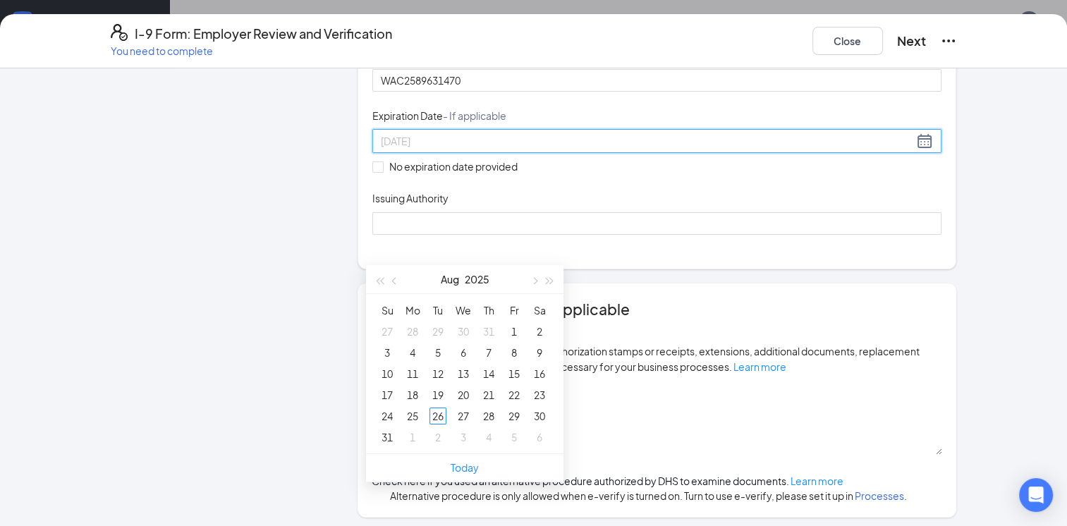
type input "08/12/2025"
click at [549, 284] on span "button" at bounding box center [550, 281] width 7 height 7
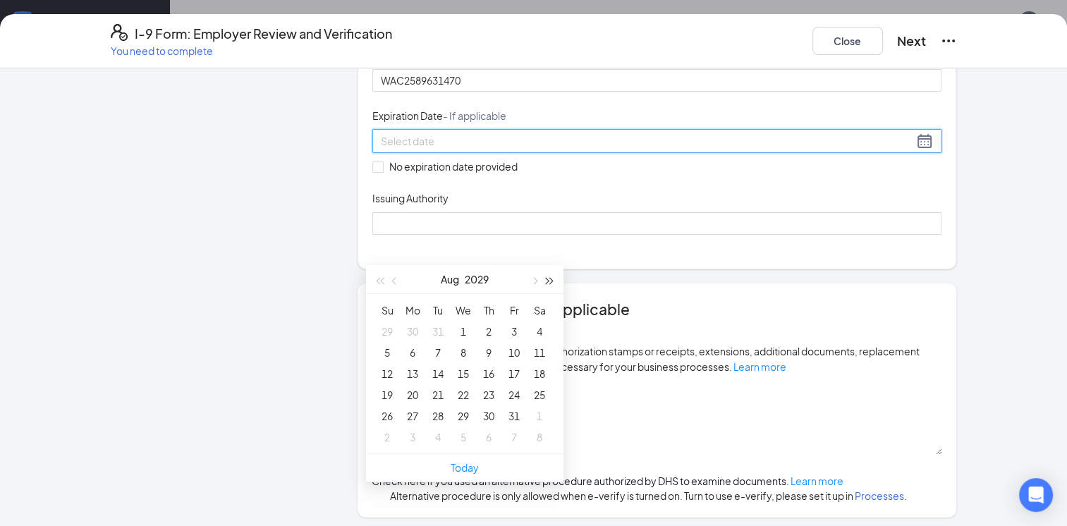
click at [549, 284] on span "button" at bounding box center [550, 281] width 7 height 7
click at [547, 282] on span "button" at bounding box center [550, 281] width 7 height 7
click at [398, 275] on button "button" at bounding box center [395, 279] width 16 height 28
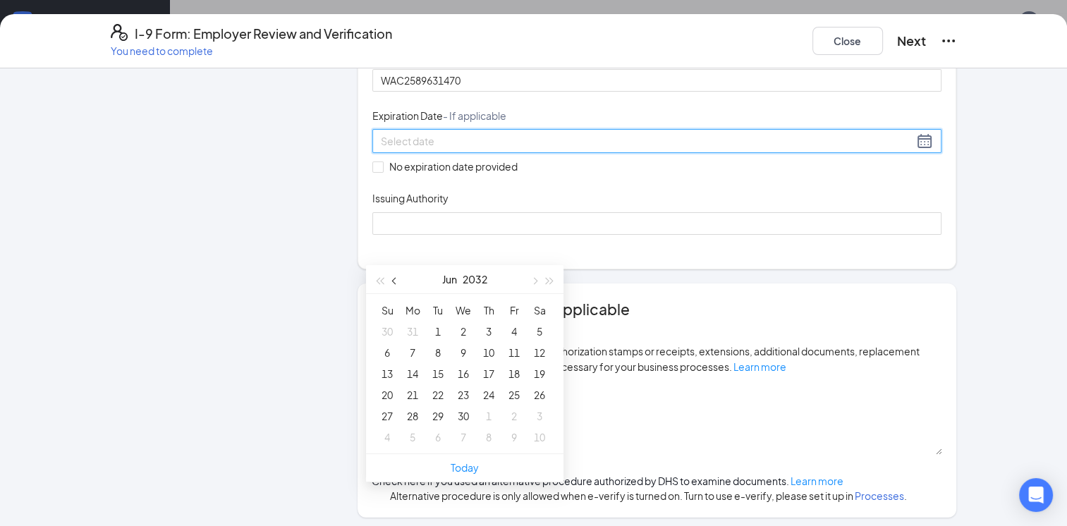
click at [398, 275] on button "button" at bounding box center [395, 279] width 16 height 28
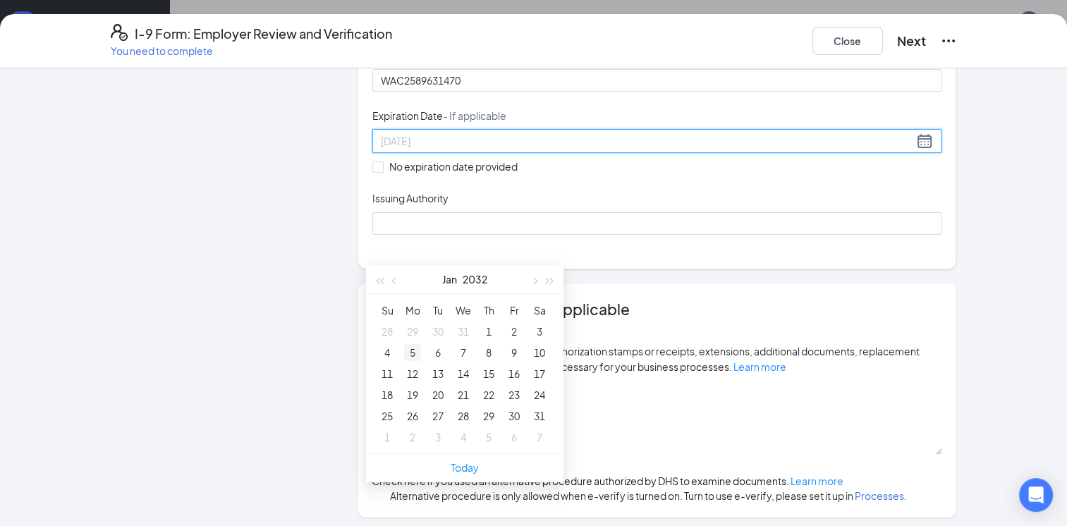
type input "01/05/2032"
click at [408, 352] on div "5" at bounding box center [412, 352] width 17 height 17
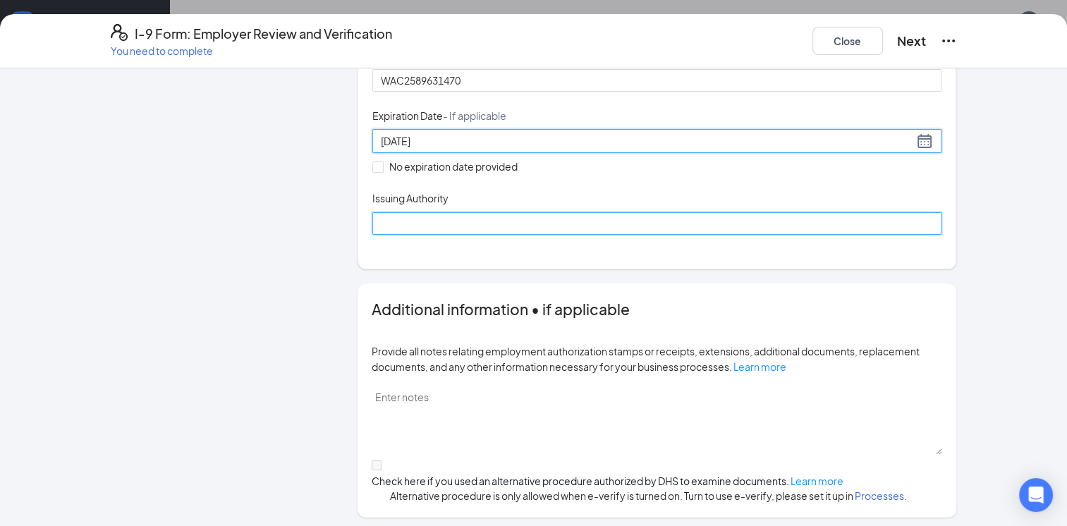
click at [496, 235] on input "Issuing Authority" at bounding box center [658, 223] width 570 height 23
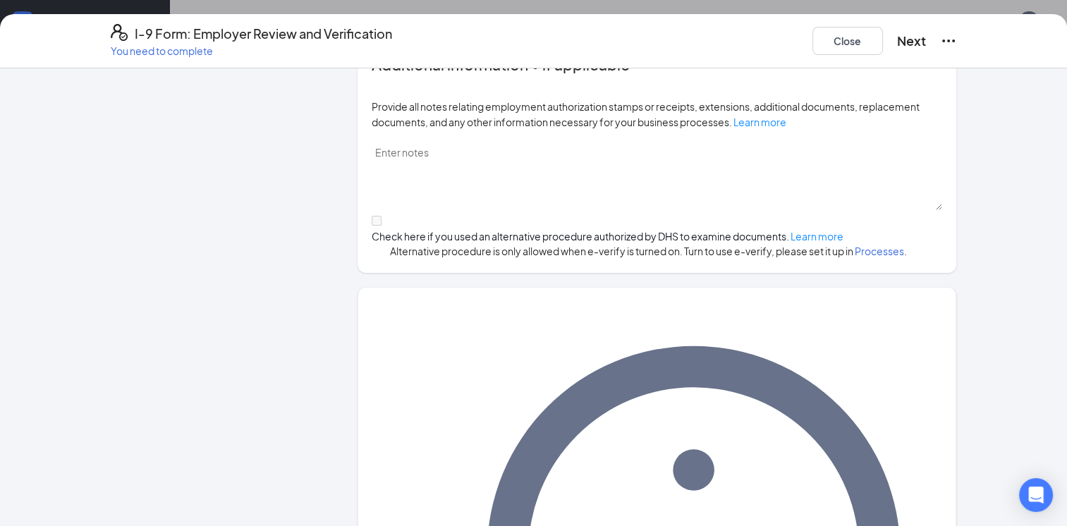
scroll to position [437, 0]
type input "United States of America"
click at [906, 31] on button "Next" at bounding box center [911, 41] width 29 height 20
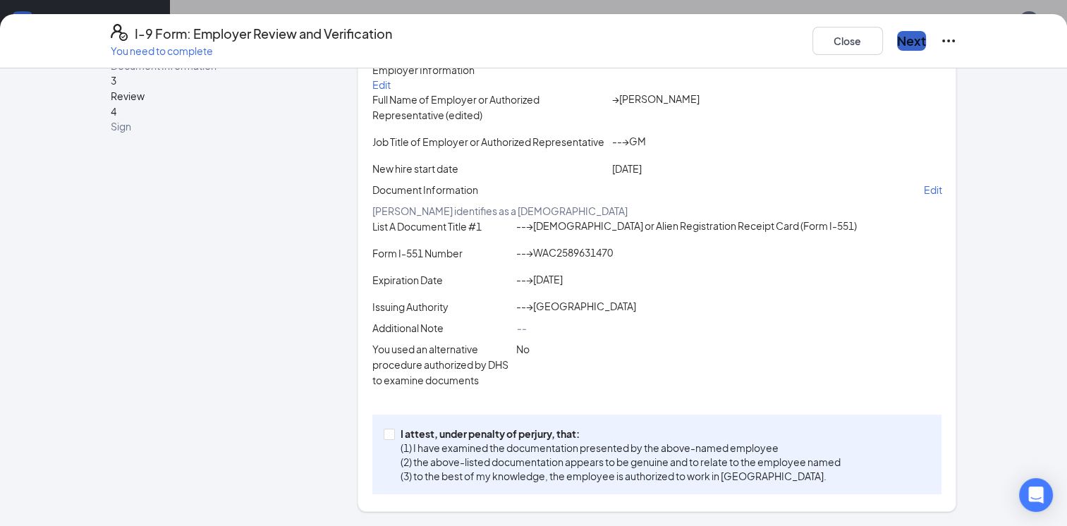
scroll to position [229, 0]
click at [654, 461] on p "(2) the above-listed documentation appears to be genuine and to relate to the e…" at bounding box center [621, 462] width 440 height 14
click at [394, 439] on input "I attest, under penalty of perjury, that: (1) I have examined the documentation…" at bounding box center [389, 434] width 10 height 10
checkbox input "true"
click at [897, 37] on button "Next" at bounding box center [911, 41] width 29 height 20
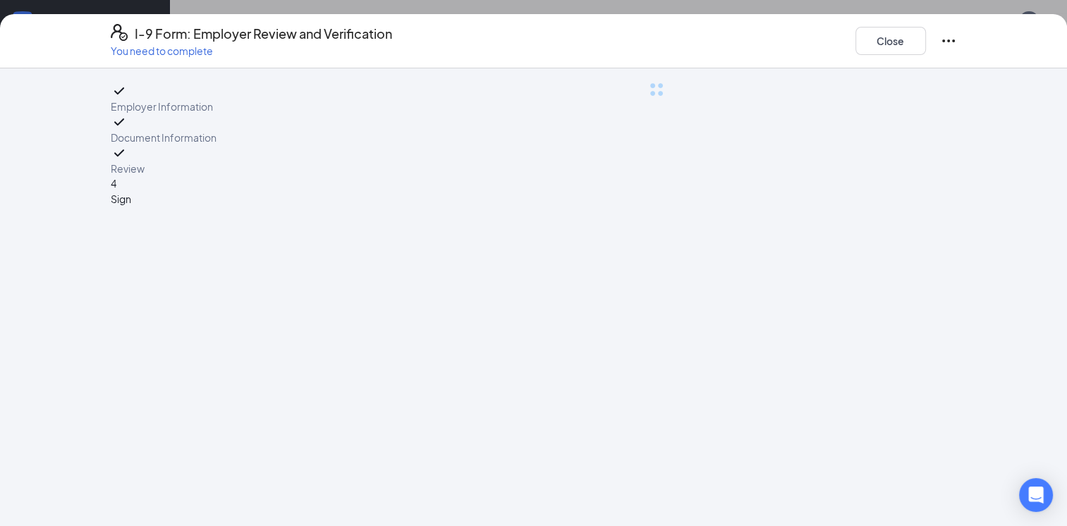
scroll to position [0, 0]
click at [629, 207] on div at bounding box center [658, 145] width 600 height 124
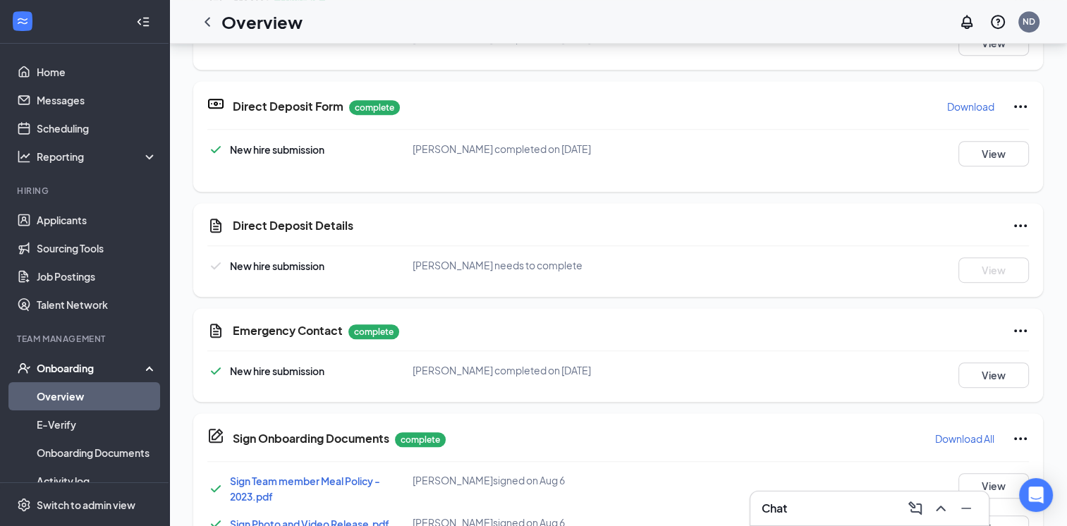
scroll to position [304, 0]
click at [39, 101] on link "Messages" at bounding box center [97, 100] width 121 height 28
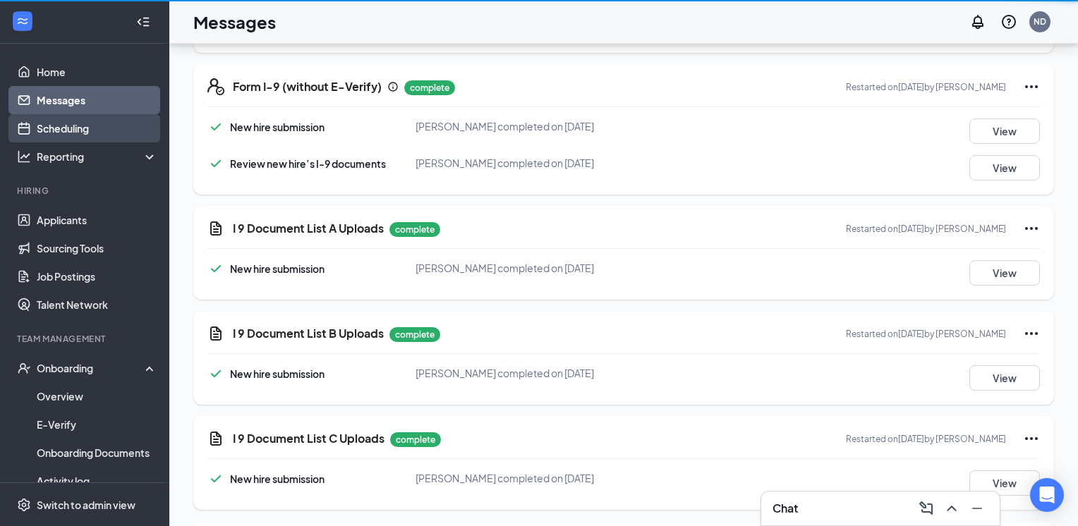
click at [47, 126] on link "Scheduling" at bounding box center [97, 128] width 121 height 28
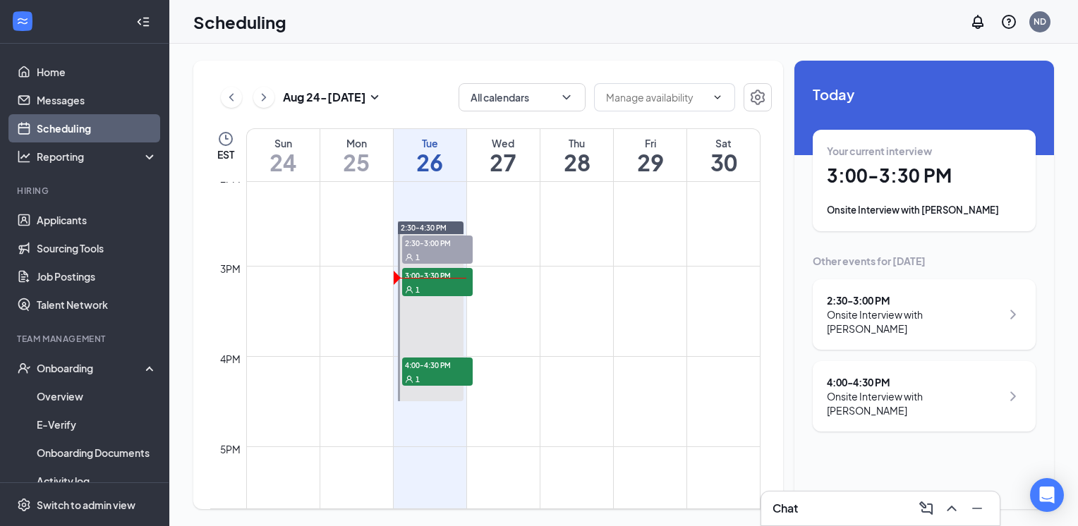
scroll to position [1267, 0]
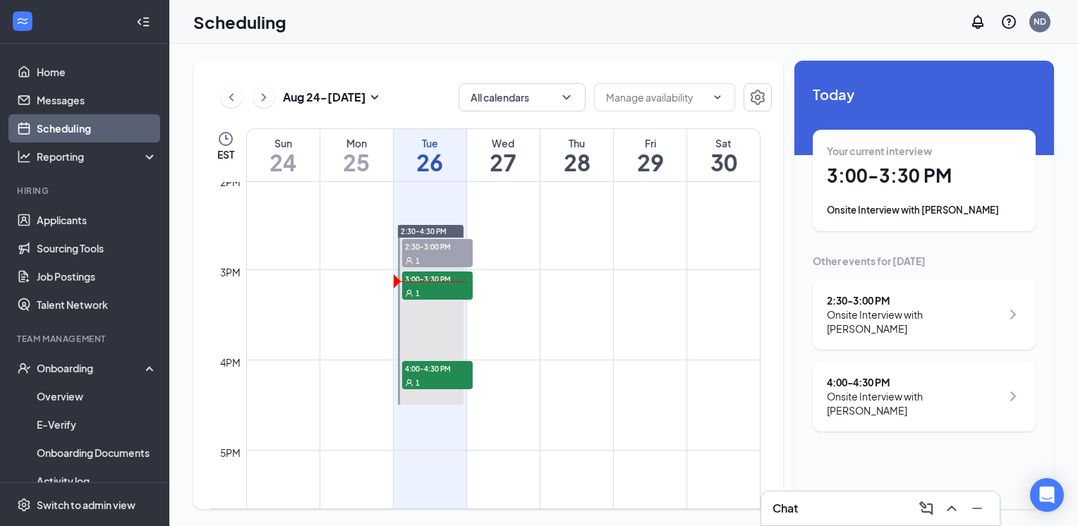
click at [435, 298] on div "1" at bounding box center [437, 293] width 71 height 14
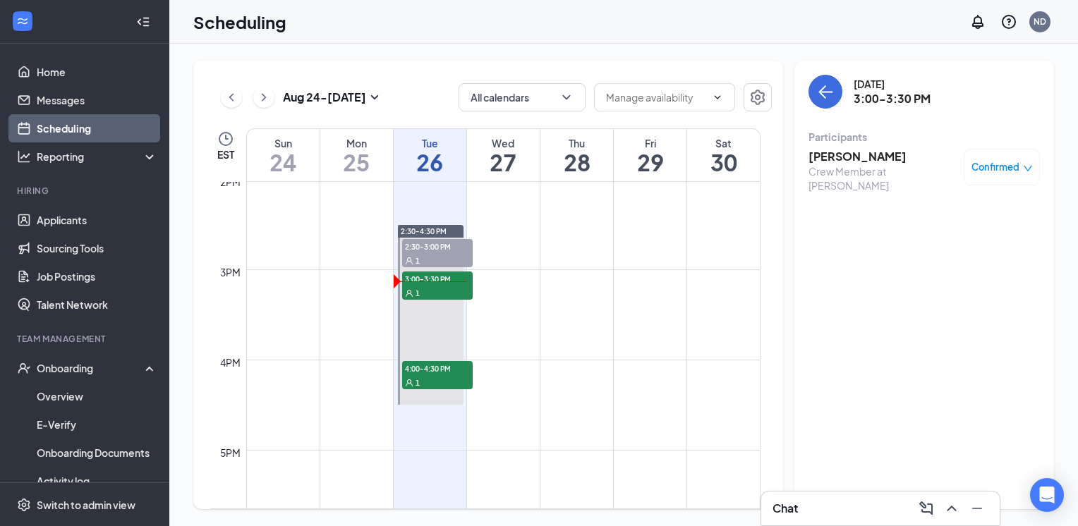
click at [855, 159] on h3 "[PERSON_NAME]" at bounding box center [883, 157] width 148 height 16
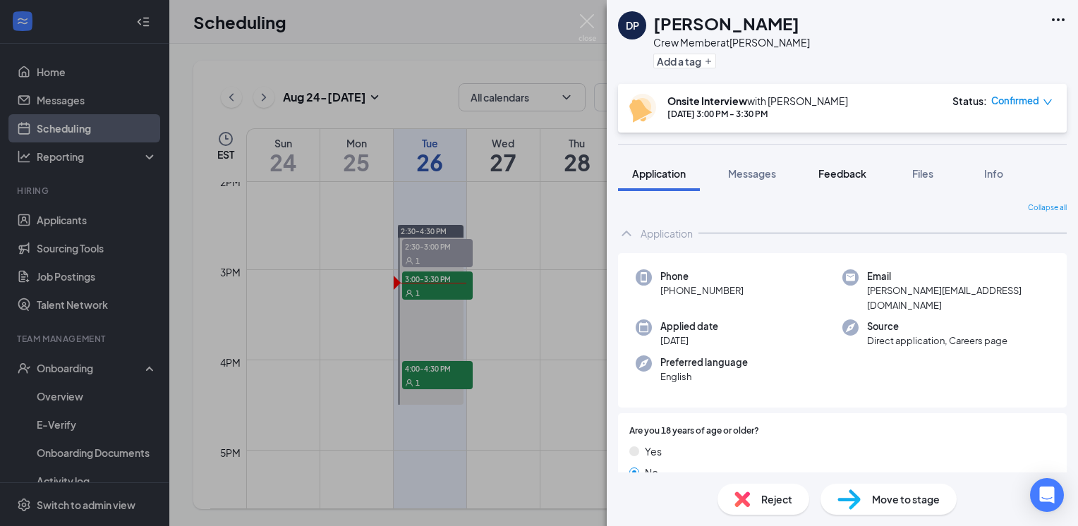
click at [824, 181] on button "Feedback" at bounding box center [842, 173] width 76 height 35
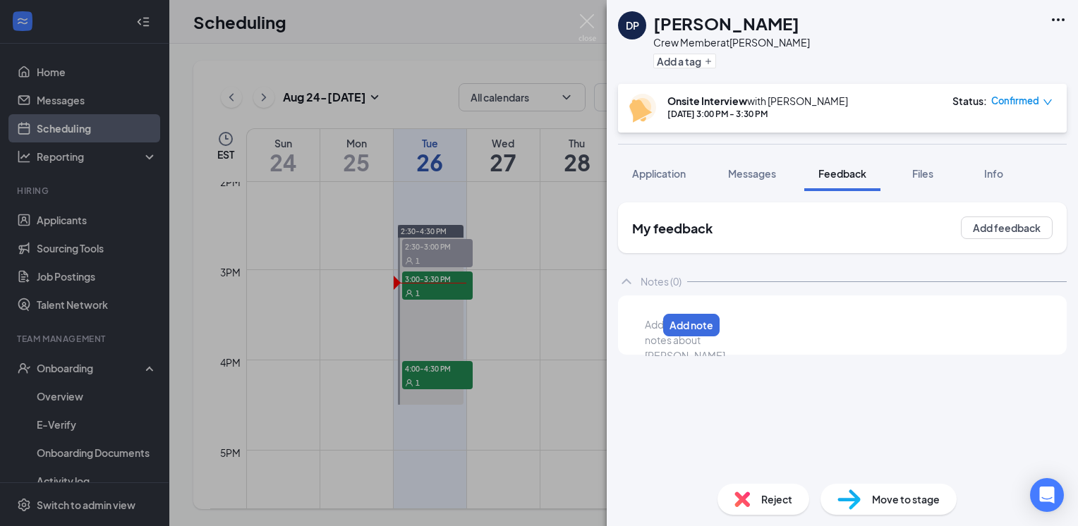
click at [657, 323] on div at bounding box center [651, 324] width 11 height 15
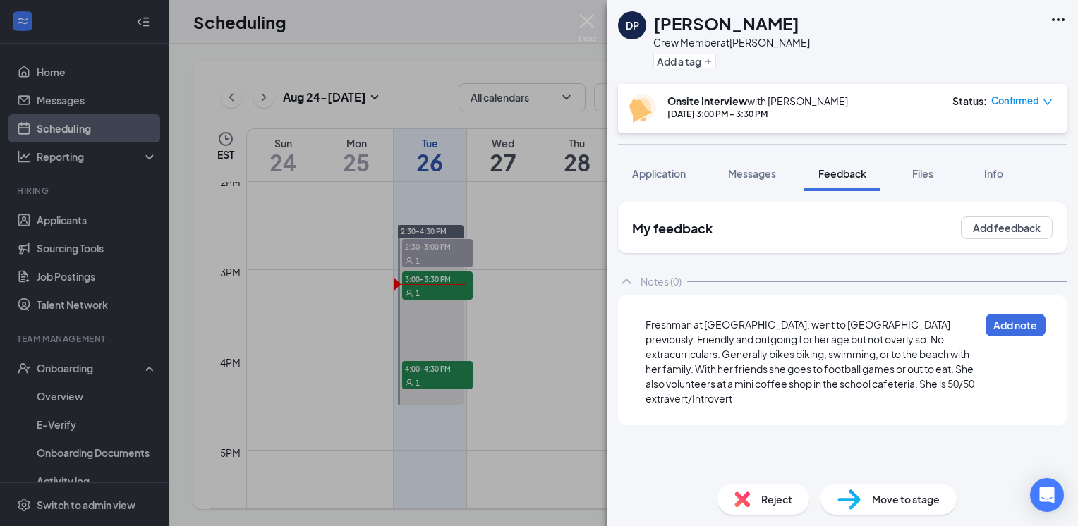
click at [696, 405] on span "Freshman at Liberty High School, went to liberty middle school previously. Frie…" at bounding box center [811, 361] width 330 height 87
click at [766, 402] on div "Freshman at Liberty High School, went to liberty middle school previously. Frie…" at bounding box center [813, 361] width 334 height 89
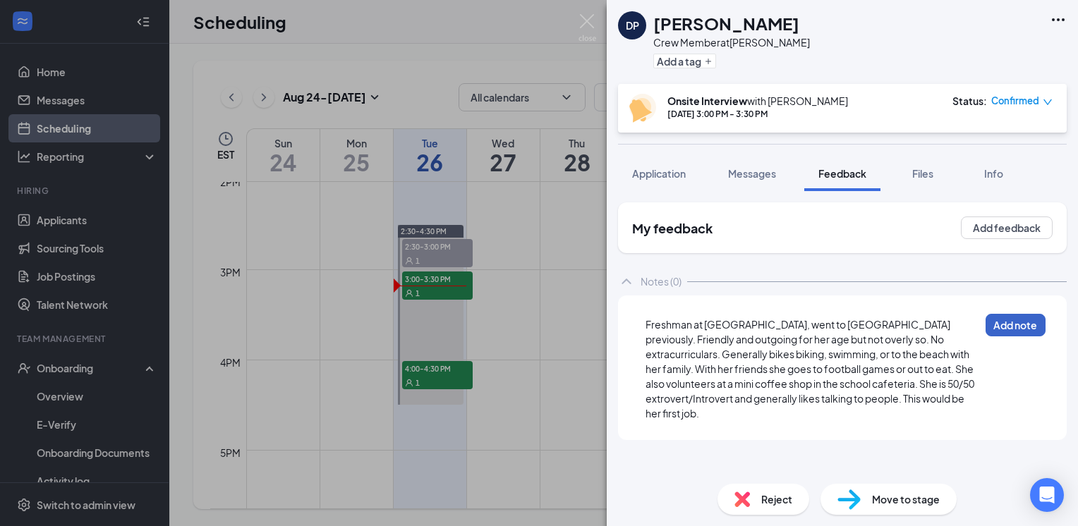
click at [1012, 331] on button "Add note" at bounding box center [1016, 325] width 60 height 23
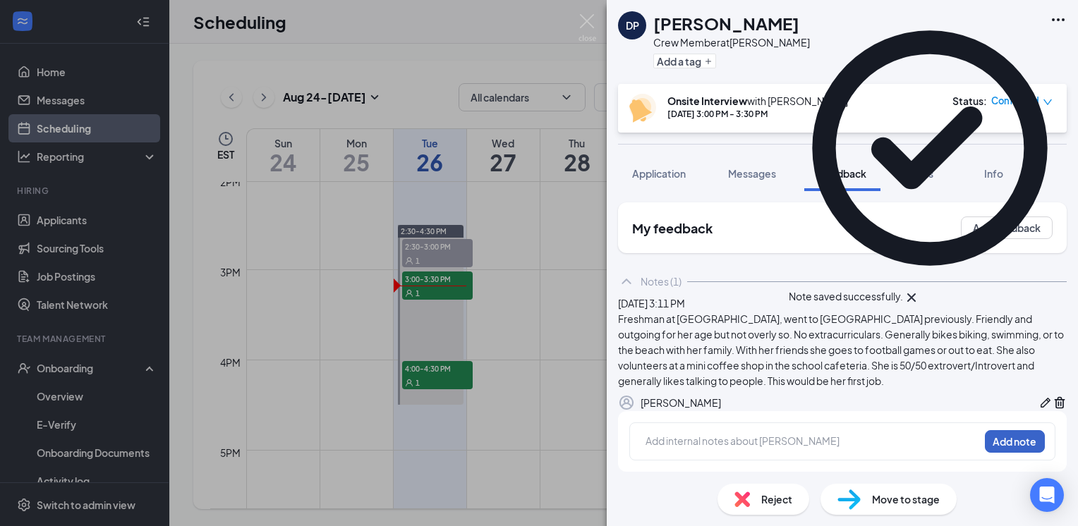
scroll to position [71, 0]
click at [769, 448] on div at bounding box center [812, 441] width 332 height 15
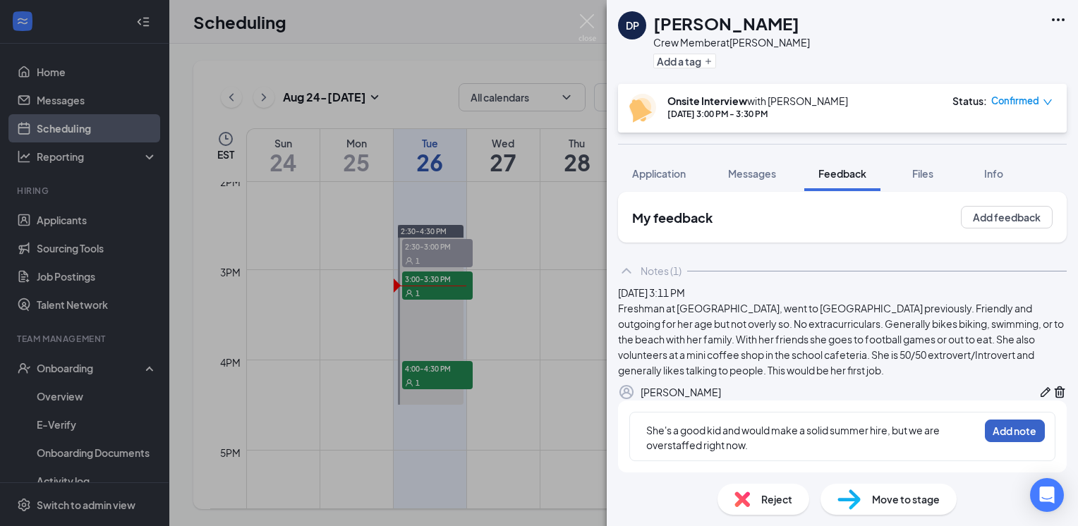
click at [991, 442] on button "Add note" at bounding box center [1015, 431] width 60 height 23
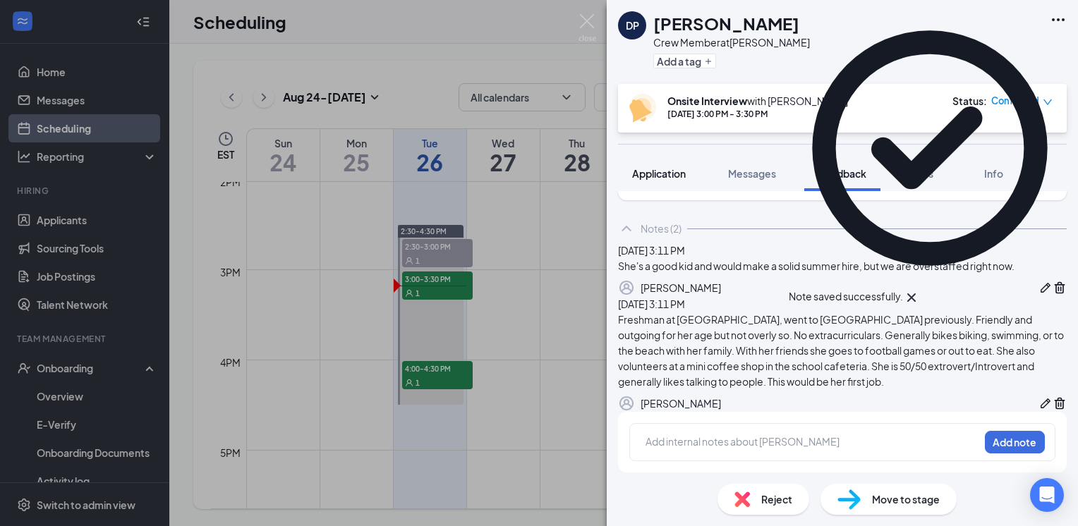
click at [641, 188] on button "Application" at bounding box center [659, 173] width 82 height 35
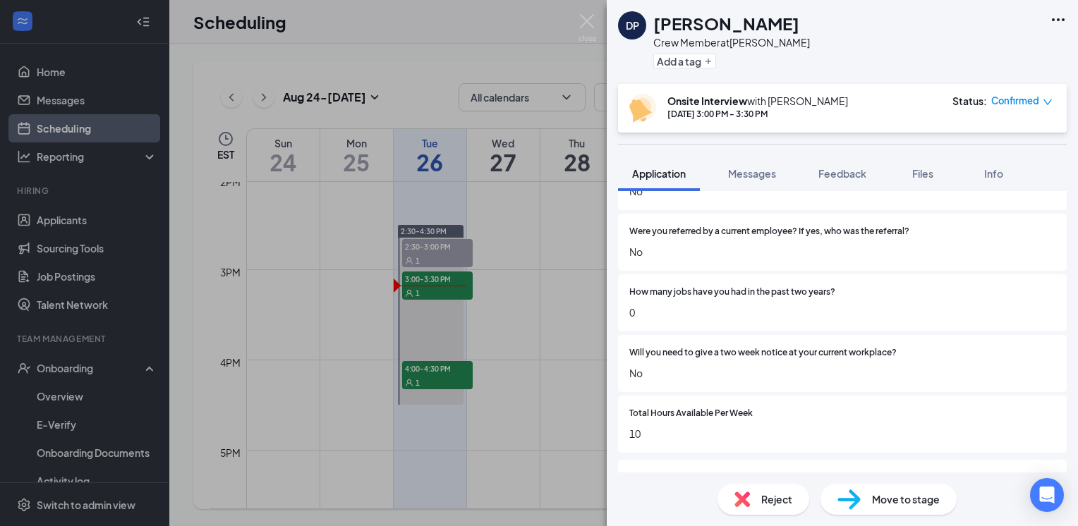
scroll to position [1007, 0]
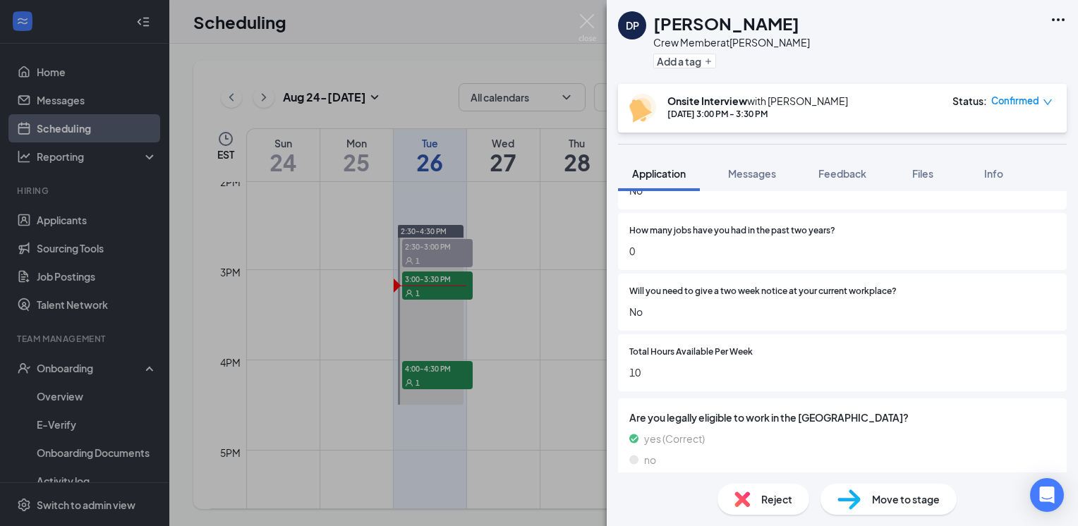
click at [425, 320] on div "DP Diana Pichardo Crew Member at Powell Add a tag Onsite Interview with Nick Do…" at bounding box center [539, 263] width 1078 height 526
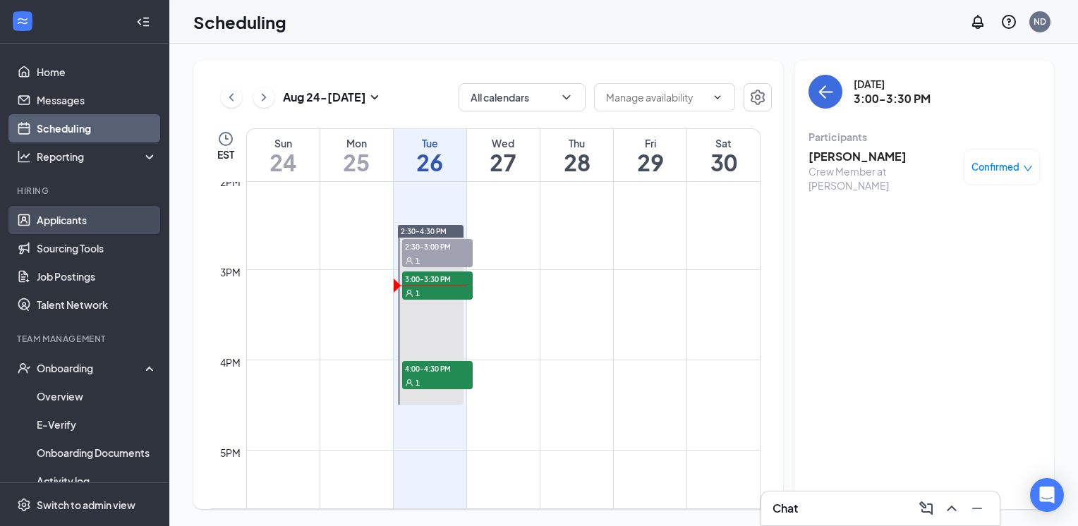
click at [48, 212] on link "Applicants" at bounding box center [97, 220] width 121 height 28
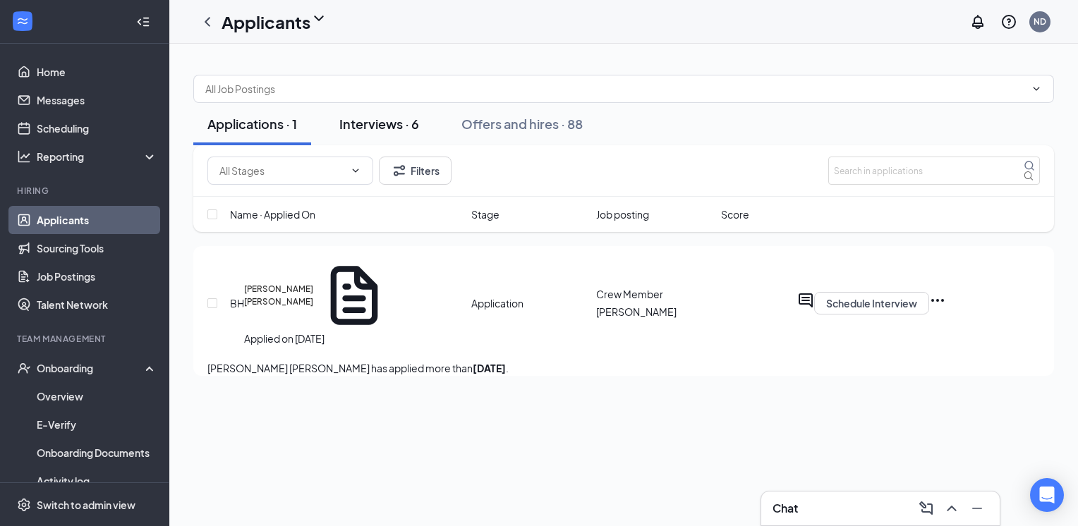
click at [392, 128] on div "Interviews · 6" at bounding box center [379, 124] width 80 height 18
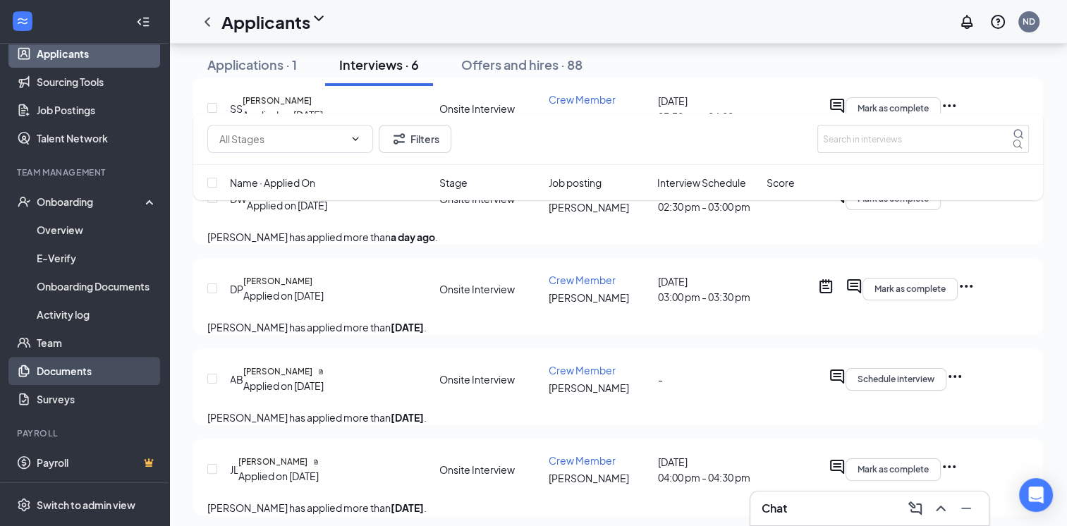
scroll to position [197, 0]
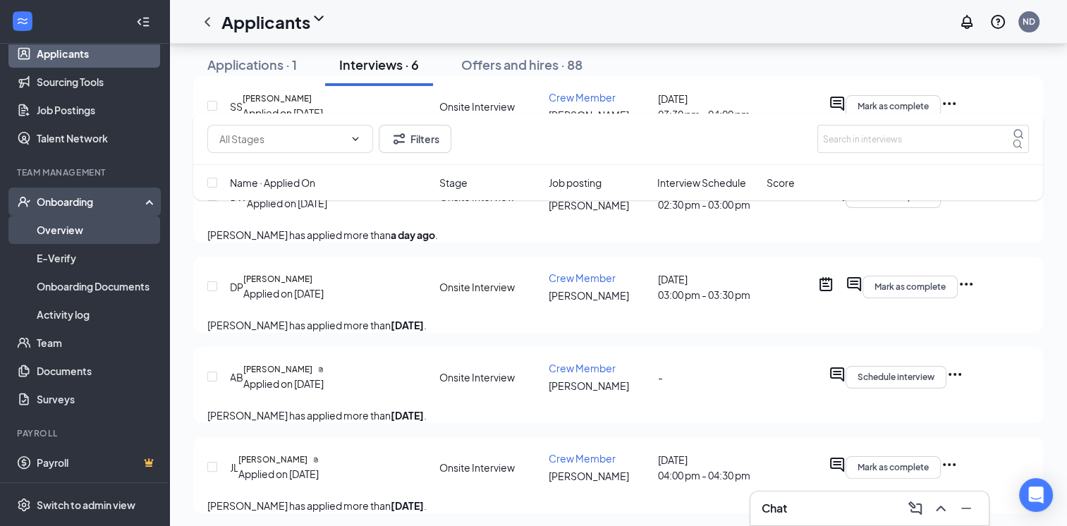
click at [72, 229] on link "Overview" at bounding box center [97, 230] width 121 height 28
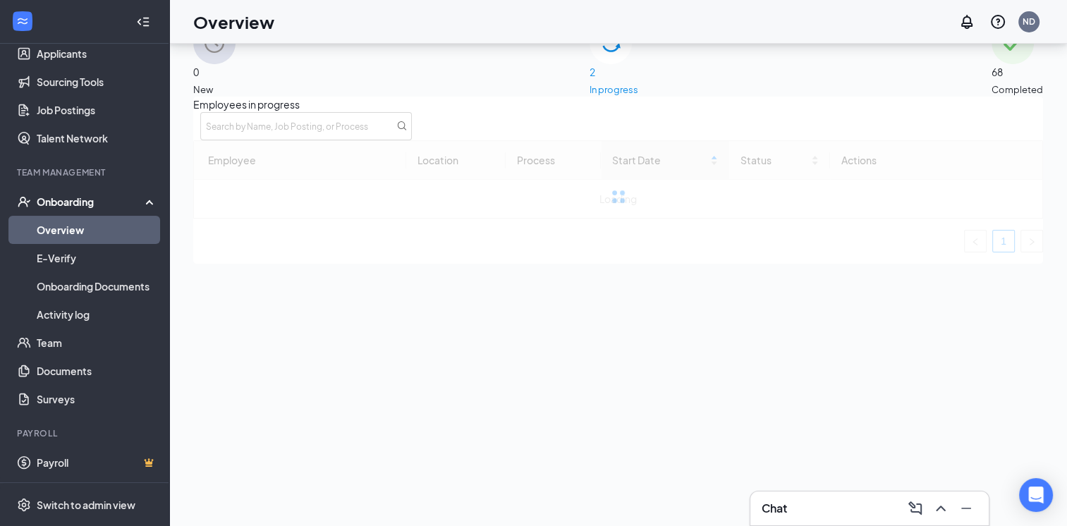
scroll to position [18, 0]
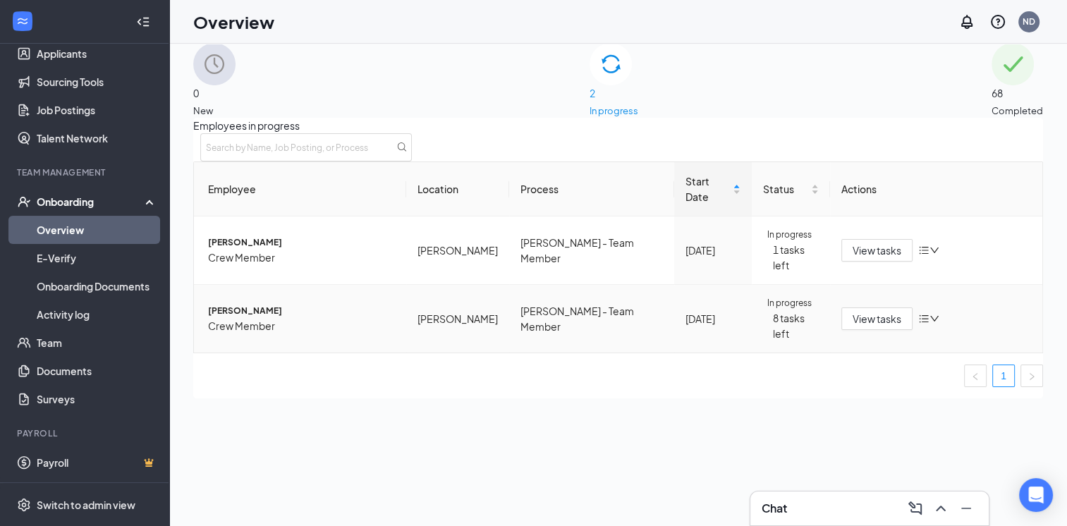
click at [866, 285] on td "View tasks" at bounding box center [936, 319] width 212 height 68
click at [856, 311] on span "View tasks" at bounding box center [877, 319] width 49 height 16
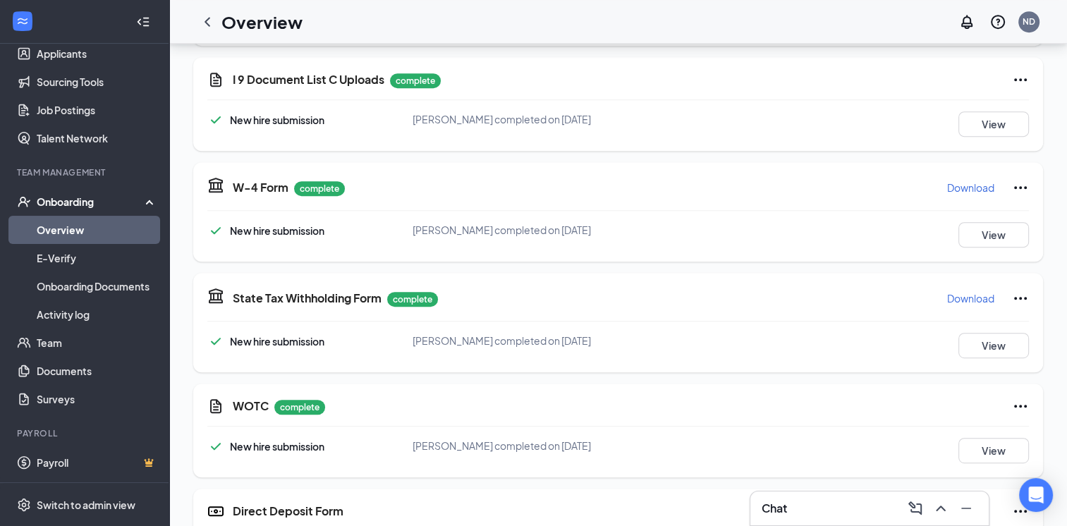
scroll to position [719, 0]
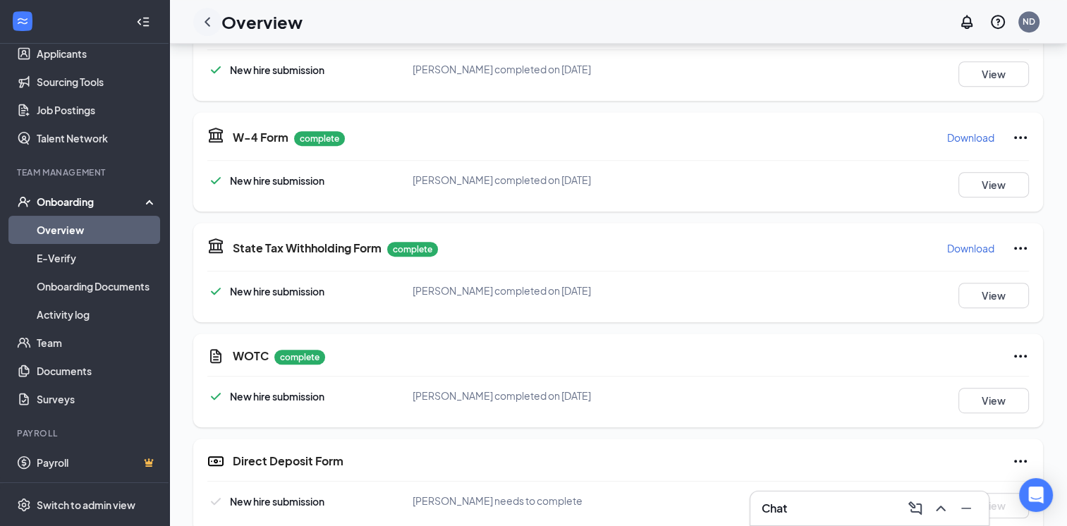
click at [209, 20] on icon "ChevronLeft" at bounding box center [207, 21] width 17 height 17
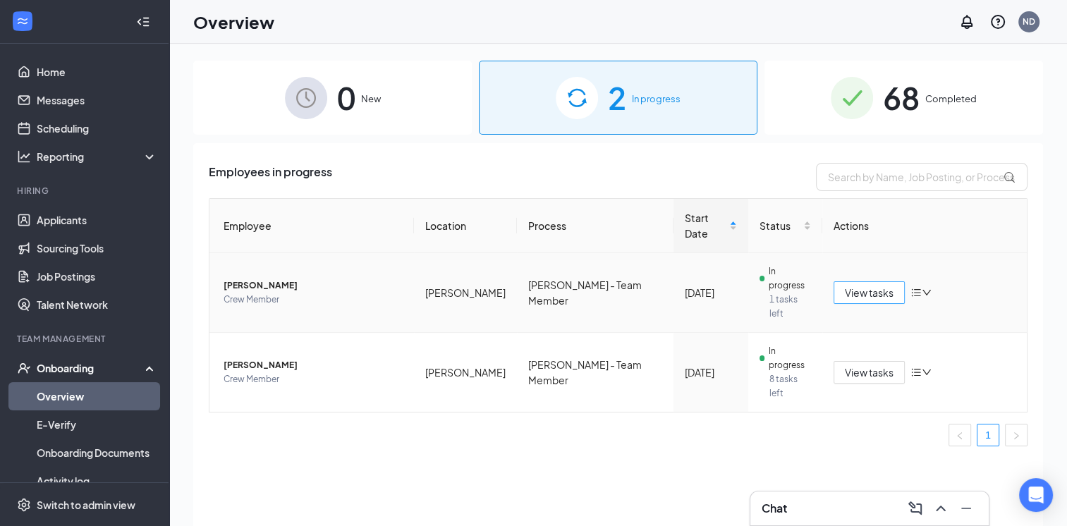
drag, startPoint x: 0, startPoint y: 0, endPoint x: 878, endPoint y: 262, distance: 916.8
click at [878, 285] on span "View tasks" at bounding box center [869, 293] width 49 height 16
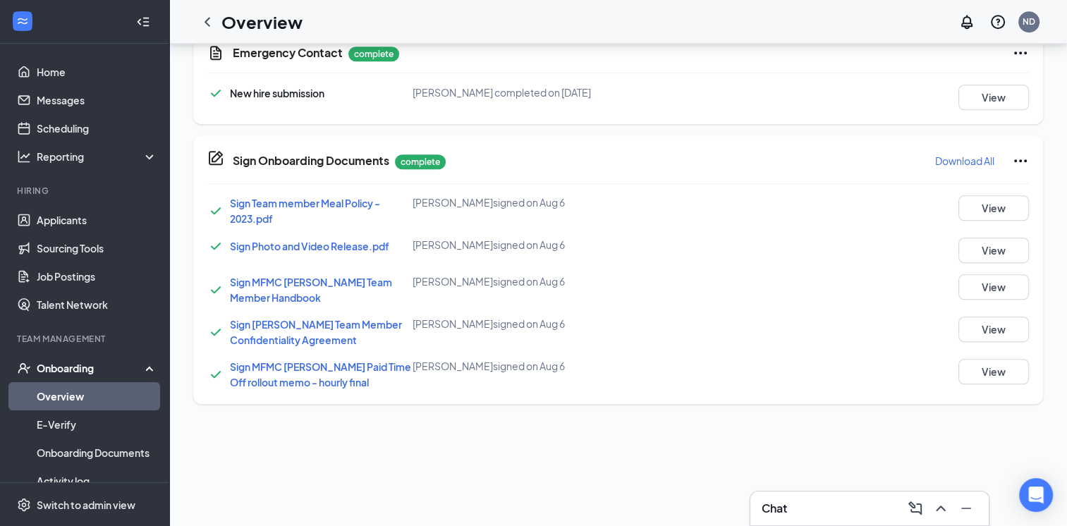
scroll to position [304, 0]
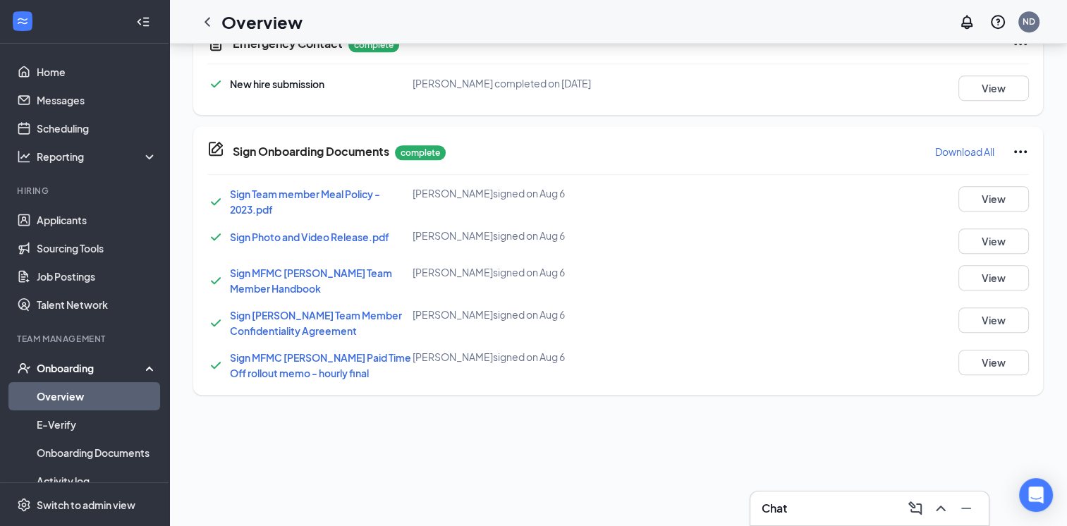
click at [296, 329] on span "Sign [PERSON_NAME] Team Member Confidentiality Agreement" at bounding box center [316, 323] width 172 height 28
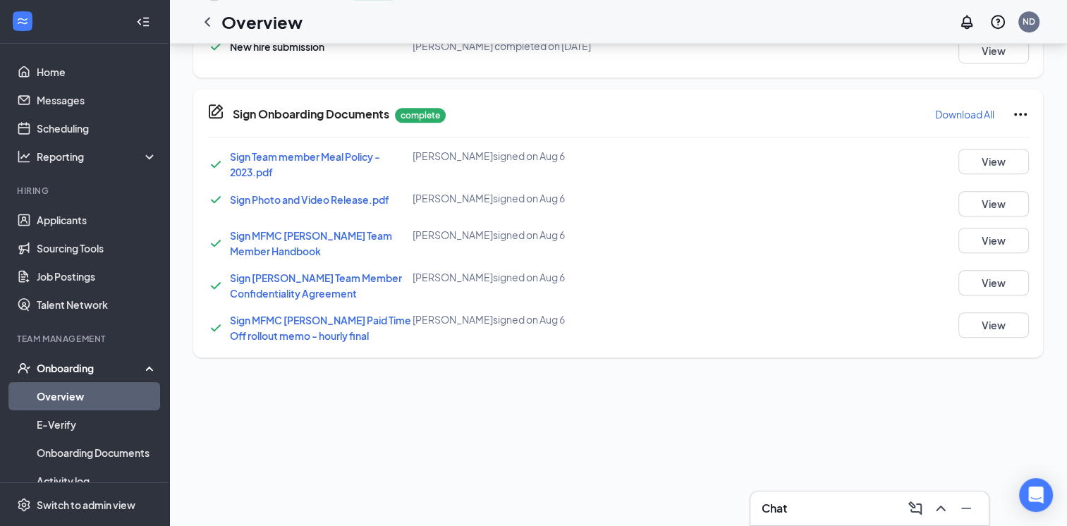
click at [550, 260] on div "Sign Team member Meal Policy - 2023.pdf [PERSON_NAME] signed on [DATE] View Sig…" at bounding box center [618, 246] width 822 height 195
click at [72, 226] on link "Applicants" at bounding box center [97, 220] width 121 height 28
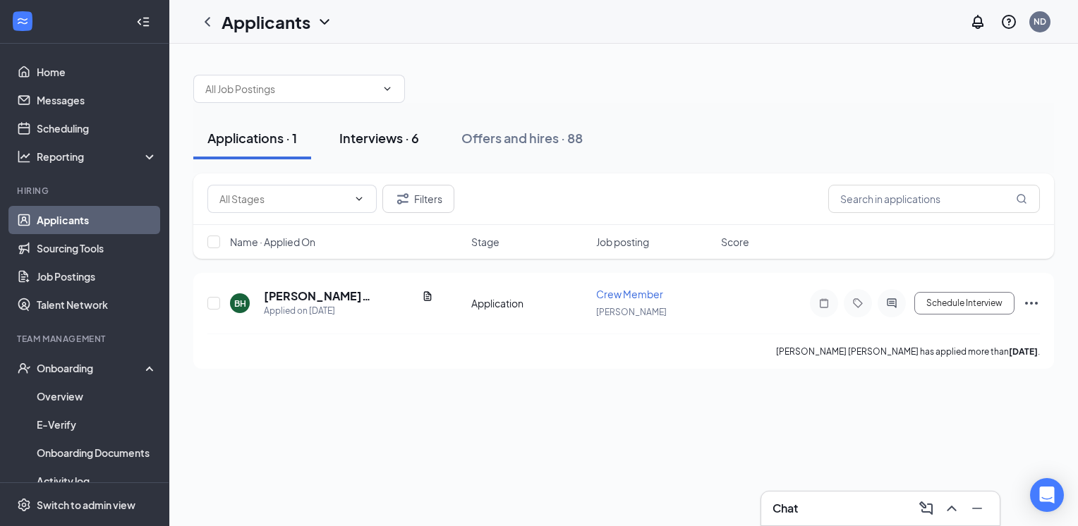
click at [373, 143] on div "Interviews · 6" at bounding box center [379, 138] width 80 height 18
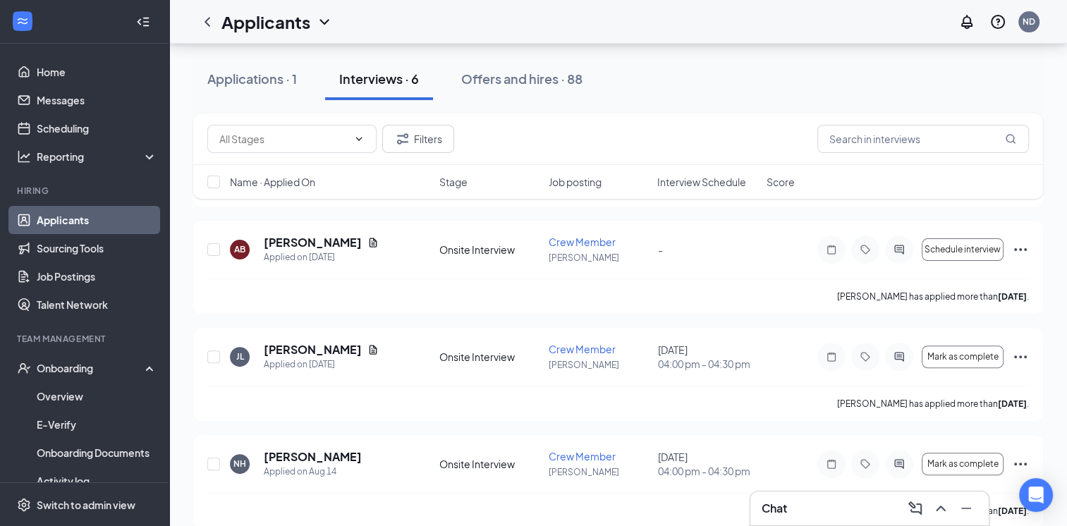
scroll to position [392, 0]
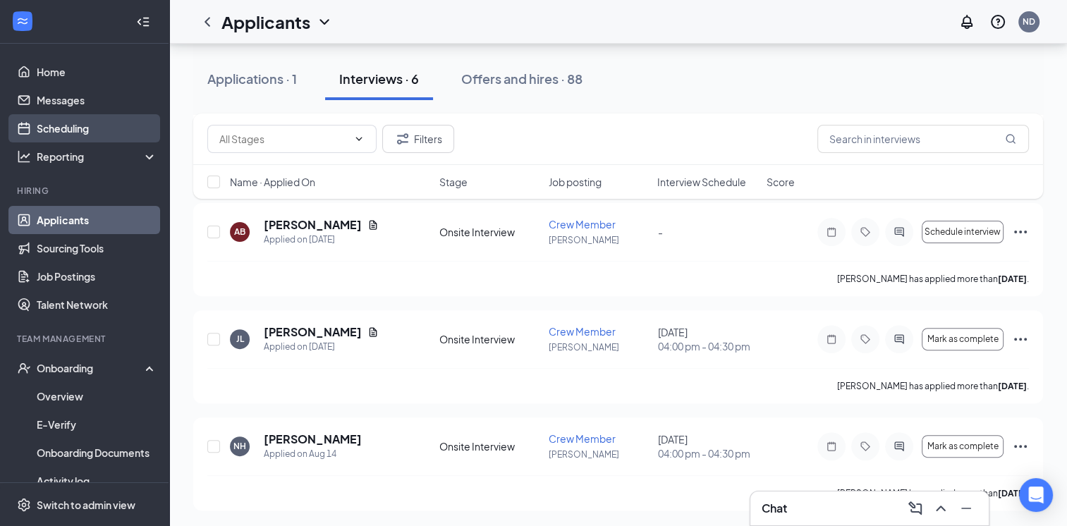
click at [57, 134] on link "Scheduling" at bounding box center [97, 128] width 121 height 28
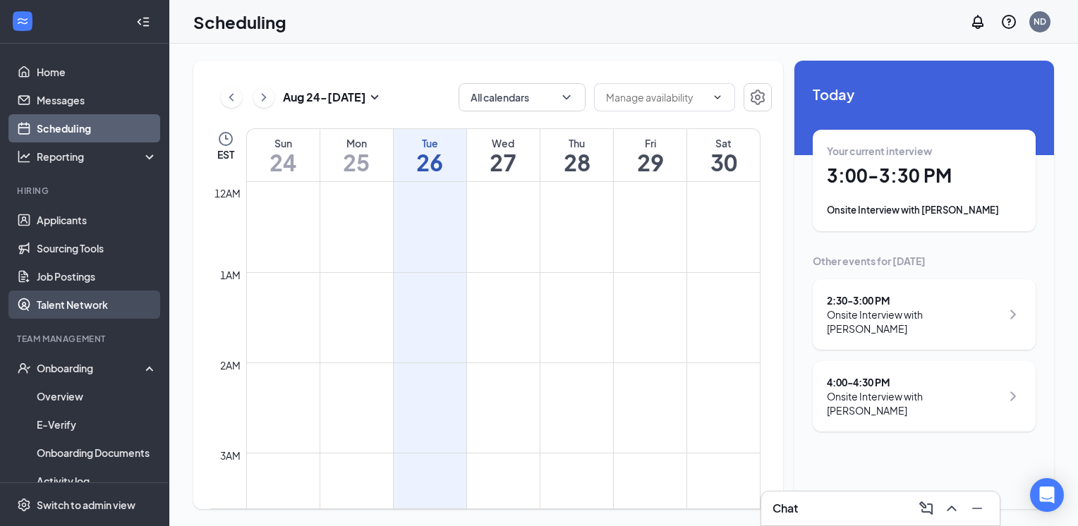
scroll to position [694, 0]
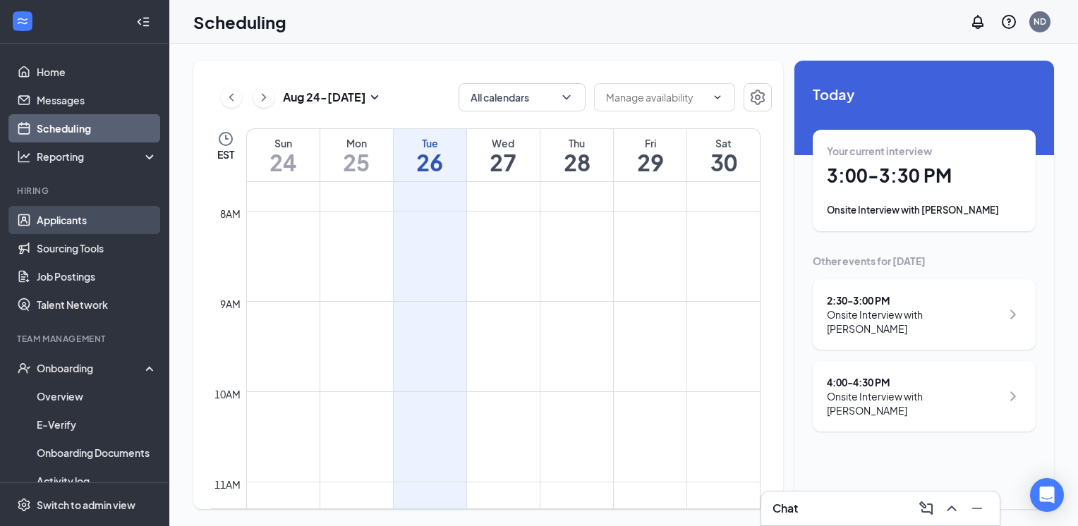
click at [71, 207] on link "Applicants" at bounding box center [97, 220] width 121 height 28
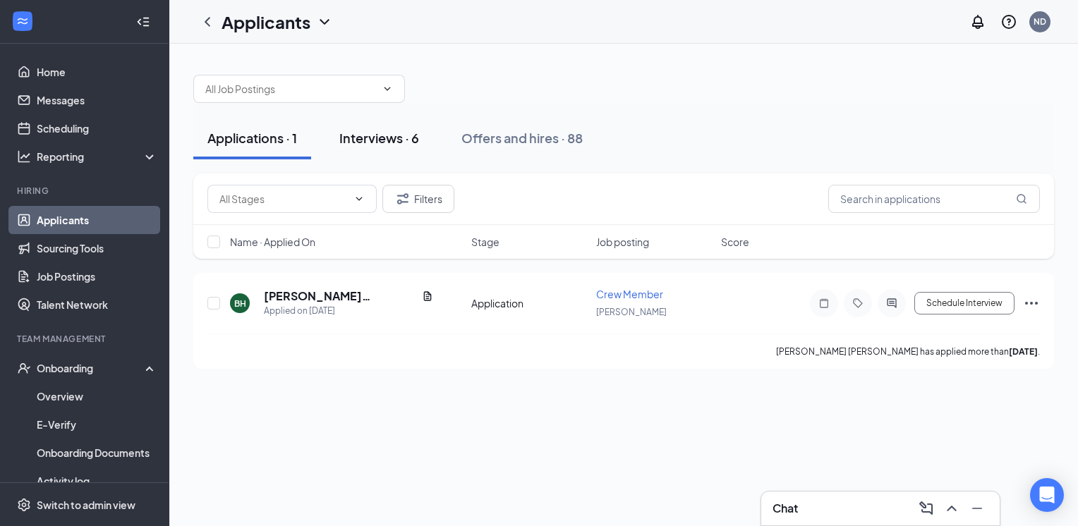
click at [395, 150] on button "Interviews · 6" at bounding box center [379, 138] width 108 height 42
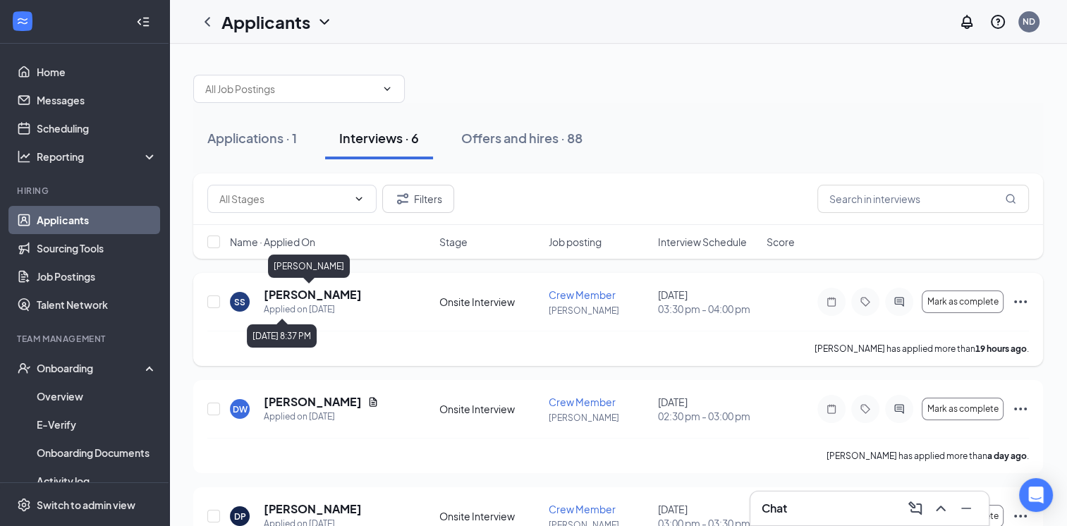
click at [291, 310] on div "Applied on [DATE]" at bounding box center [313, 310] width 98 height 14
click at [297, 299] on h5 "[PERSON_NAME]" at bounding box center [313, 295] width 98 height 16
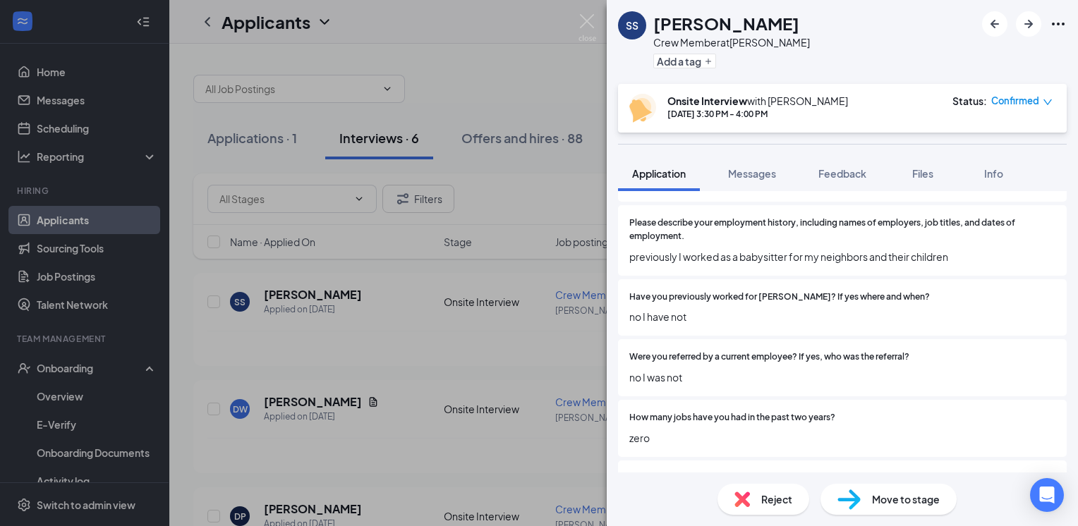
scroll to position [1022, 0]
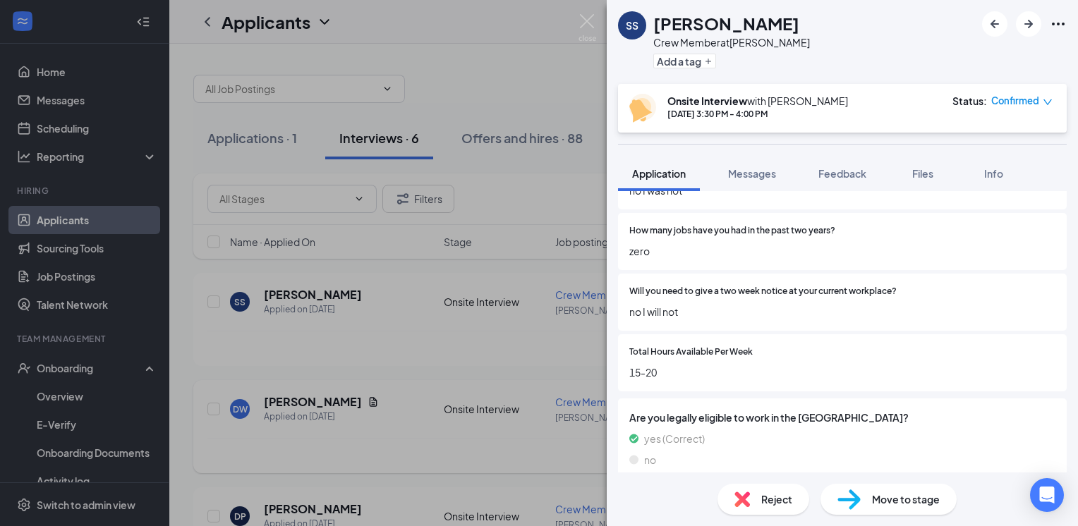
click at [346, 430] on div "SS Sarah Schiele Crew Member at Powell Add a tag Onsite Interview with Nick Don…" at bounding box center [539, 263] width 1078 height 526
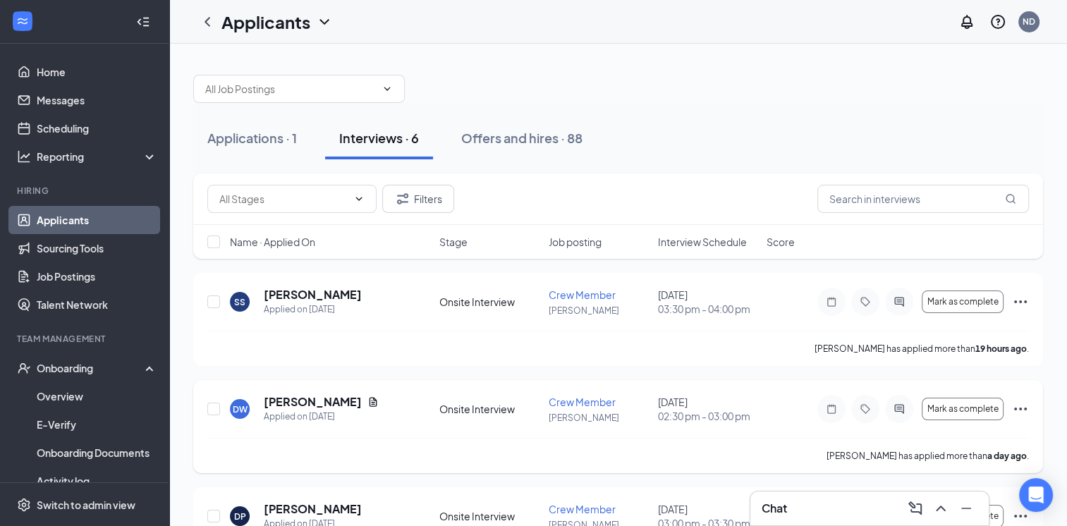
click at [286, 394] on h5 "[PERSON_NAME]" at bounding box center [313, 402] width 98 height 16
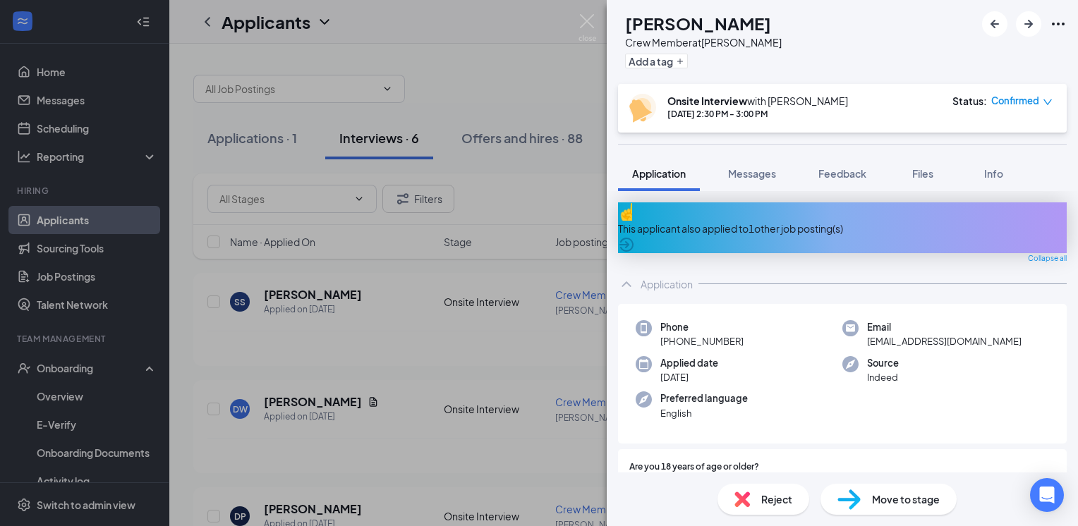
click at [845, 224] on div "This applicant also applied to 1 other job posting(s)" at bounding box center [842, 229] width 449 height 16
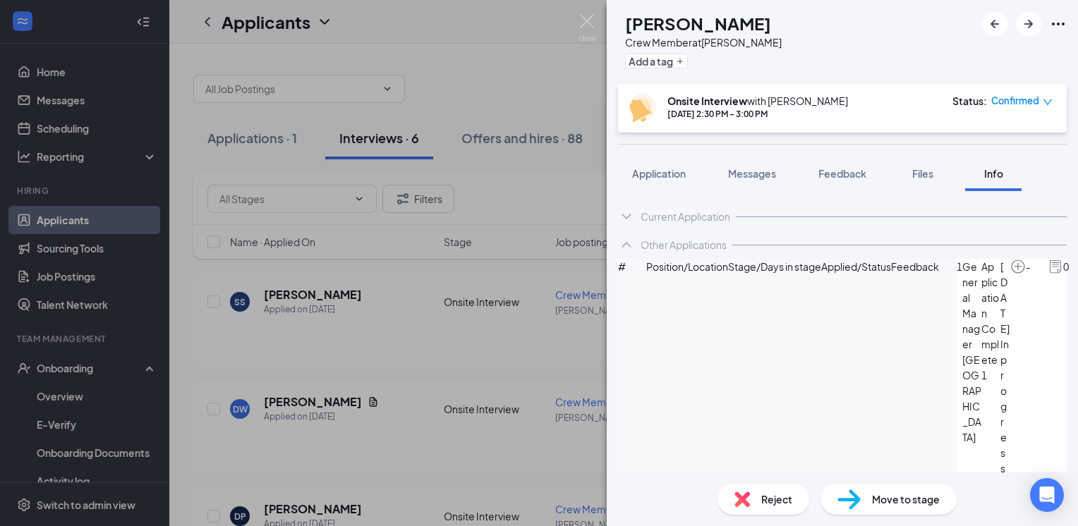
click at [1048, 274] on img at bounding box center [1056, 267] width 16 height 16
click at [957, 324] on div "1 General Manager Marysville Application Complete 1 Aug 25 In progress - 0" at bounding box center [1026, 367] width 138 height 217
click at [1010, 274] on img at bounding box center [1018, 267] width 16 height 16
click at [672, 191] on div "Current Application Phone +1 (614) 633-5510 Email dessarae8rats@gmail.com Appli…" at bounding box center [842, 332] width 471 height 282
click at [686, 158] on button "Application" at bounding box center [659, 173] width 82 height 35
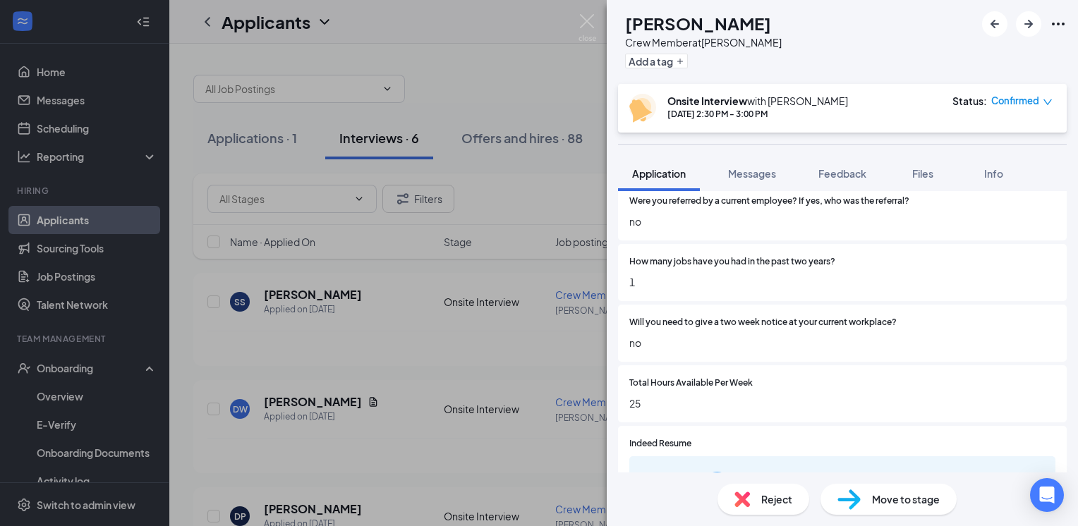
scroll to position [1065, 0]
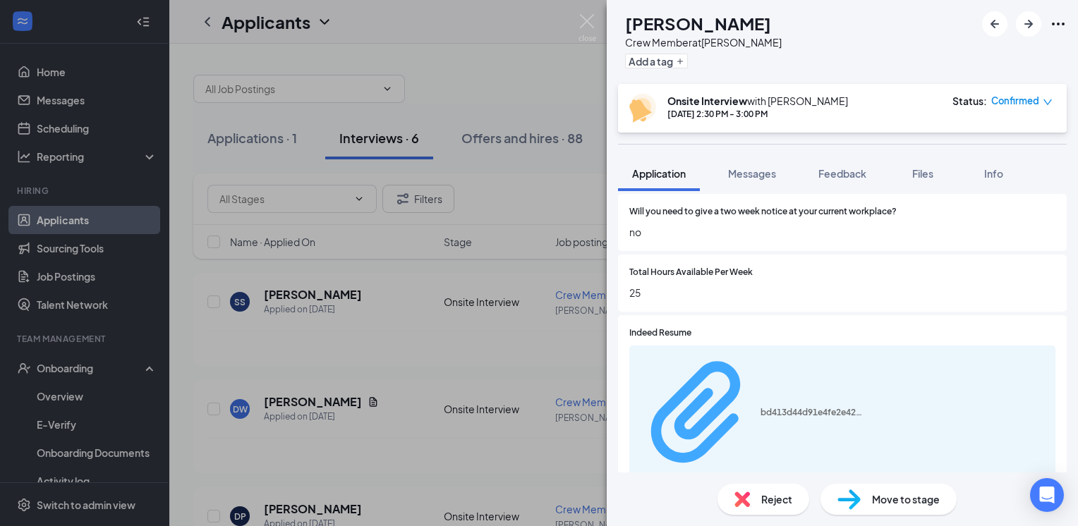
click at [803, 353] on div "bd413d44d91e4fe2e420adb3fca18bd7.pdf" at bounding box center [752, 414] width 229 height 125
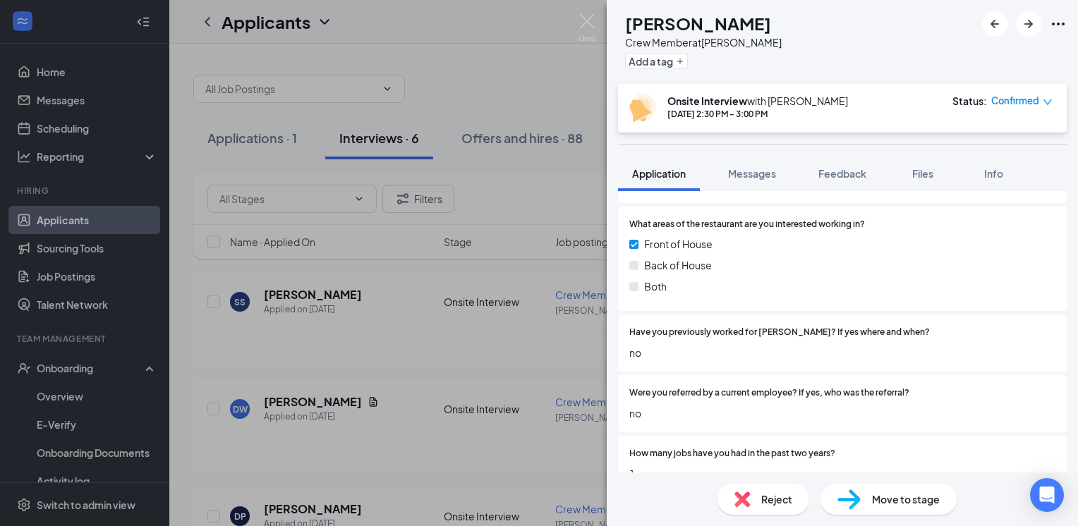
scroll to position [0, 0]
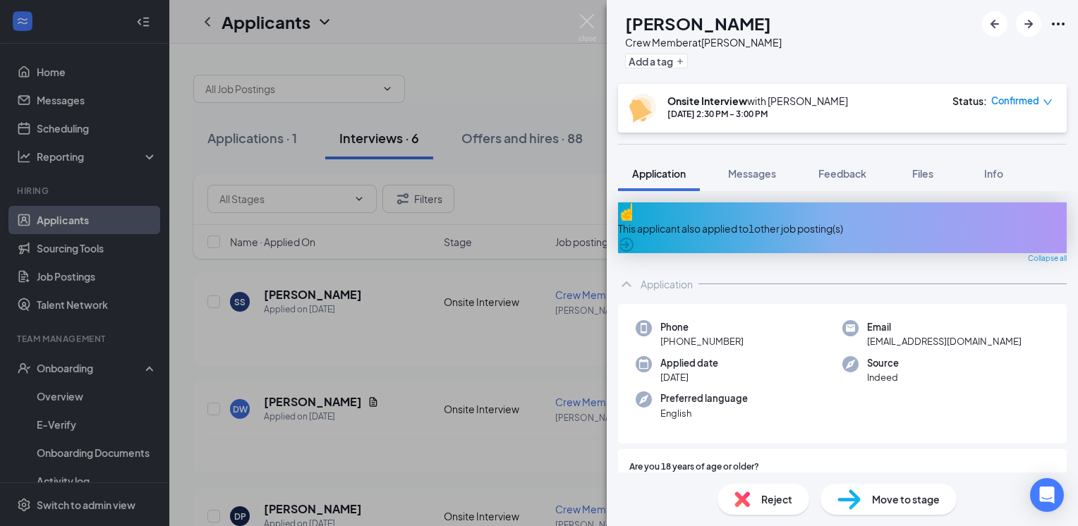
click at [804, 226] on div "This applicant also applied to 1 other job posting(s)" at bounding box center [842, 227] width 449 height 51
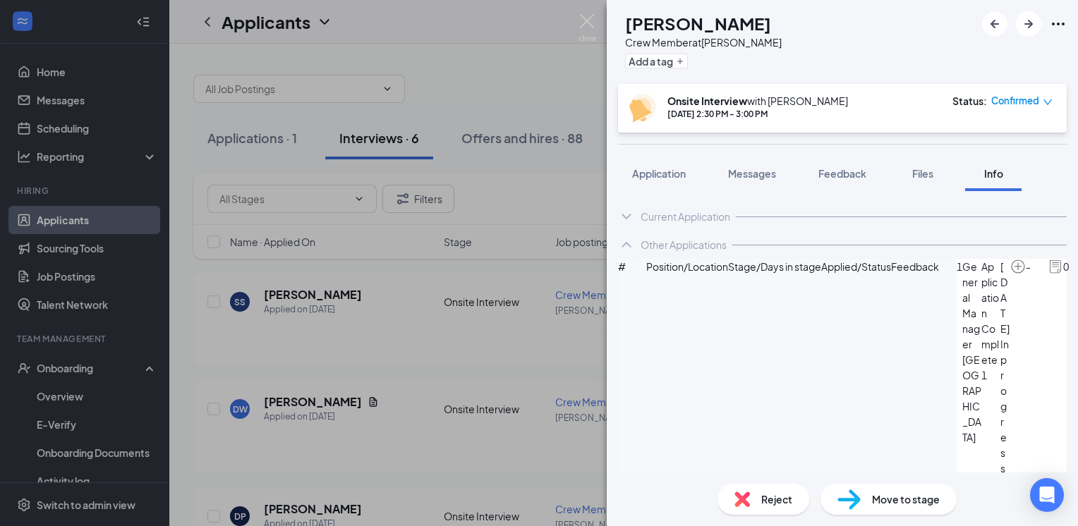
click at [669, 196] on div "Current Application Phone +1 (614) 633-5510 Email dessarae8rats@gmail.com Appli…" at bounding box center [842, 332] width 471 height 282
click at [670, 174] on span "Application" at bounding box center [659, 173] width 54 height 13
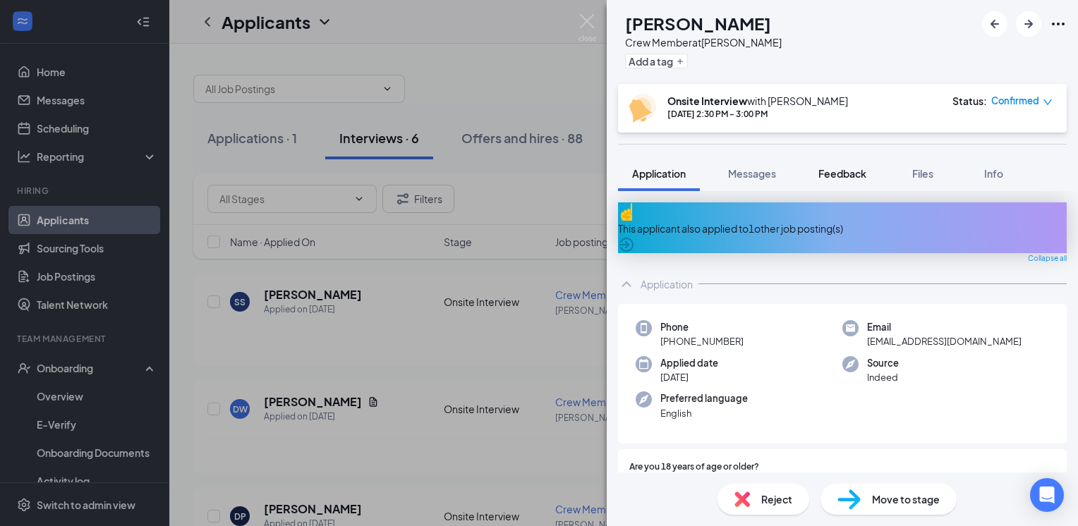
click at [840, 184] on button "Feedback" at bounding box center [842, 173] width 76 height 35
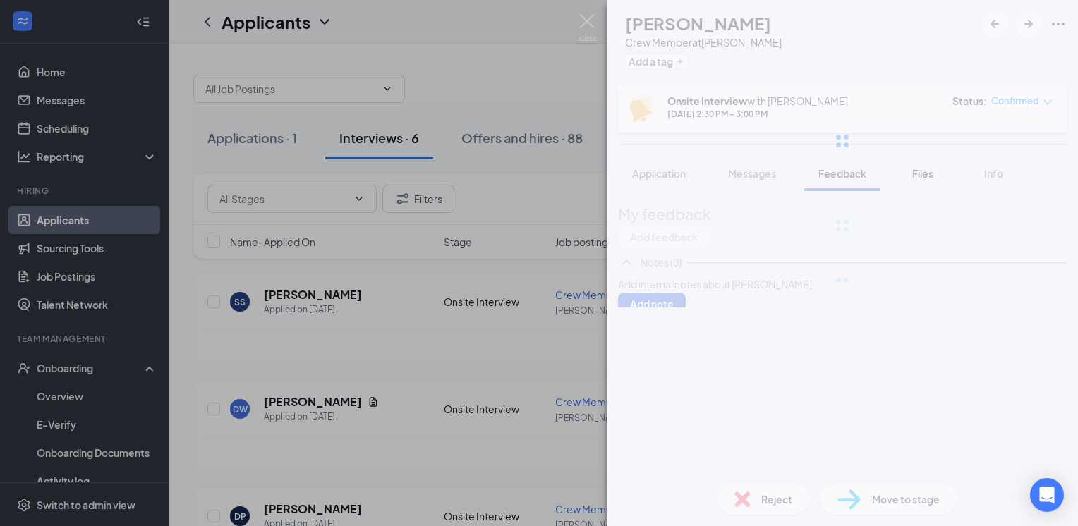
click at [914, 181] on div at bounding box center [842, 141] width 471 height 282
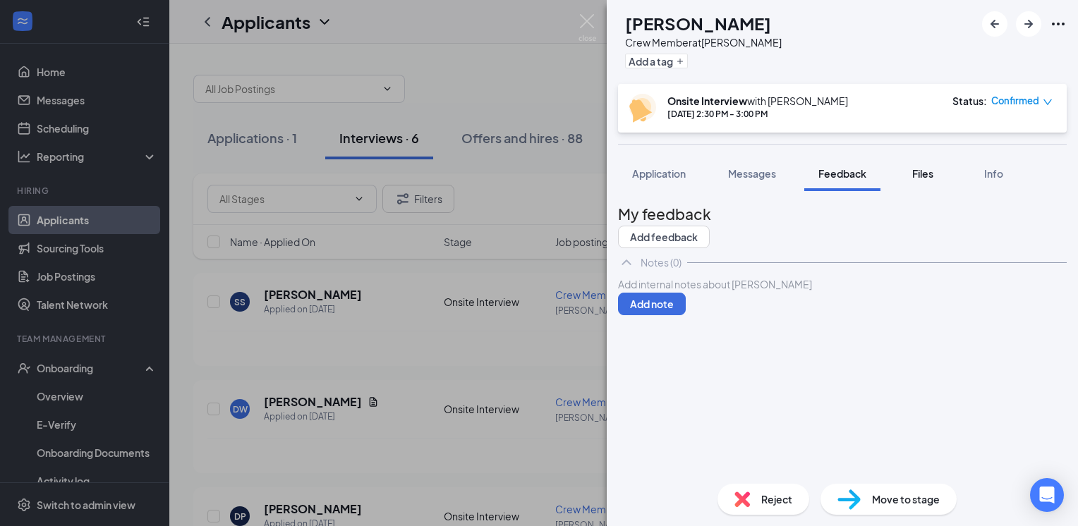
click at [916, 182] on button "Files" at bounding box center [923, 173] width 56 height 35
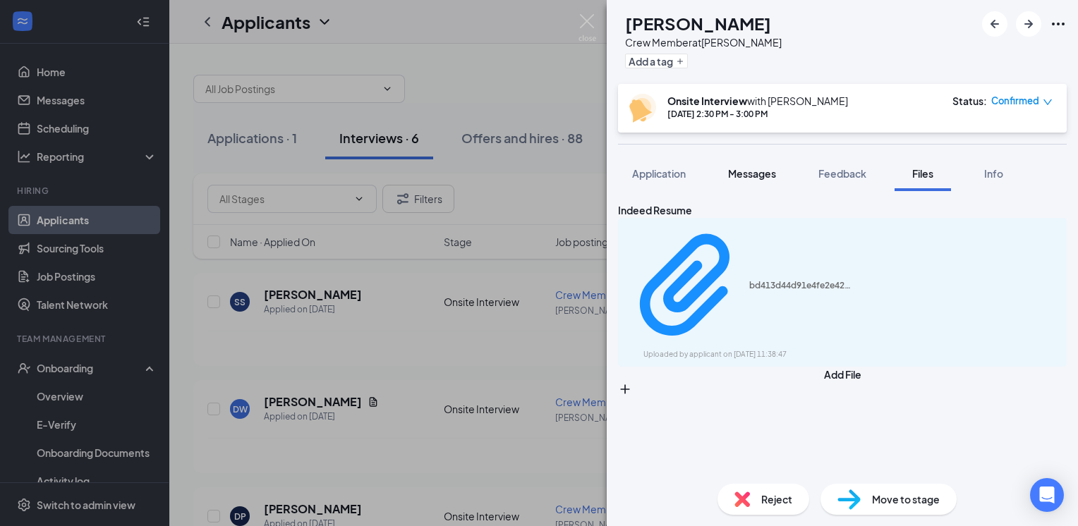
click at [780, 168] on button "Messages" at bounding box center [752, 173] width 76 height 35
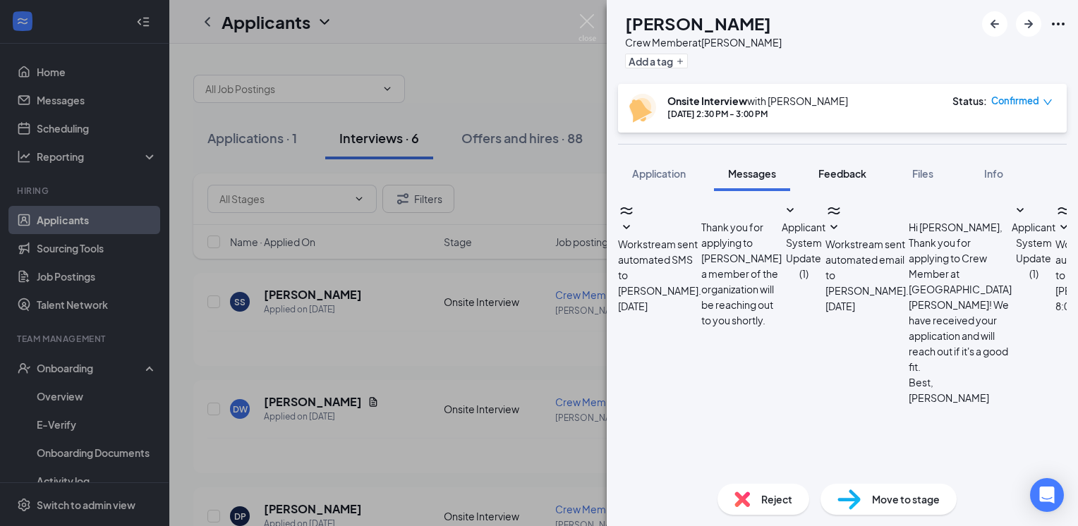
scroll to position [231, 0]
click at [828, 181] on button "Feedback" at bounding box center [842, 173] width 76 height 35
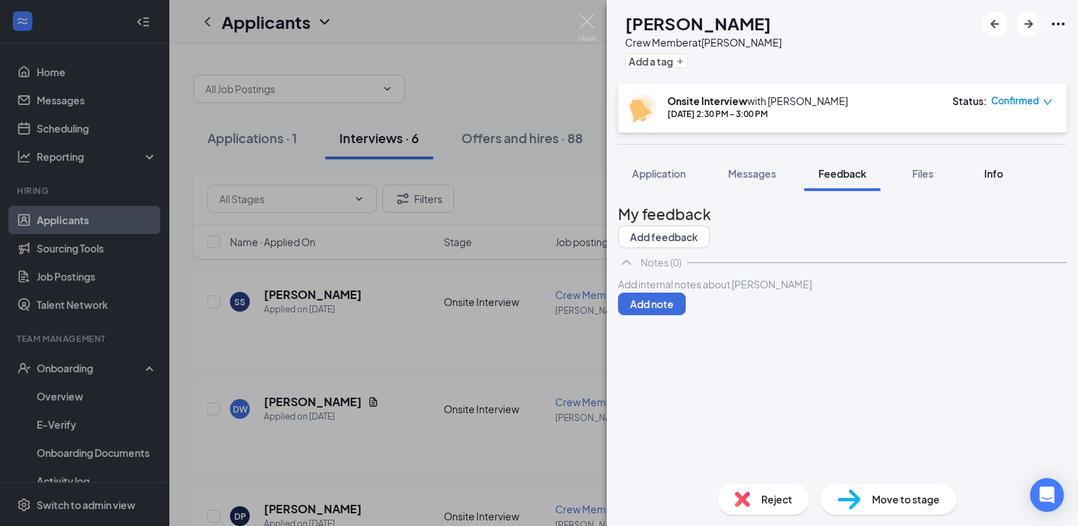
click at [1007, 181] on button "Info" at bounding box center [993, 173] width 56 height 35
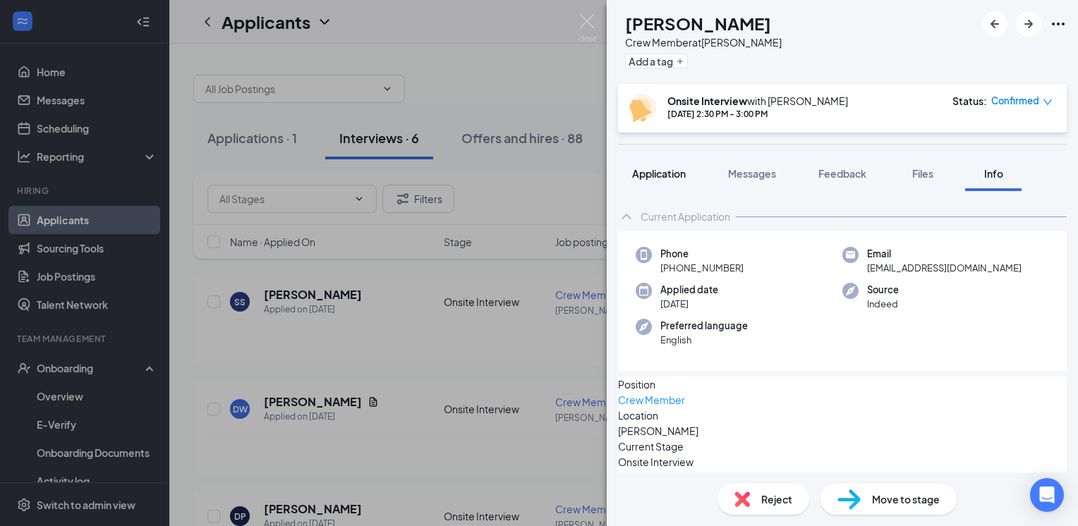
click at [684, 190] on button "Application" at bounding box center [659, 173] width 82 height 35
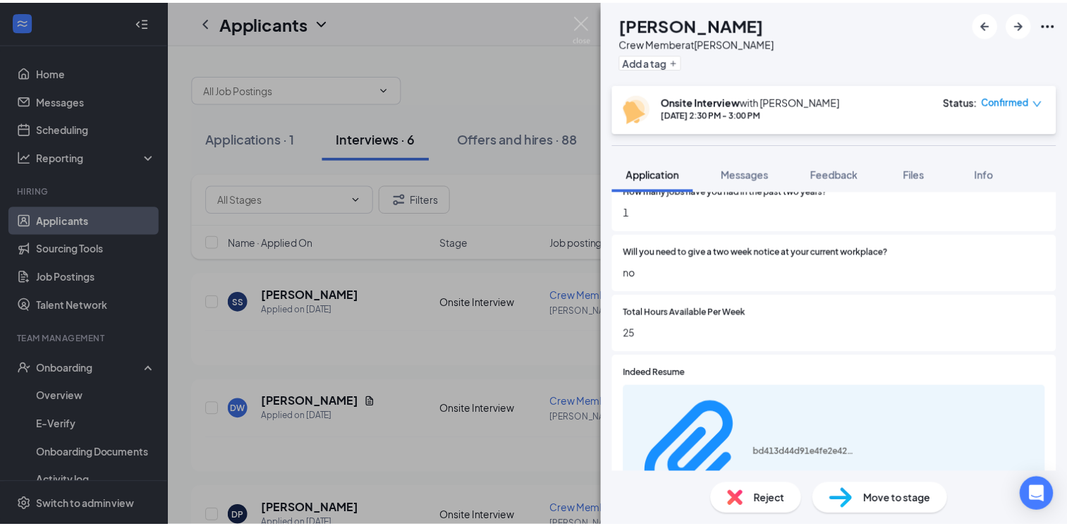
scroll to position [1030, 0]
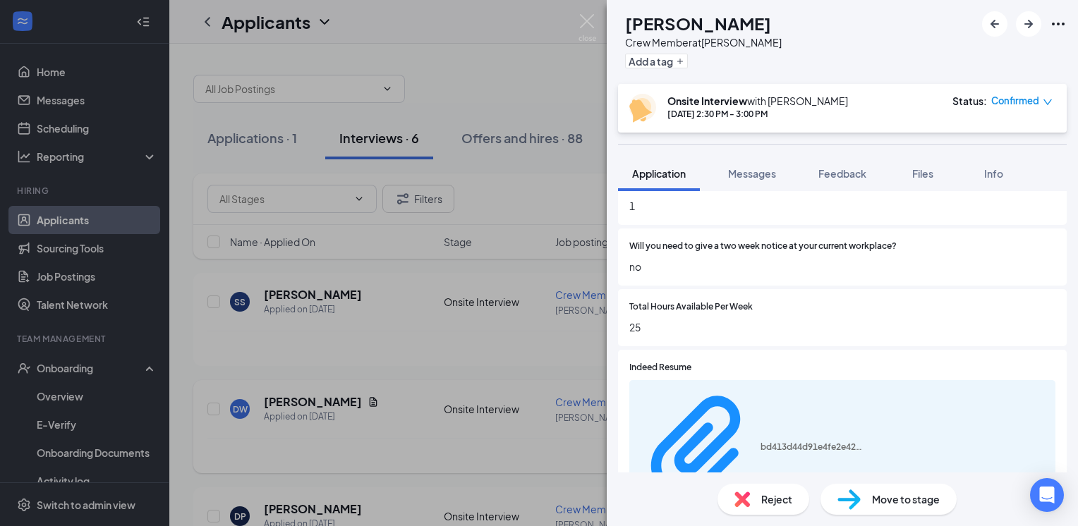
click at [441, 377] on div "DW dessarae wright Crew Member at Powell Add a tag Onsite Interview with Nick D…" at bounding box center [539, 263] width 1078 height 526
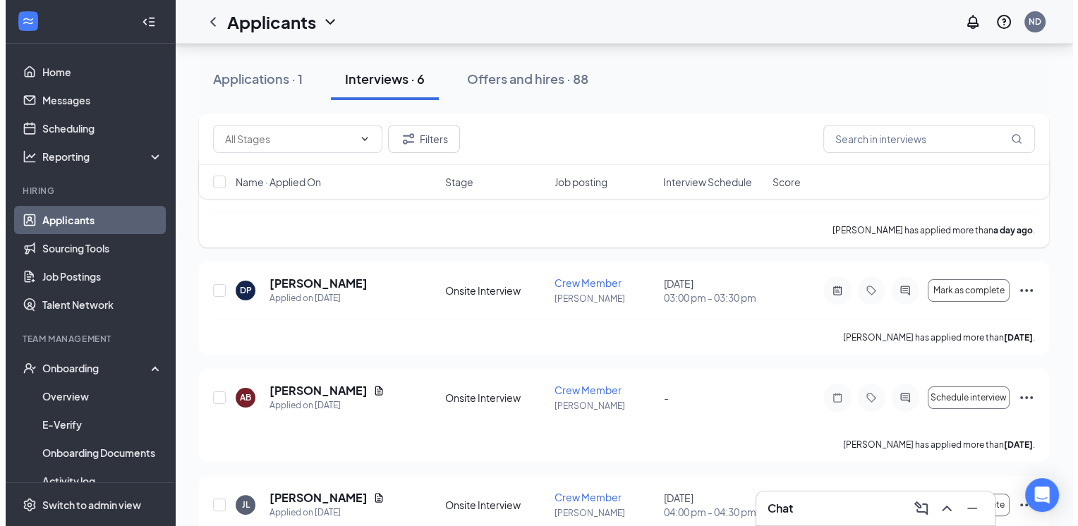
scroll to position [237, 0]
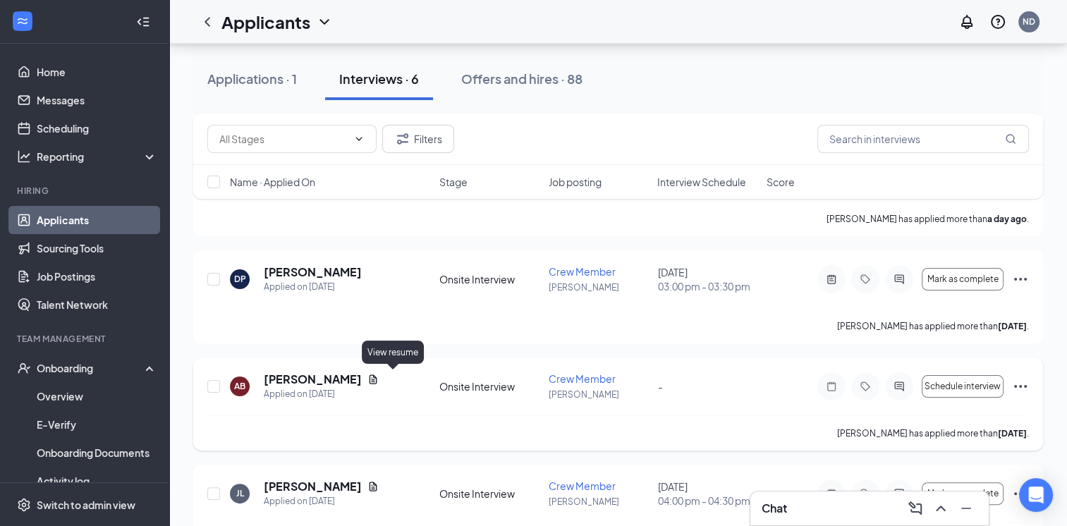
click at [379, 379] on icon "Document" at bounding box center [373, 379] width 11 height 11
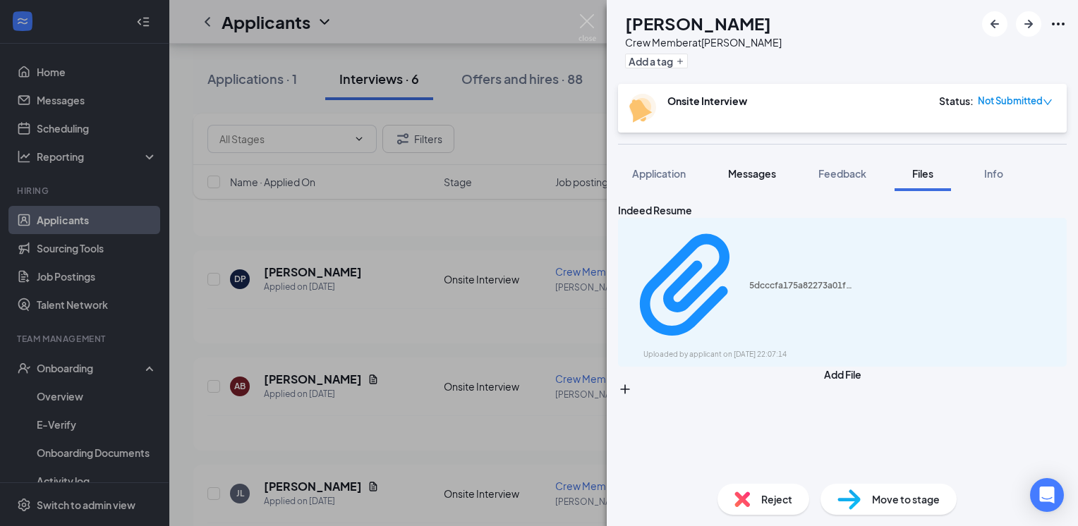
click at [732, 168] on span "Messages" at bounding box center [752, 173] width 48 height 13
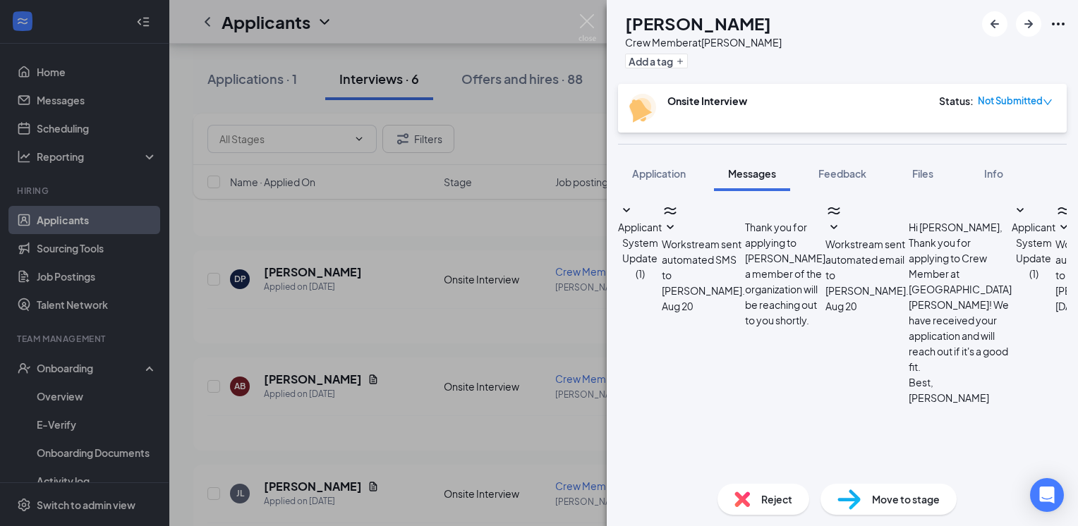
scroll to position [397, 0]
click at [646, 203] on div "Applicant System Update (1) Workstream sent automated SMS to AYHAM BENLASHHER. …" at bounding box center [842, 350] width 449 height 296
click at [658, 188] on button "Application" at bounding box center [659, 173] width 82 height 35
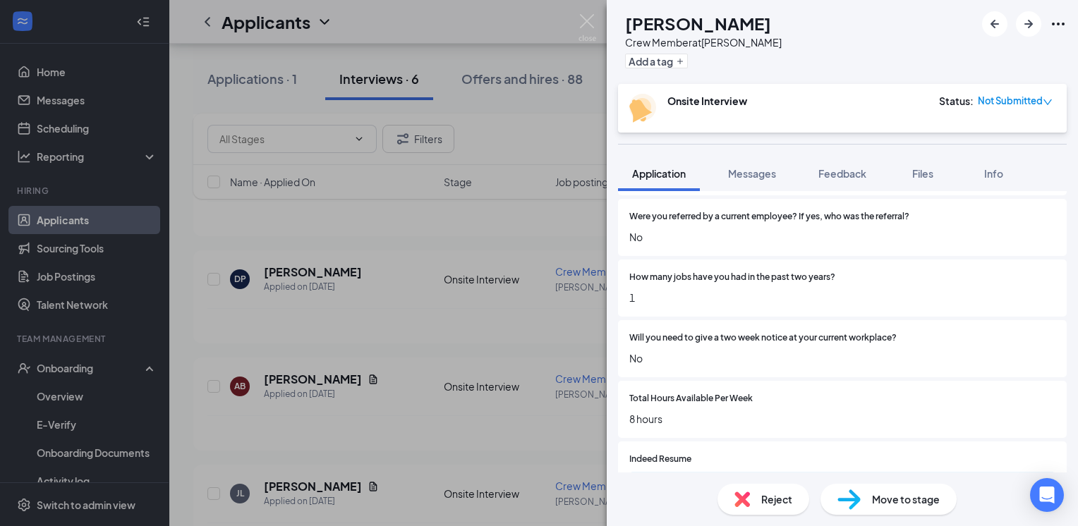
scroll to position [924, 0]
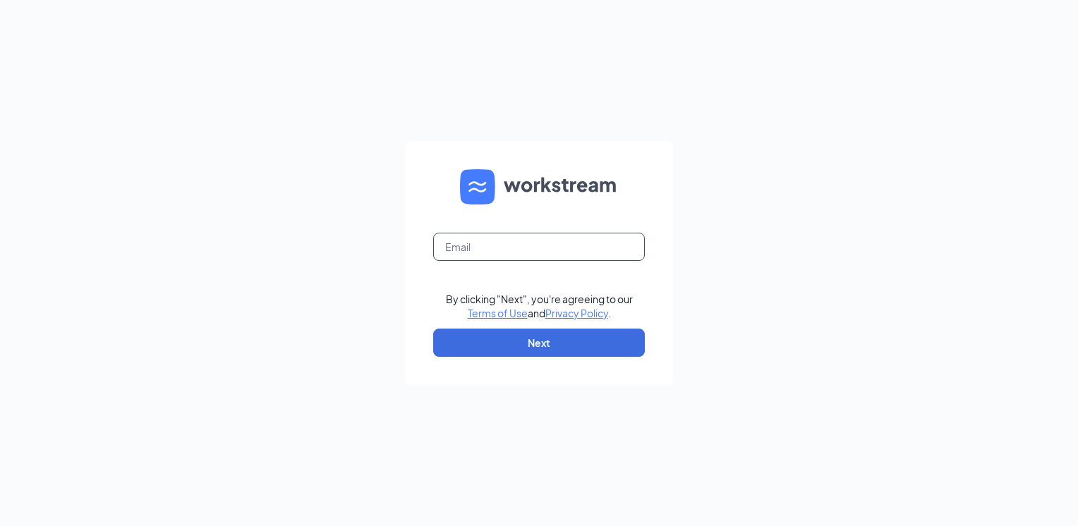
click at [574, 250] on input "text" at bounding box center [539, 247] width 212 height 28
type input "[EMAIL_ADDRESS][DOMAIN_NAME]"
click at [612, 303] on div "By clicking "Next", you're agreeing to our Terms of Use and Privacy Policy ." at bounding box center [539, 306] width 187 height 28
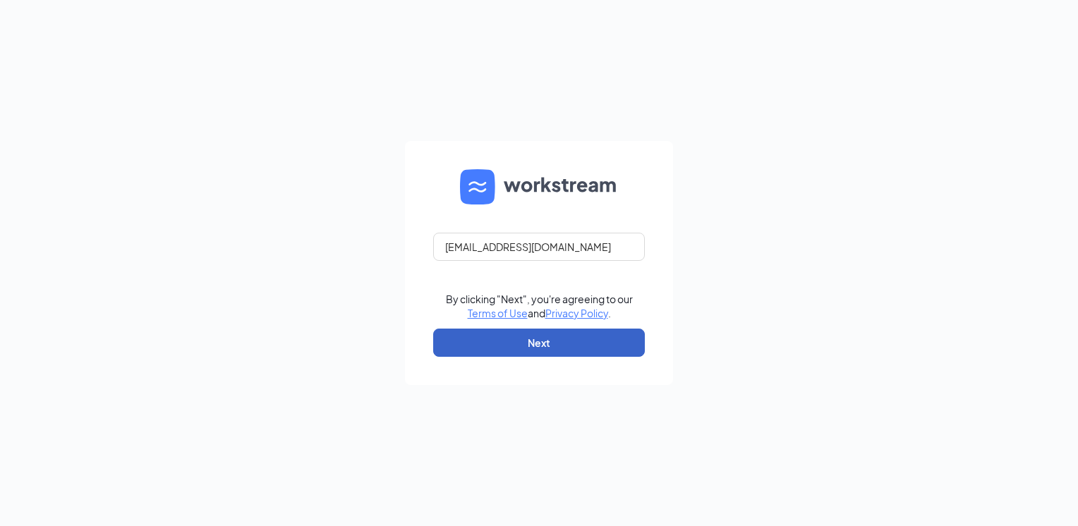
click at [634, 350] on button "Next" at bounding box center [539, 343] width 212 height 28
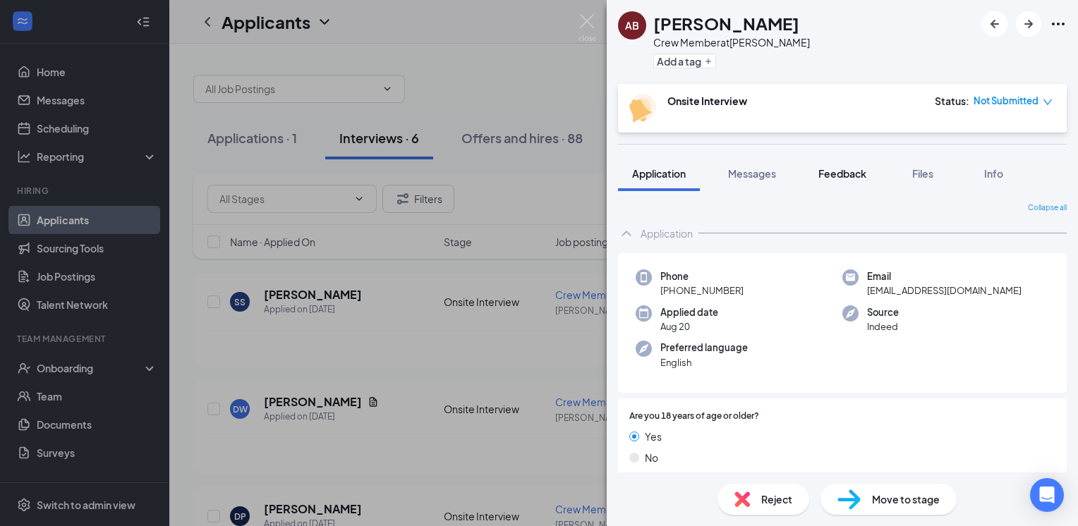
click at [837, 164] on button "Feedback" at bounding box center [842, 173] width 76 height 35
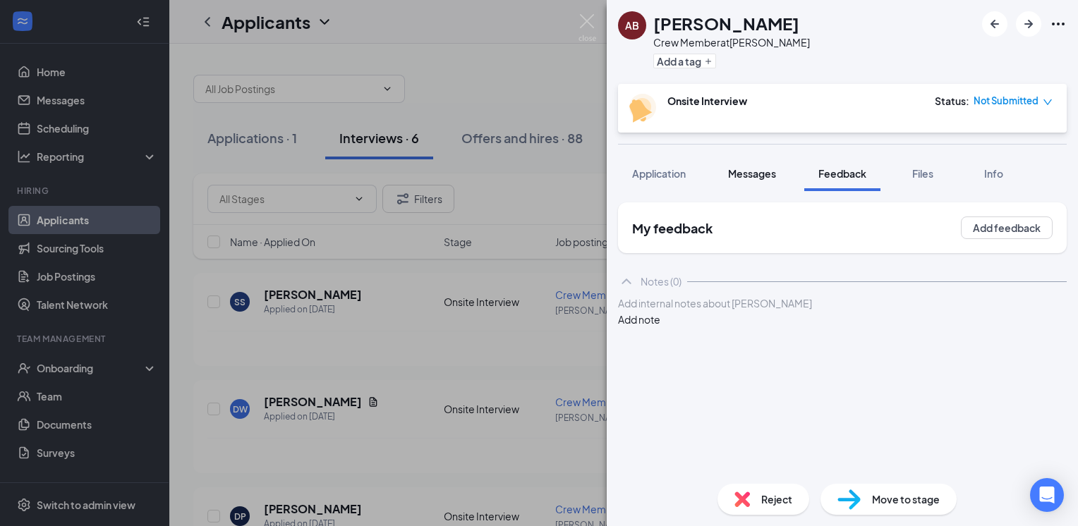
click at [720, 174] on button "Messages" at bounding box center [752, 173] width 76 height 35
click at [659, 178] on span "Application" at bounding box center [659, 173] width 54 height 13
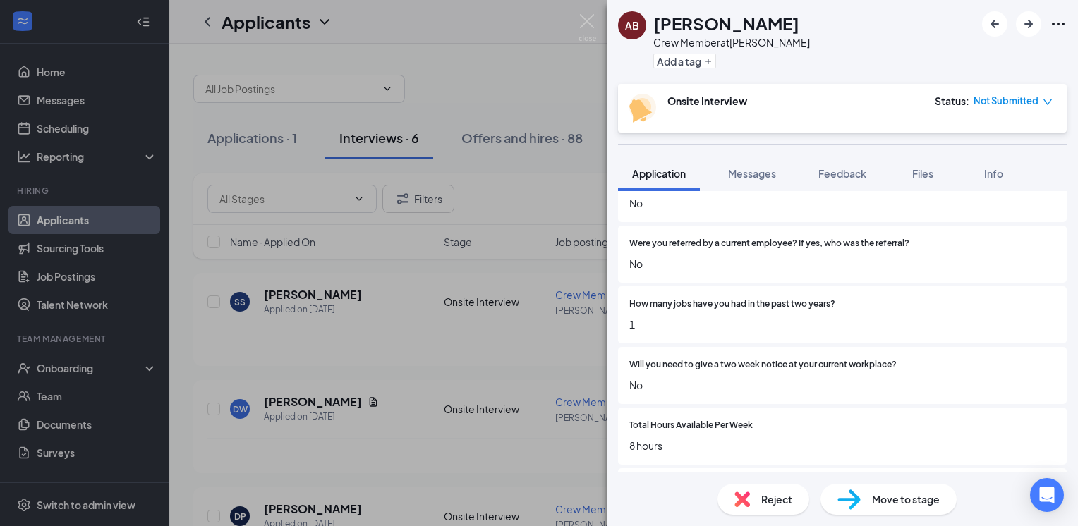
scroll to position [1025, 0]
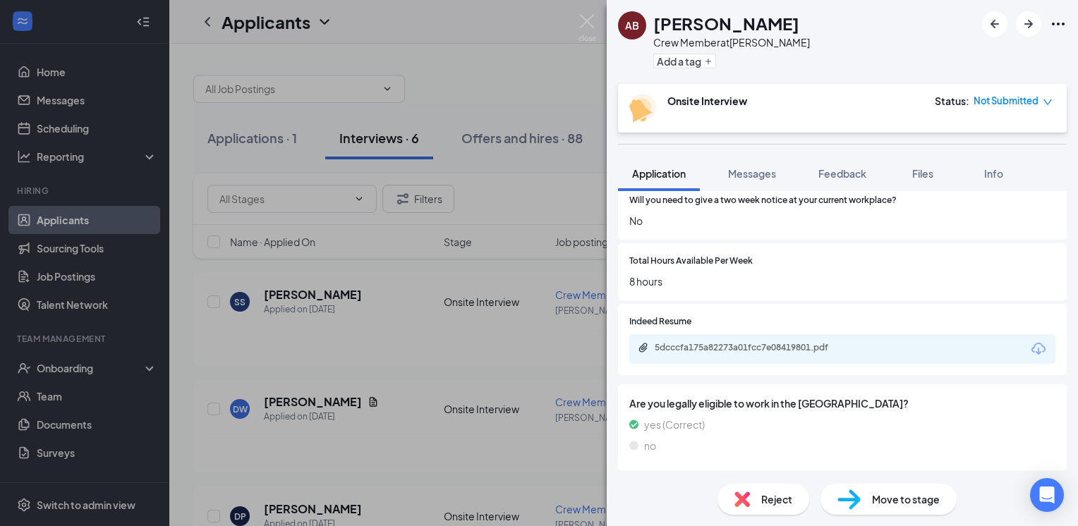
click at [754, 354] on div "5dcccfa175a82273a01fcc7e08419801.pdf" at bounding box center [752, 348] width 229 height 13
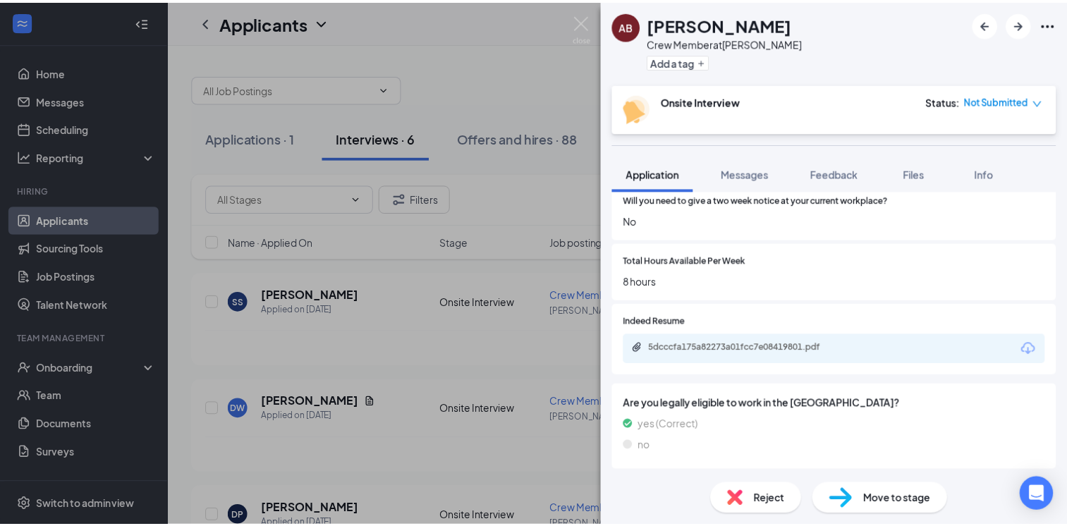
scroll to position [1019, 0]
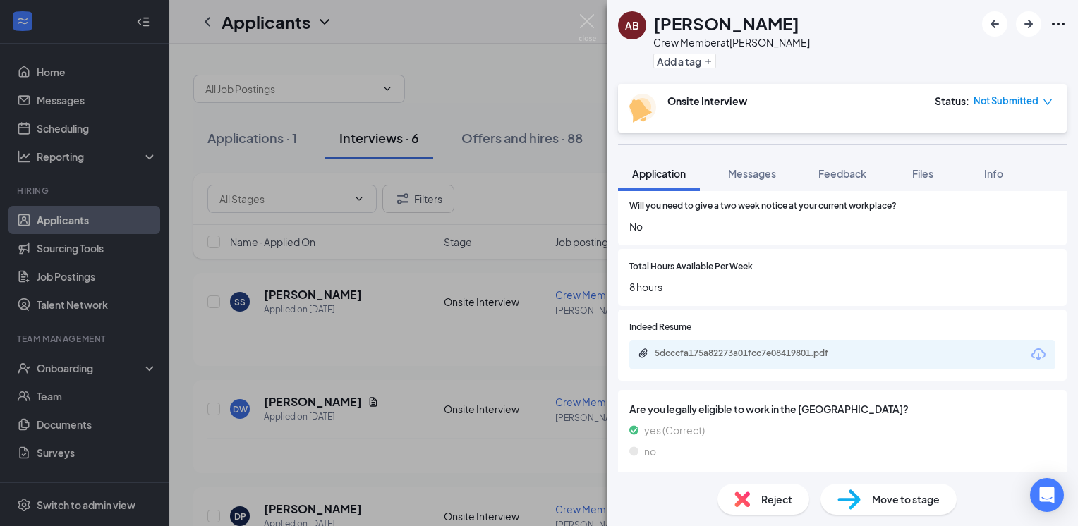
click at [339, 301] on div "AB [PERSON_NAME] Crew Member at [PERSON_NAME] Add a tag Onsite Interview Status…" at bounding box center [539, 263] width 1078 height 526
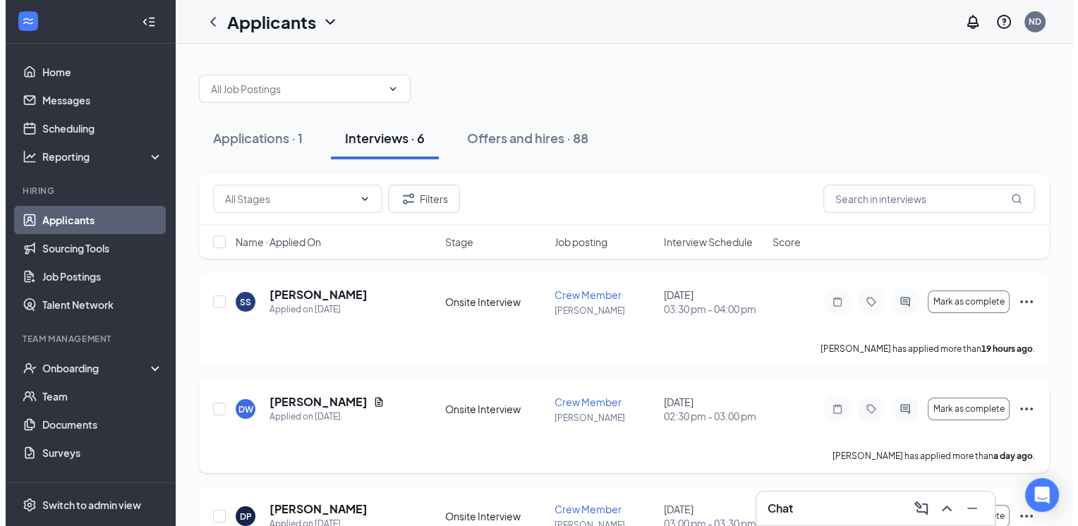
scroll to position [392, 0]
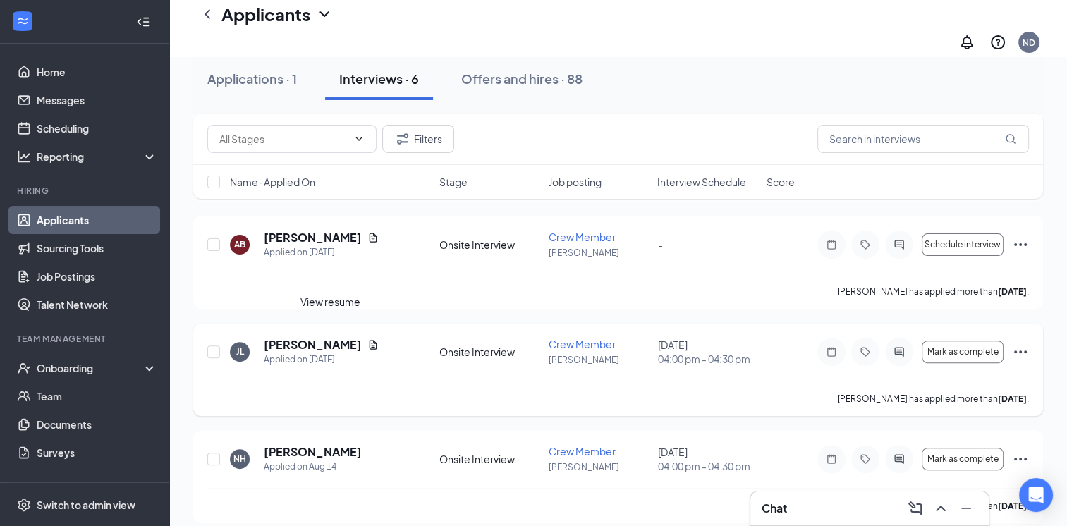
click at [368, 339] on icon "Document" at bounding box center [373, 344] width 11 height 11
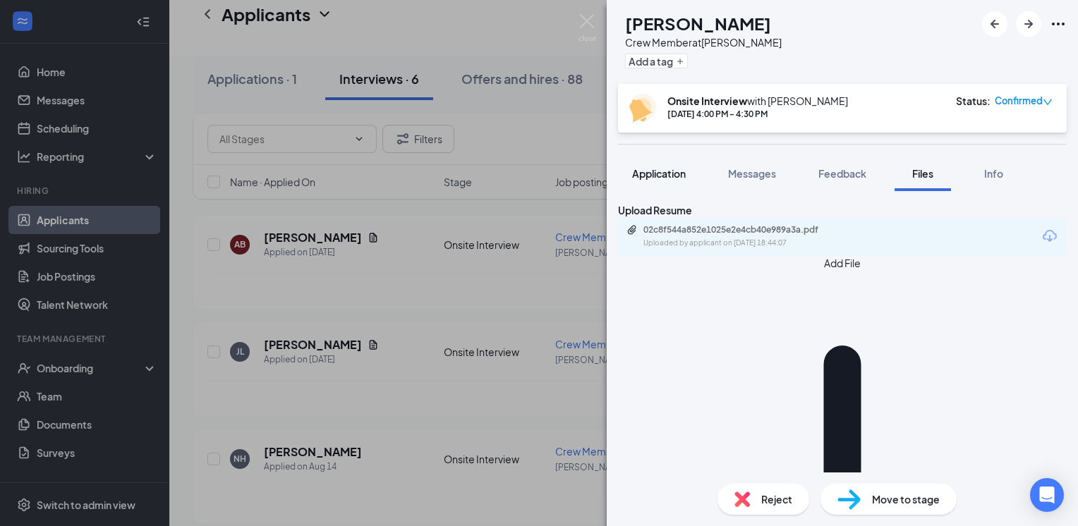
click at [657, 173] on span "Application" at bounding box center [659, 173] width 54 height 13
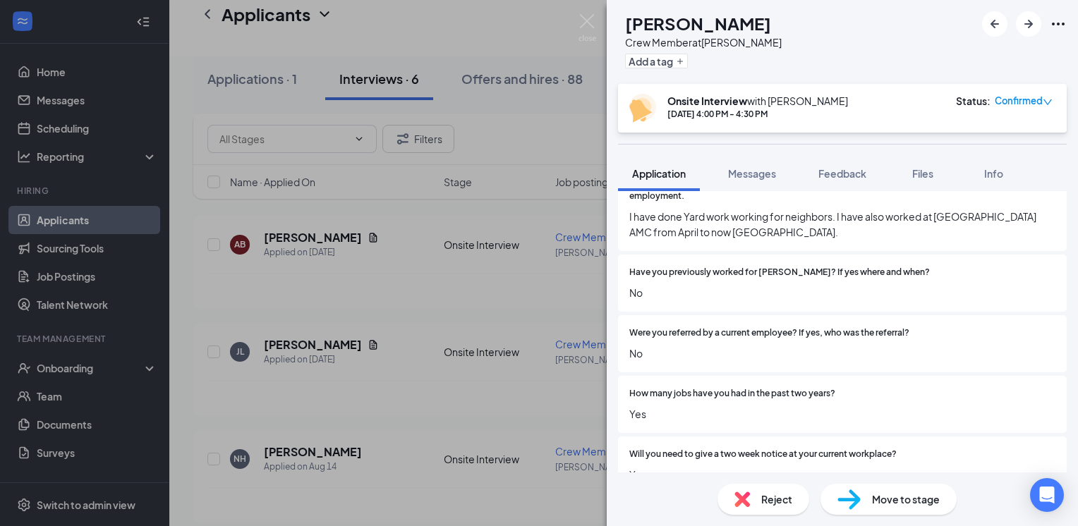
scroll to position [1115, 0]
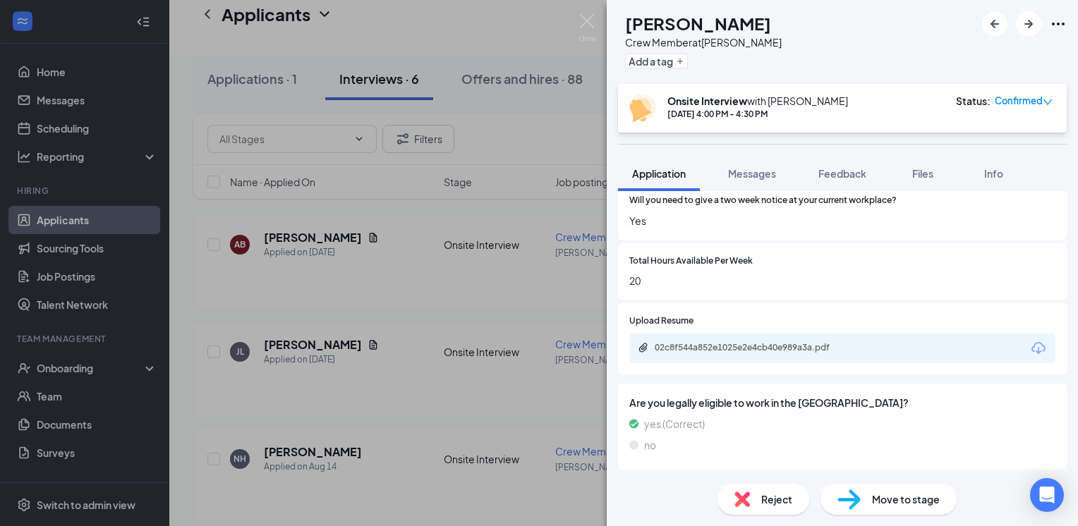
click at [840, 339] on div "02c8f544a852e1025e2e4cb40e989a3a.pdf" at bounding box center [842, 349] width 426 height 30
click at [826, 347] on div "02c8f544a852e1025e2e4cb40e989a3a.pdf" at bounding box center [754, 347] width 198 height 11
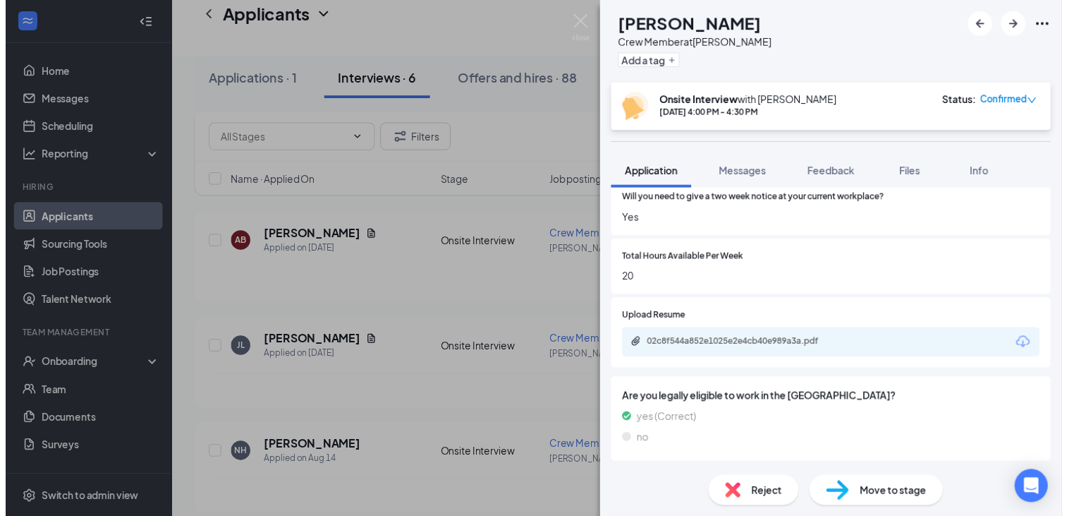
scroll to position [1109, 0]
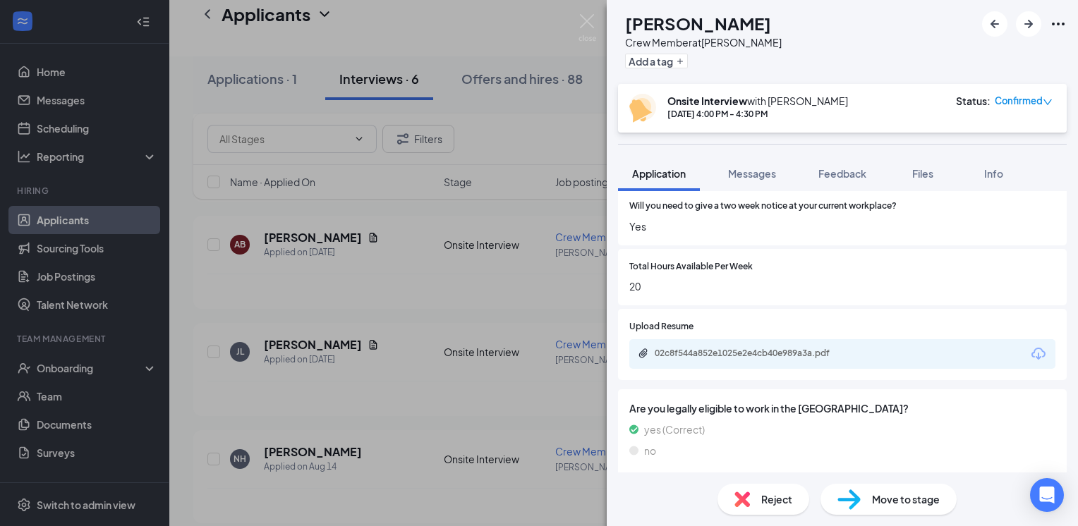
click at [255, 470] on div "[PERSON_NAME] Crew Member at [PERSON_NAME] Add a tag Onsite Interview with [PER…" at bounding box center [539, 263] width 1078 height 526
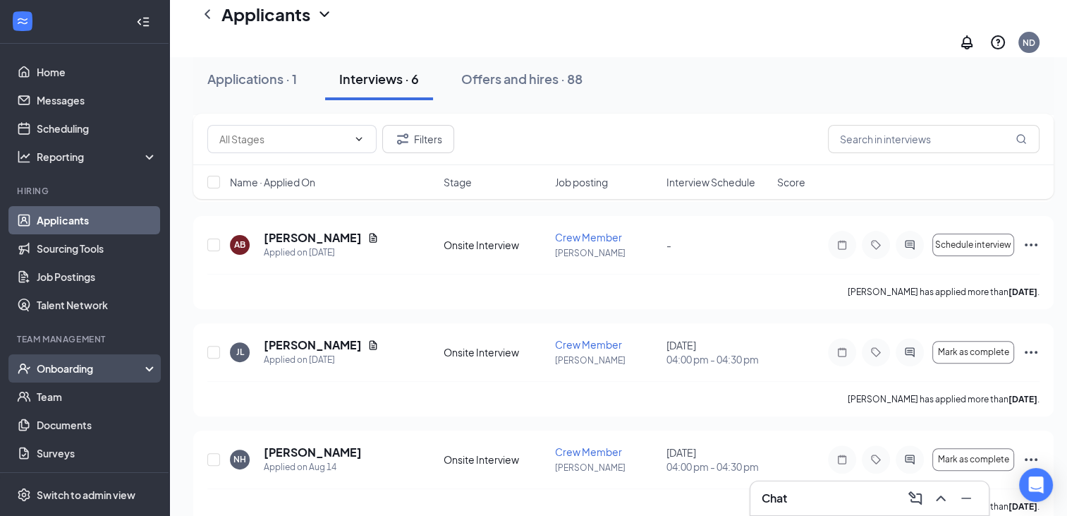
click at [47, 368] on div "Onboarding" at bounding box center [91, 368] width 109 height 14
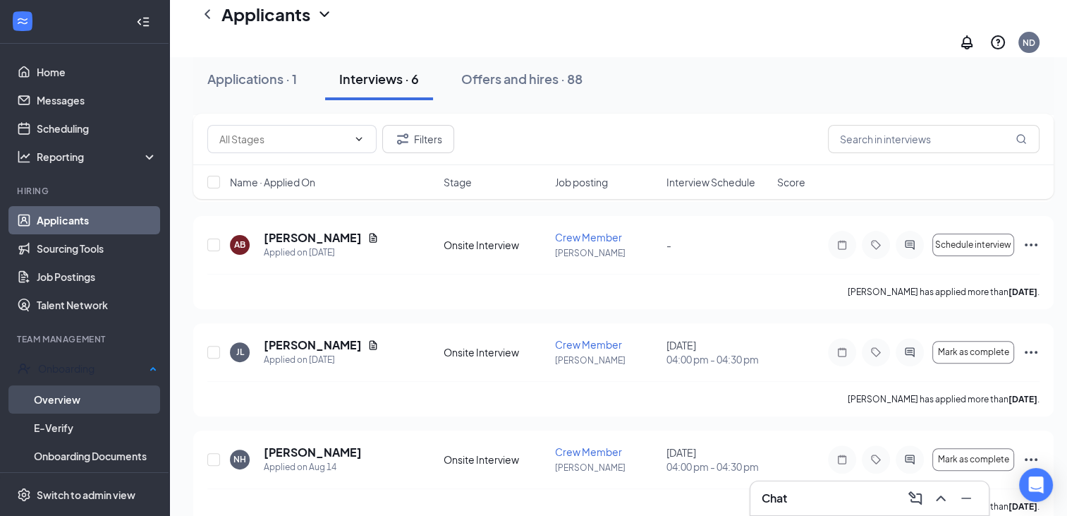
click at [66, 399] on link "Overview" at bounding box center [95, 399] width 123 height 28
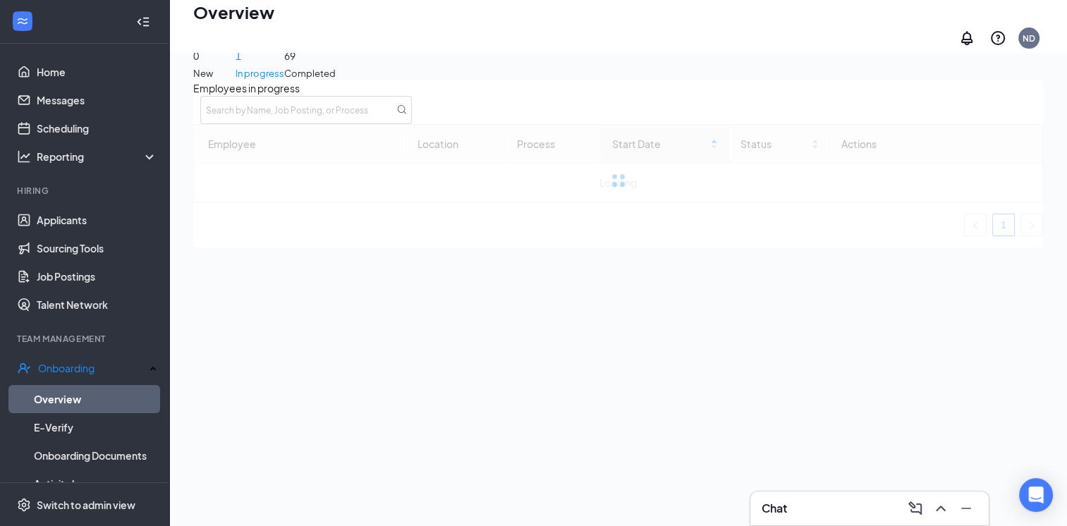
scroll to position [35, 0]
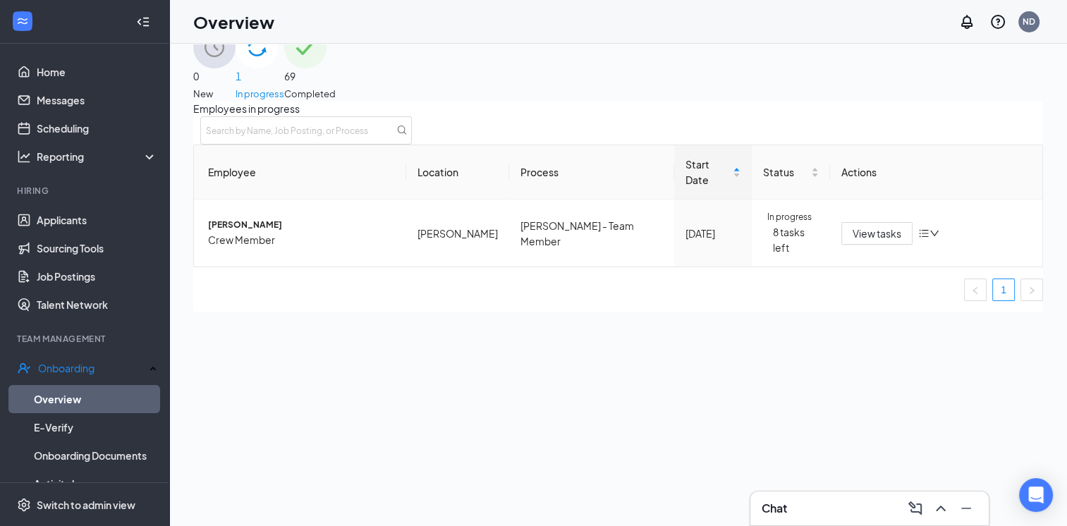
click at [336, 76] on span "69" at bounding box center [310, 76] width 52 height 16
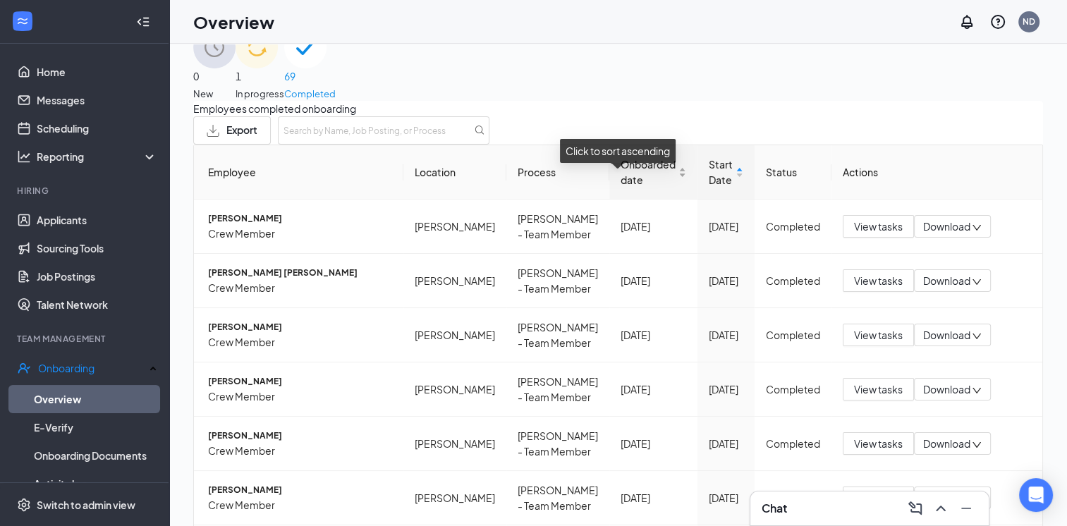
click at [621, 188] on span "Onboarded date" at bounding box center [648, 172] width 55 height 31
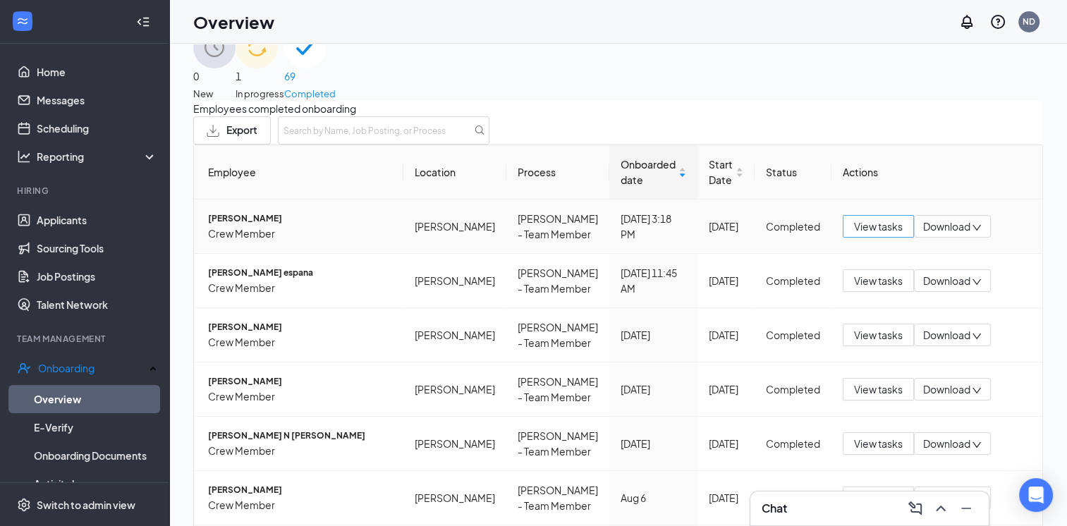
click at [866, 238] on button "View tasks" at bounding box center [878, 226] width 71 height 23
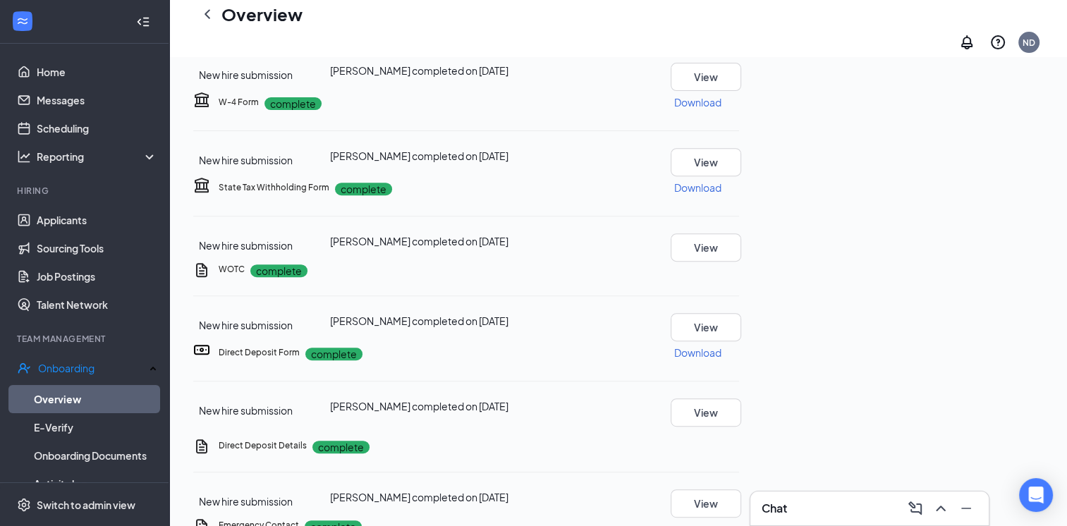
scroll to position [543, 0]
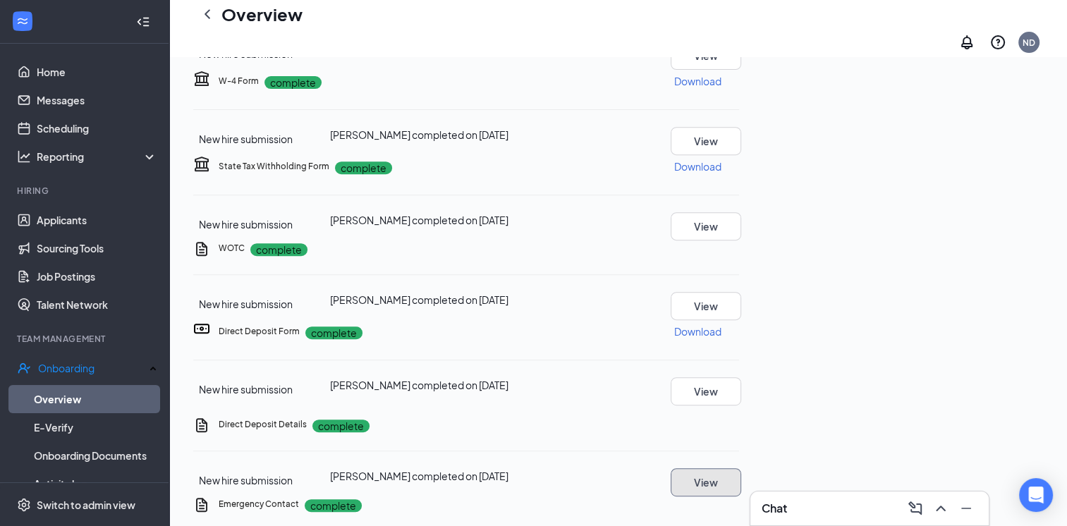
click at [742, 468] on button "View" at bounding box center [706, 482] width 71 height 28
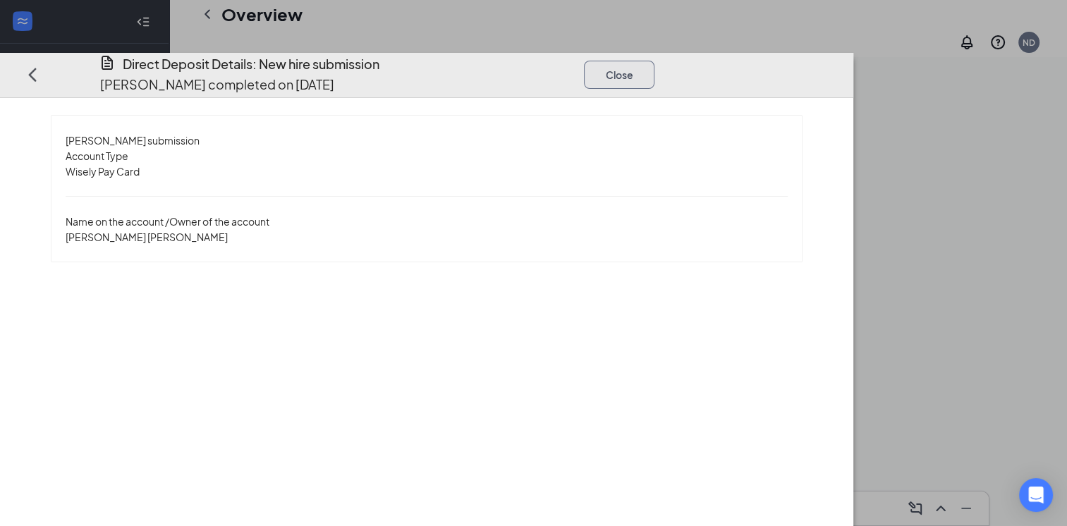
click at [655, 60] on button "Close" at bounding box center [619, 74] width 71 height 28
